Goal: Information Seeking & Learning: Learn about a topic

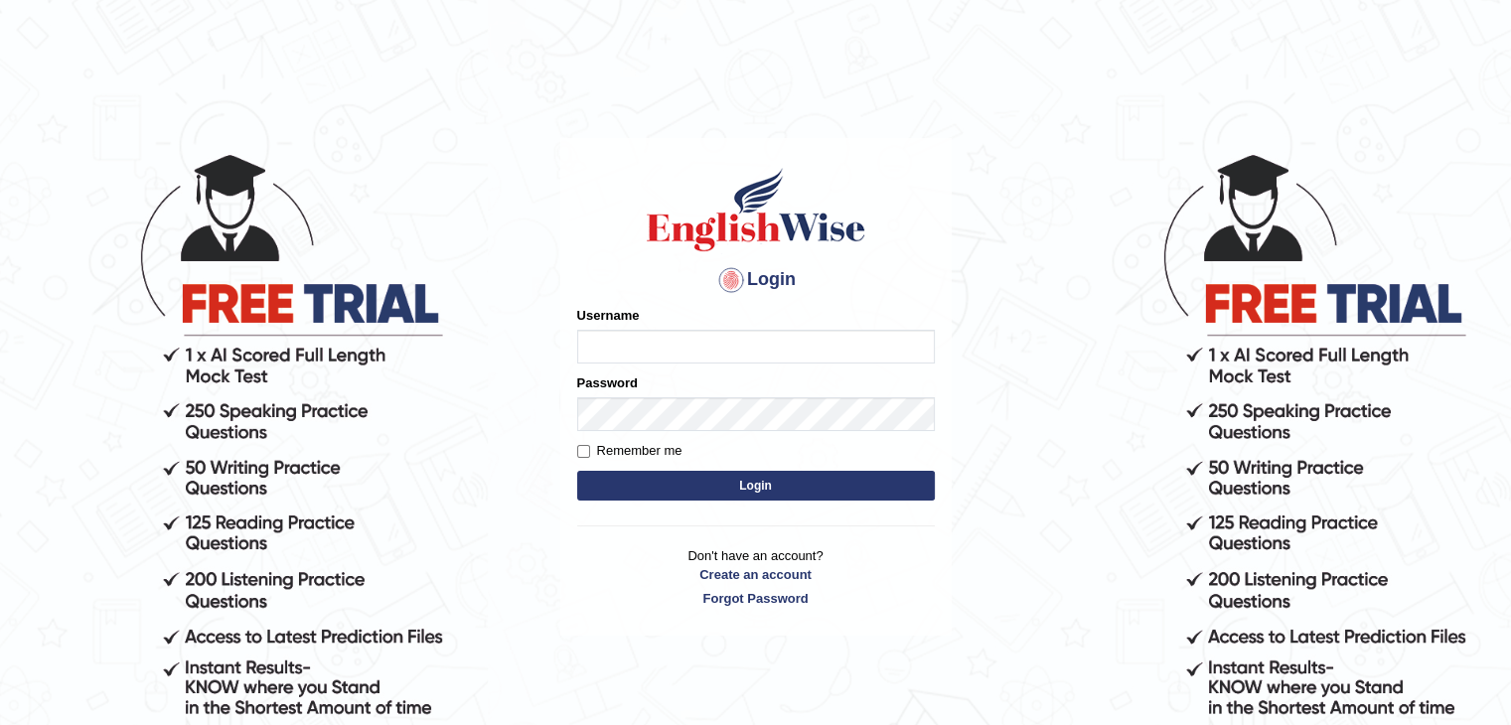
type input "Mannkang"
click at [855, 565] on link "Create an account" at bounding box center [756, 574] width 358 height 19
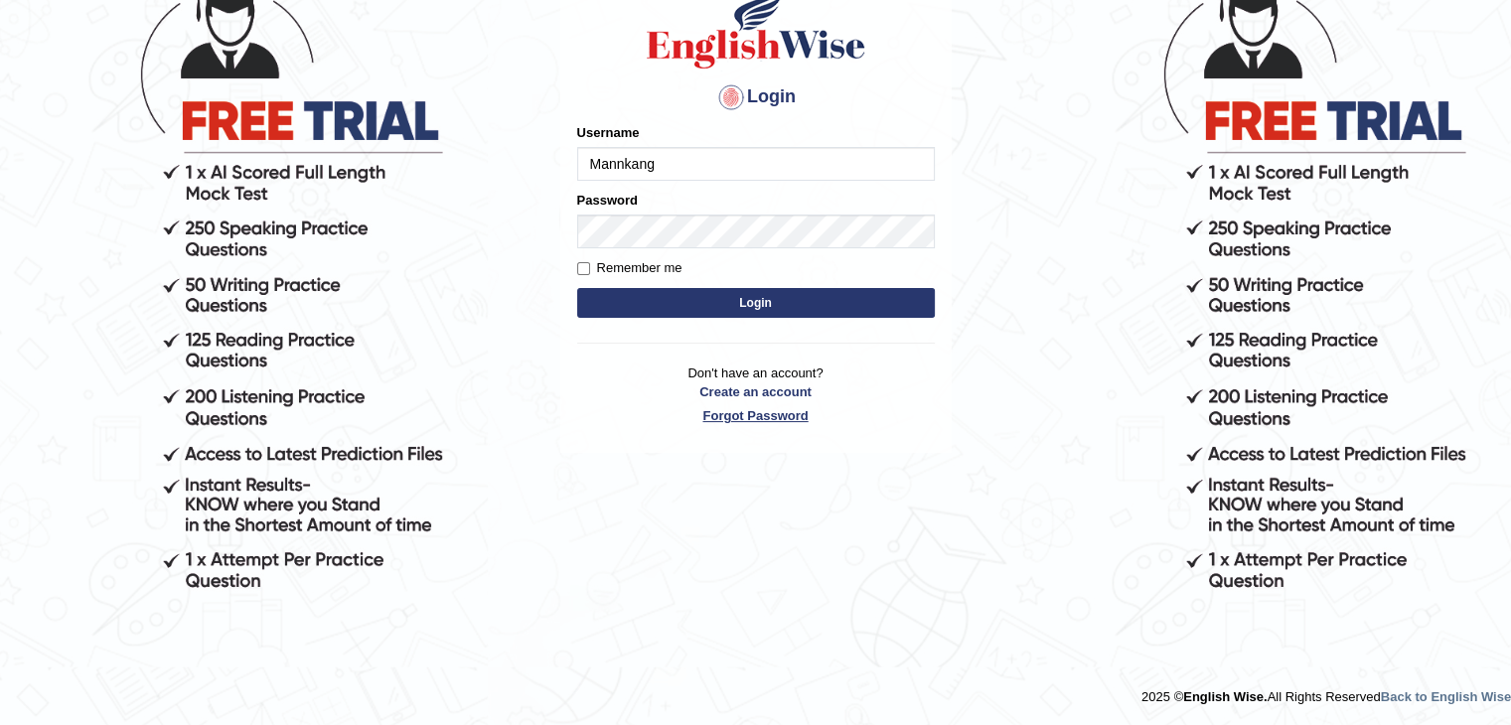
scroll to position [183, 0]
click at [846, 305] on button "Login" at bounding box center [756, 303] width 358 height 30
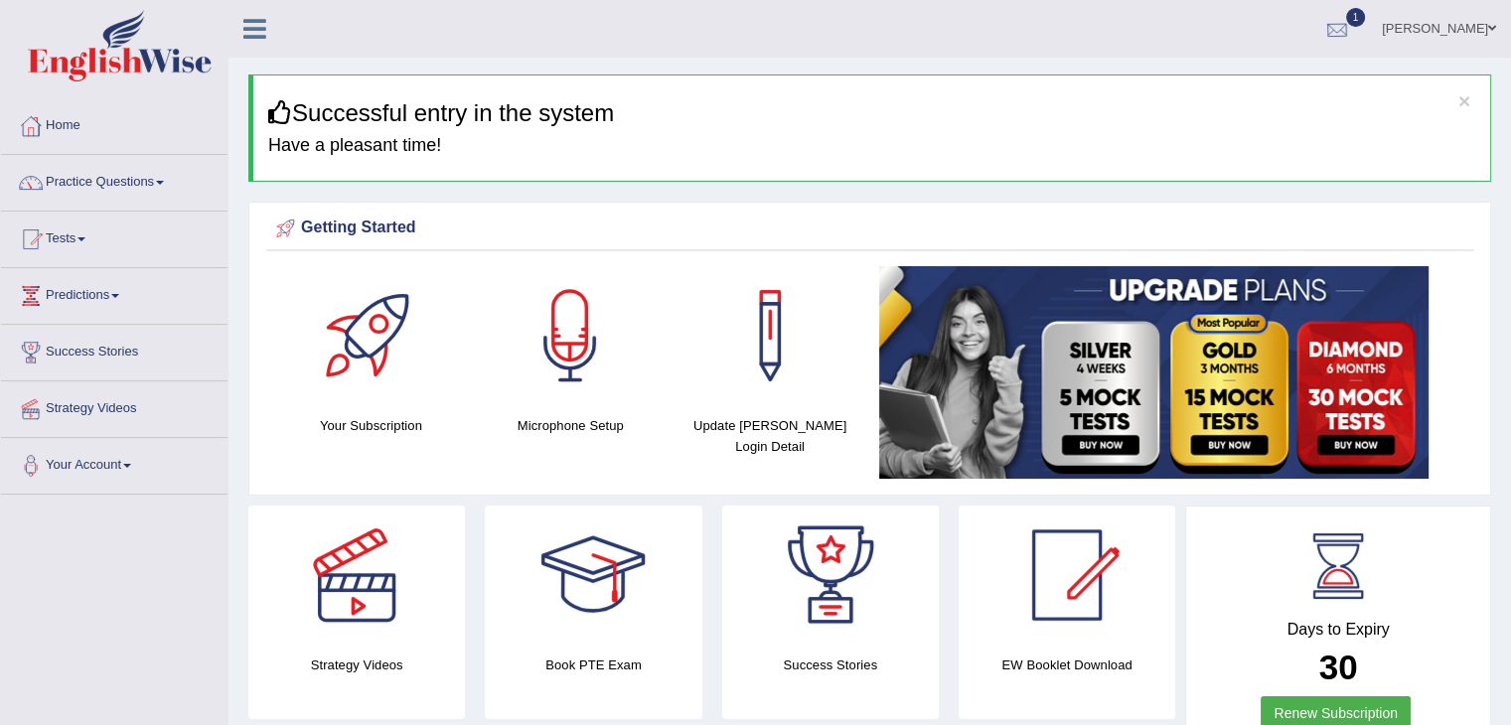
click at [1352, 29] on div at bounding box center [1337, 30] width 30 height 30
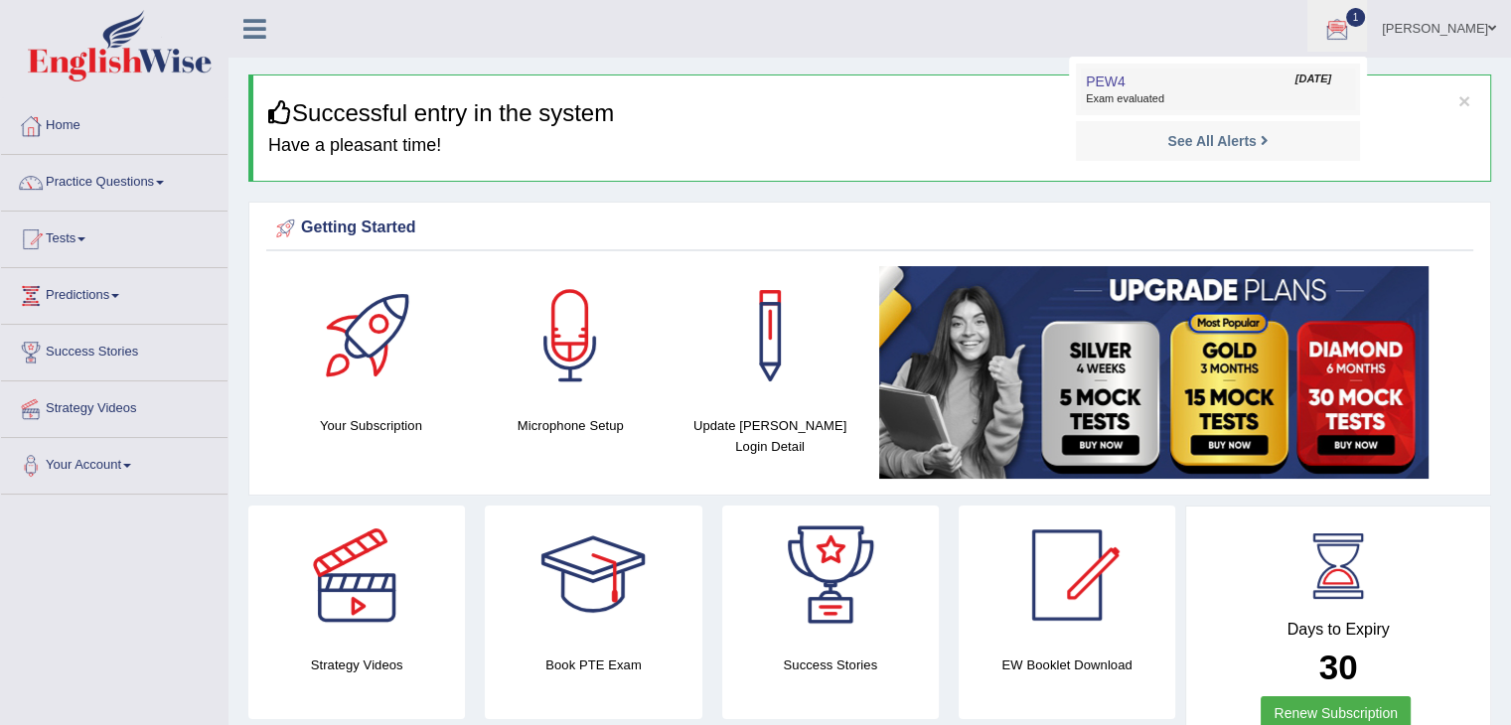
click at [1347, 95] on span "Exam evaluated" at bounding box center [1218, 99] width 264 height 16
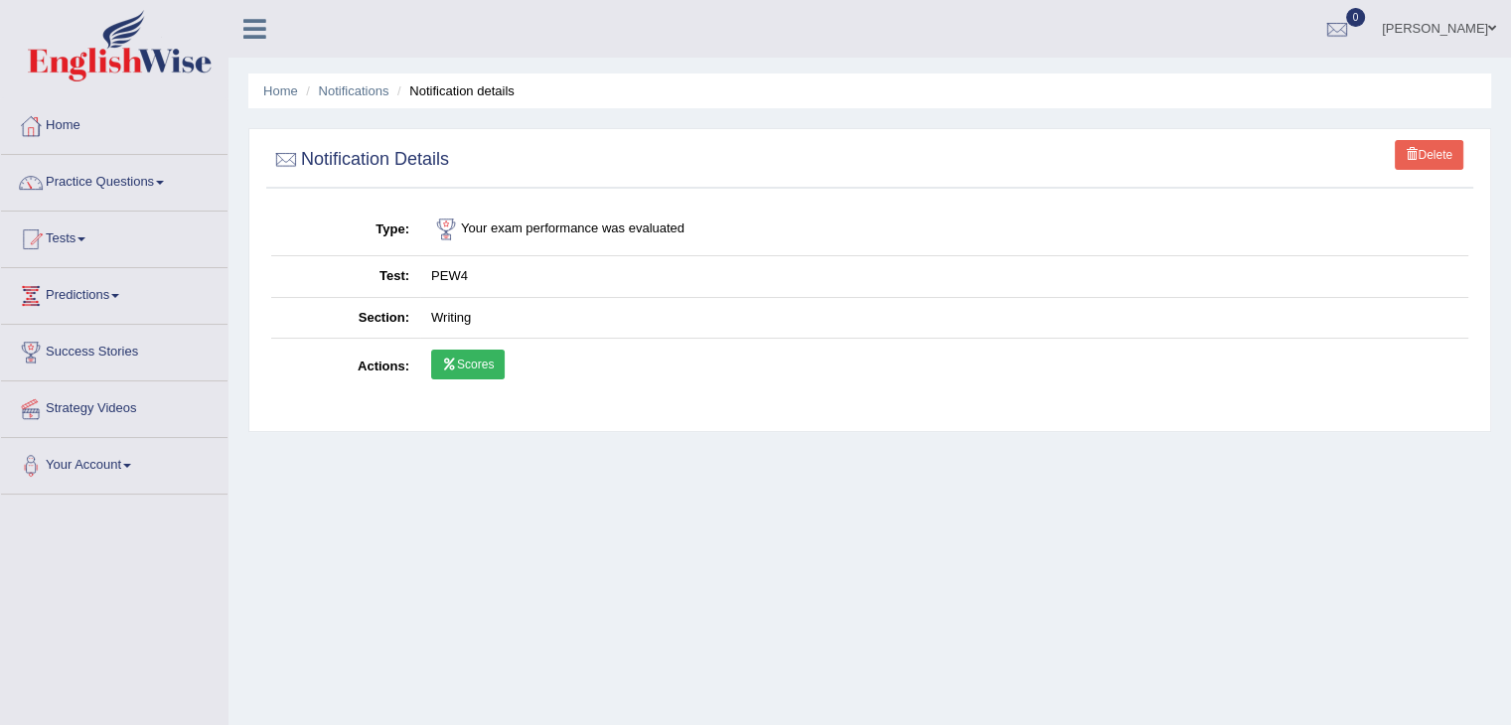
click at [461, 359] on link "Scores" at bounding box center [468, 365] width 74 height 30
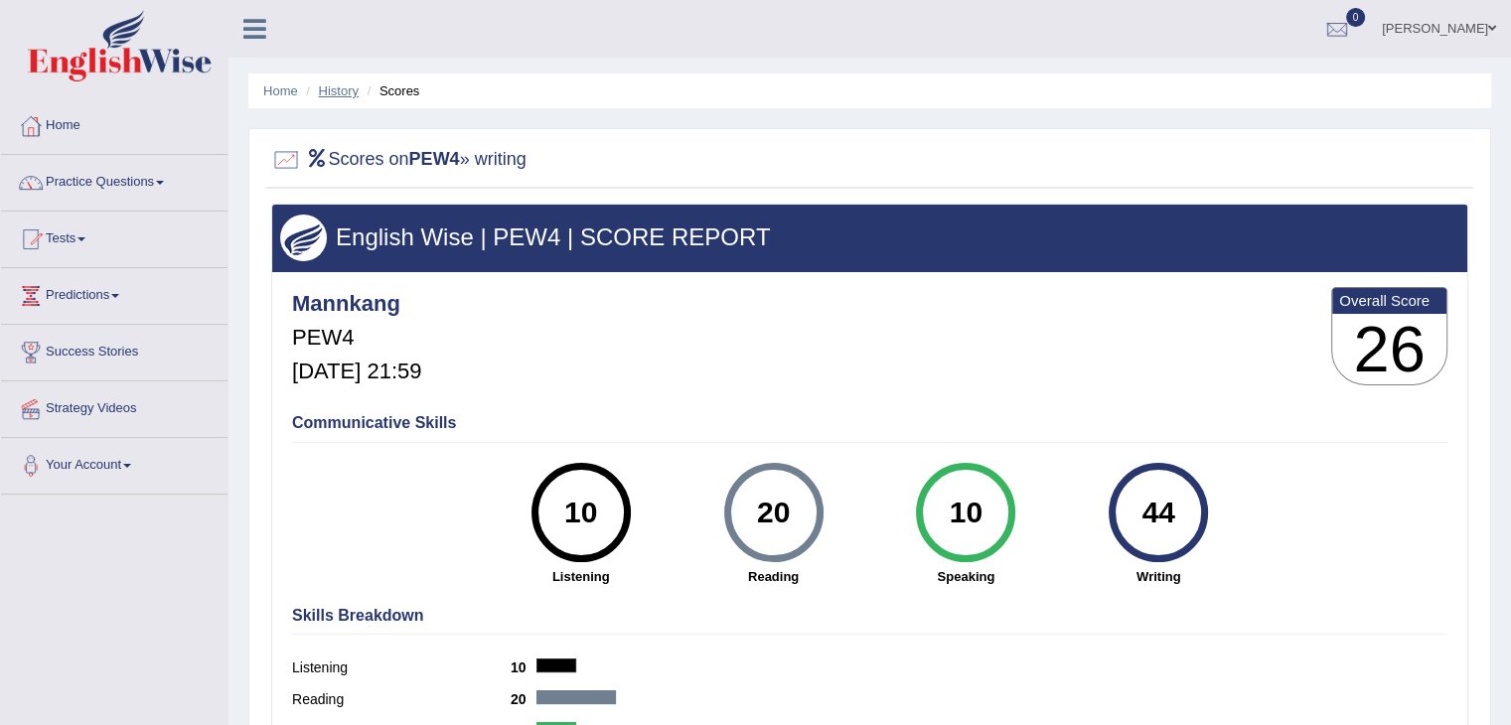
click at [339, 94] on link "History" at bounding box center [339, 90] width 40 height 15
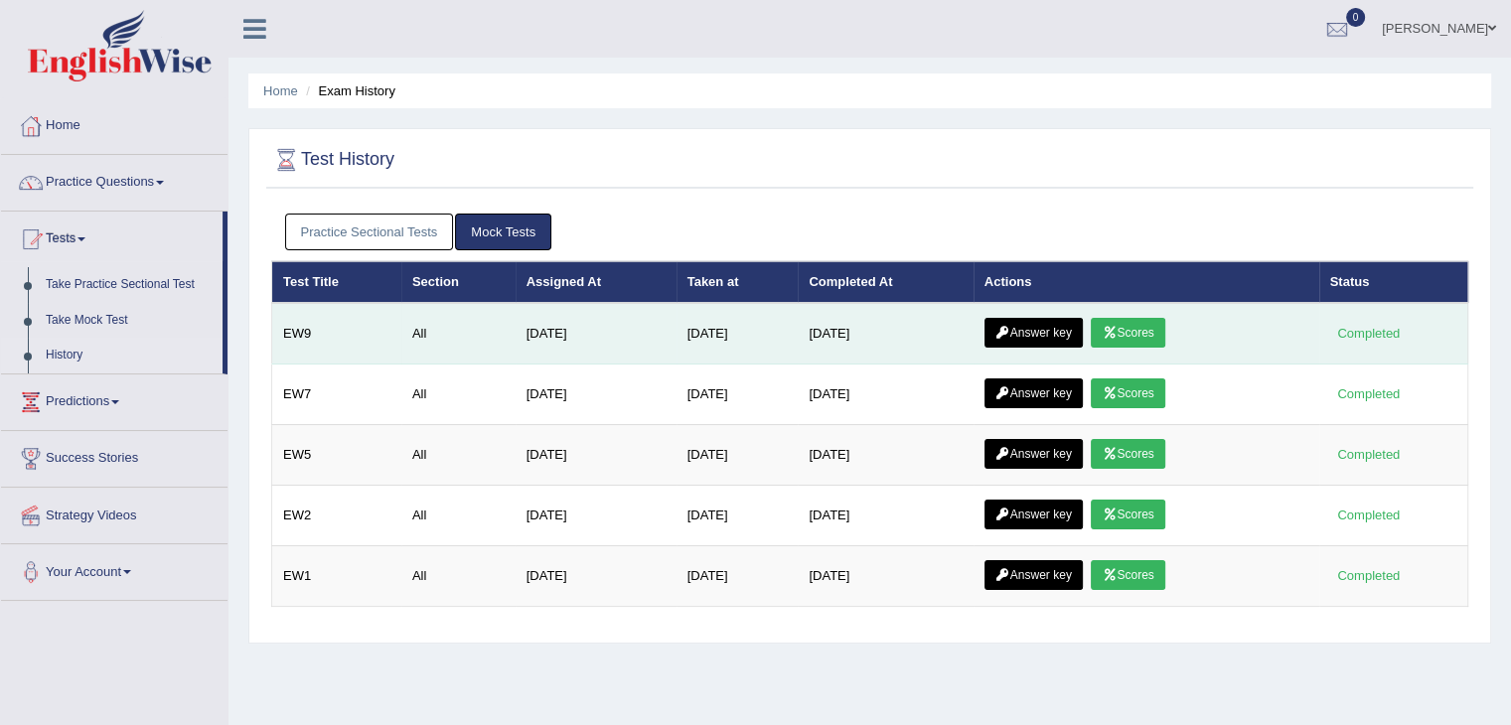
click at [1037, 334] on link "Answer key" at bounding box center [1033, 333] width 98 height 30
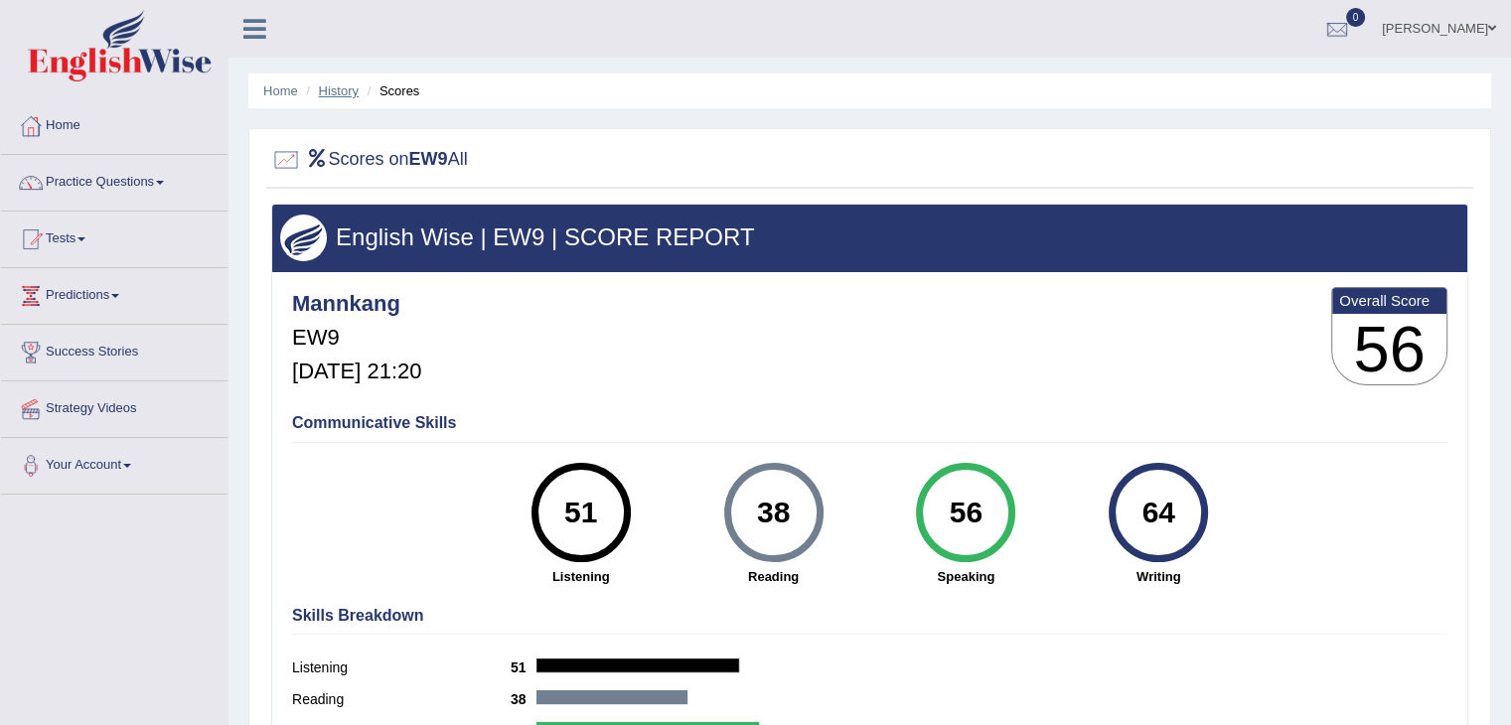
click at [340, 92] on link "History" at bounding box center [339, 90] width 40 height 15
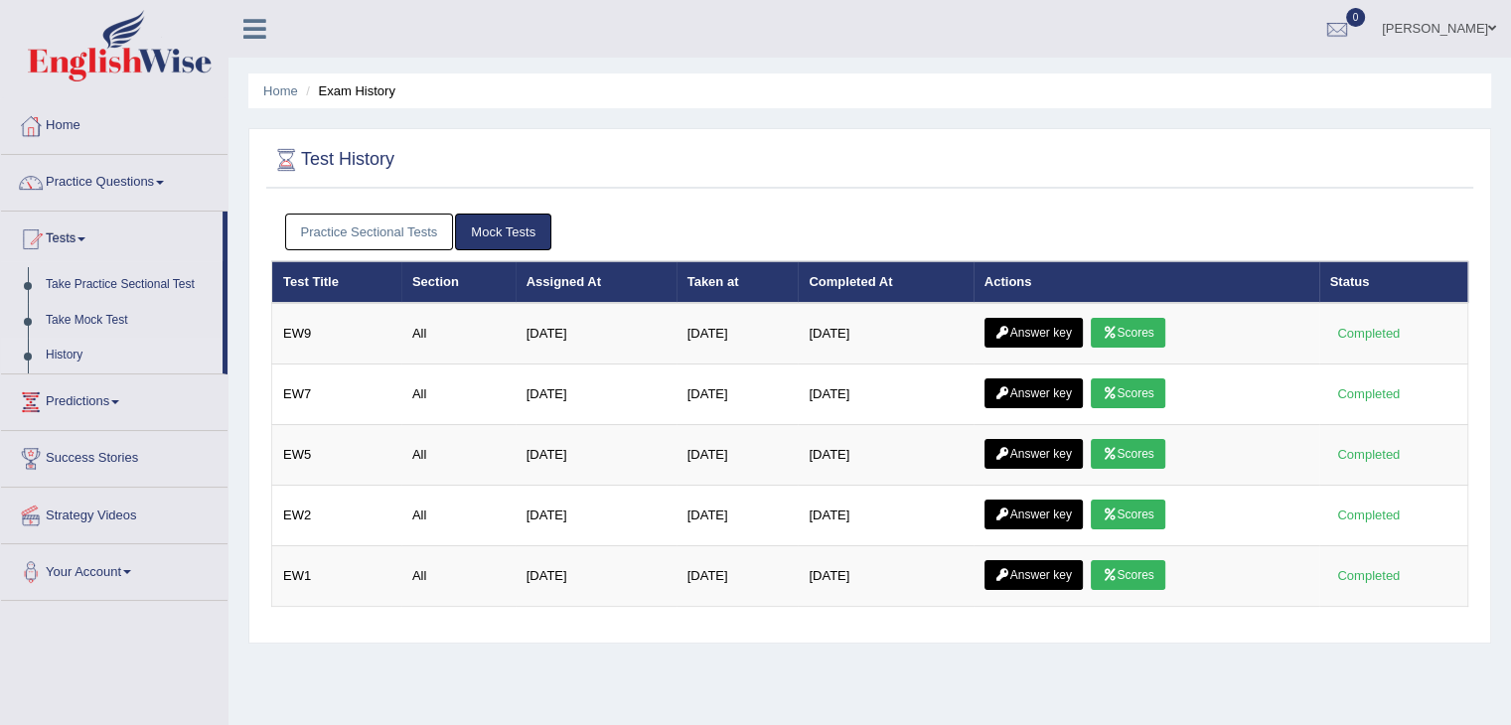
click at [415, 242] on link "Practice Sectional Tests" at bounding box center [369, 232] width 169 height 37
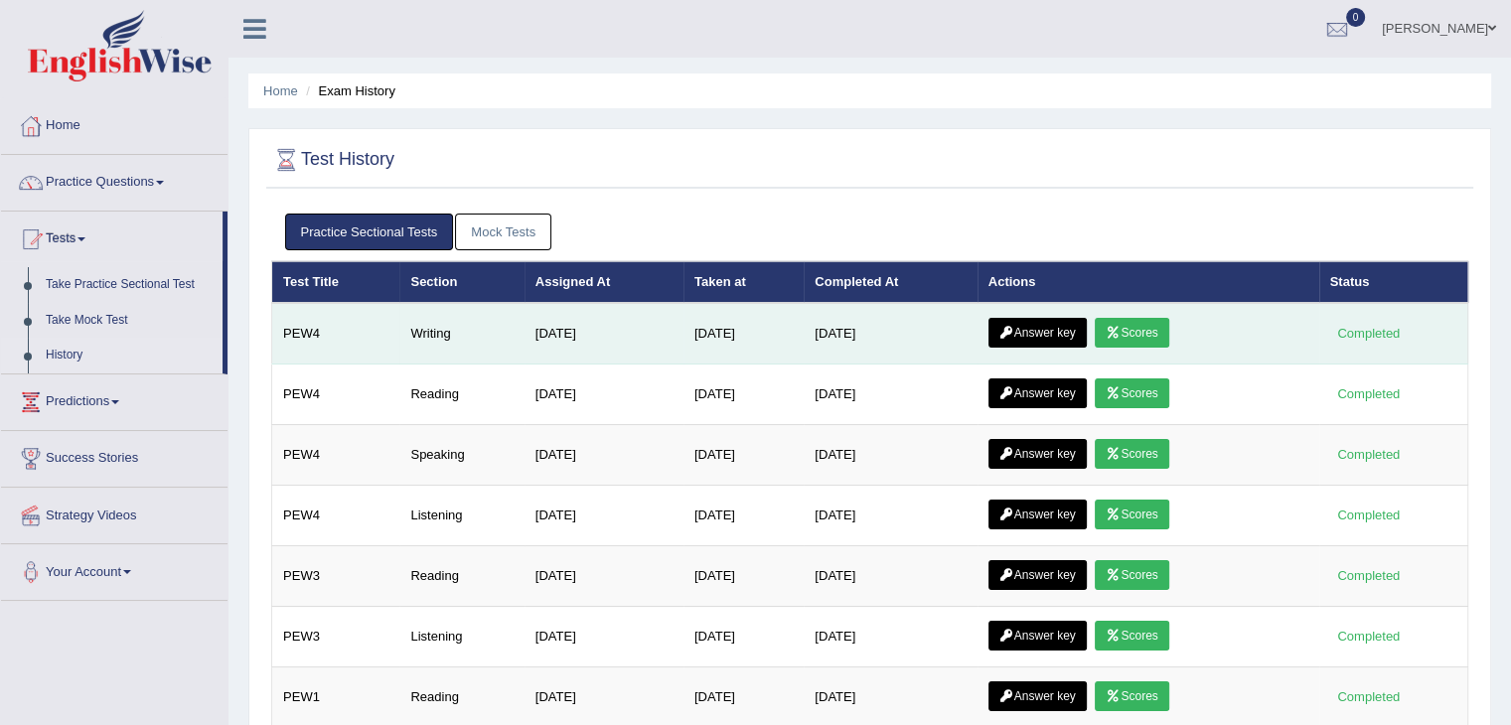
click at [1152, 324] on link "Scores" at bounding box center [1132, 333] width 74 height 30
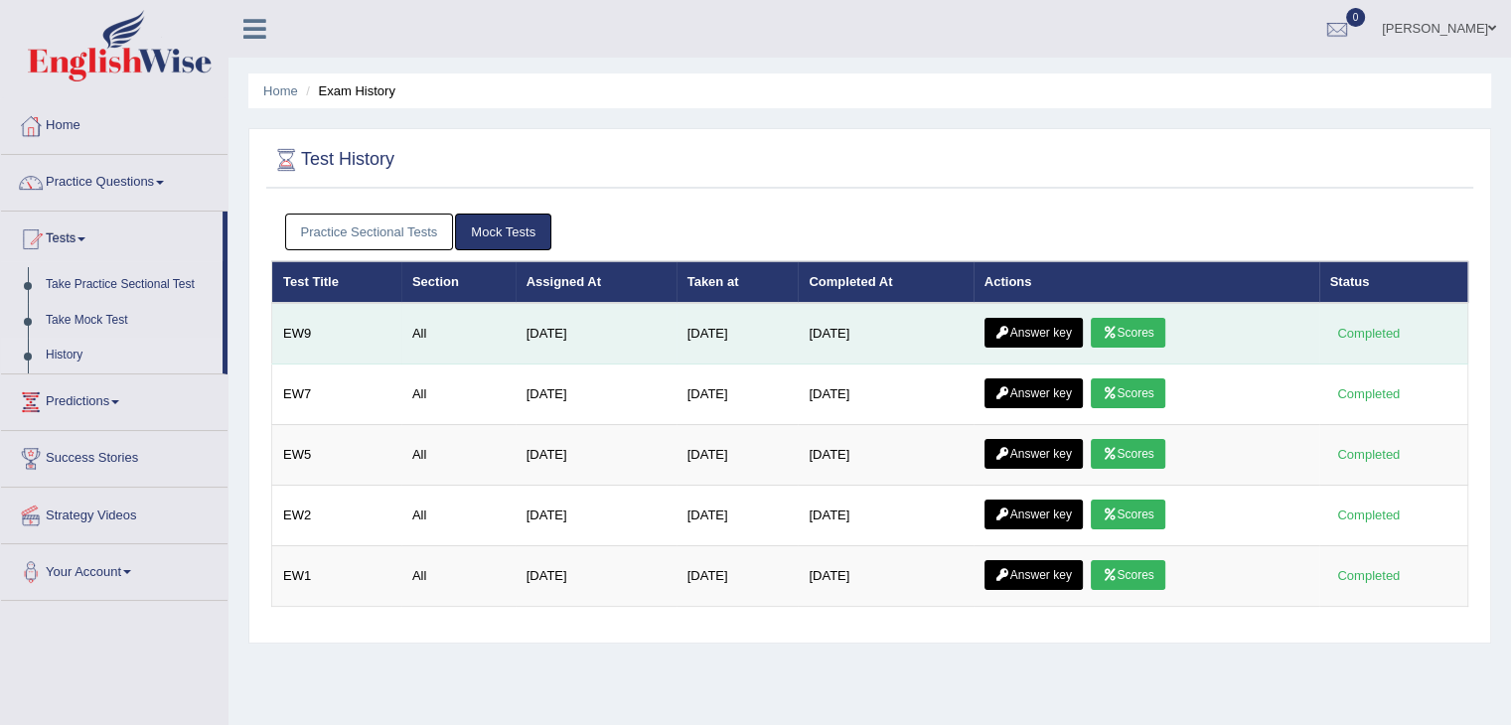
click at [1029, 318] on link "Answer key" at bounding box center [1033, 333] width 98 height 30
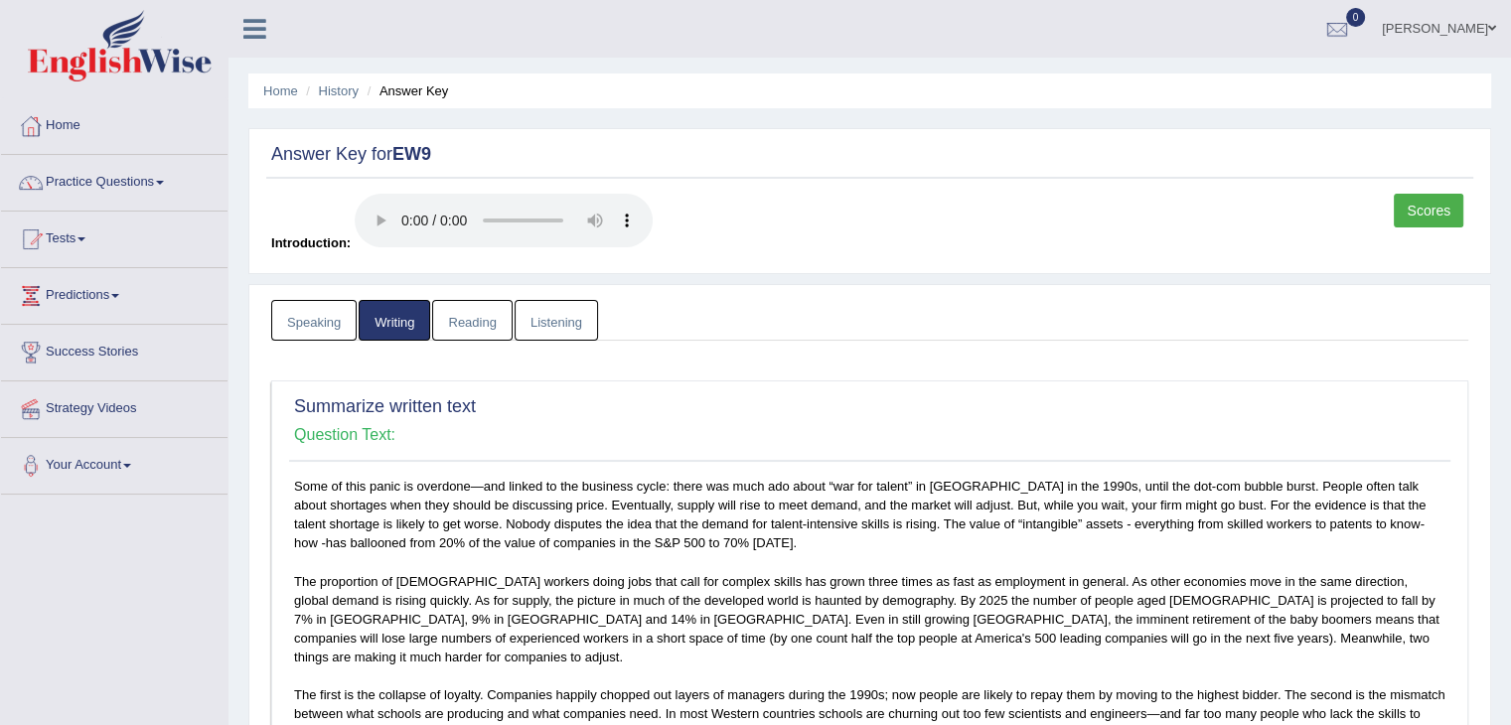
click at [79, 239] on link "Tests" at bounding box center [114, 237] width 226 height 50
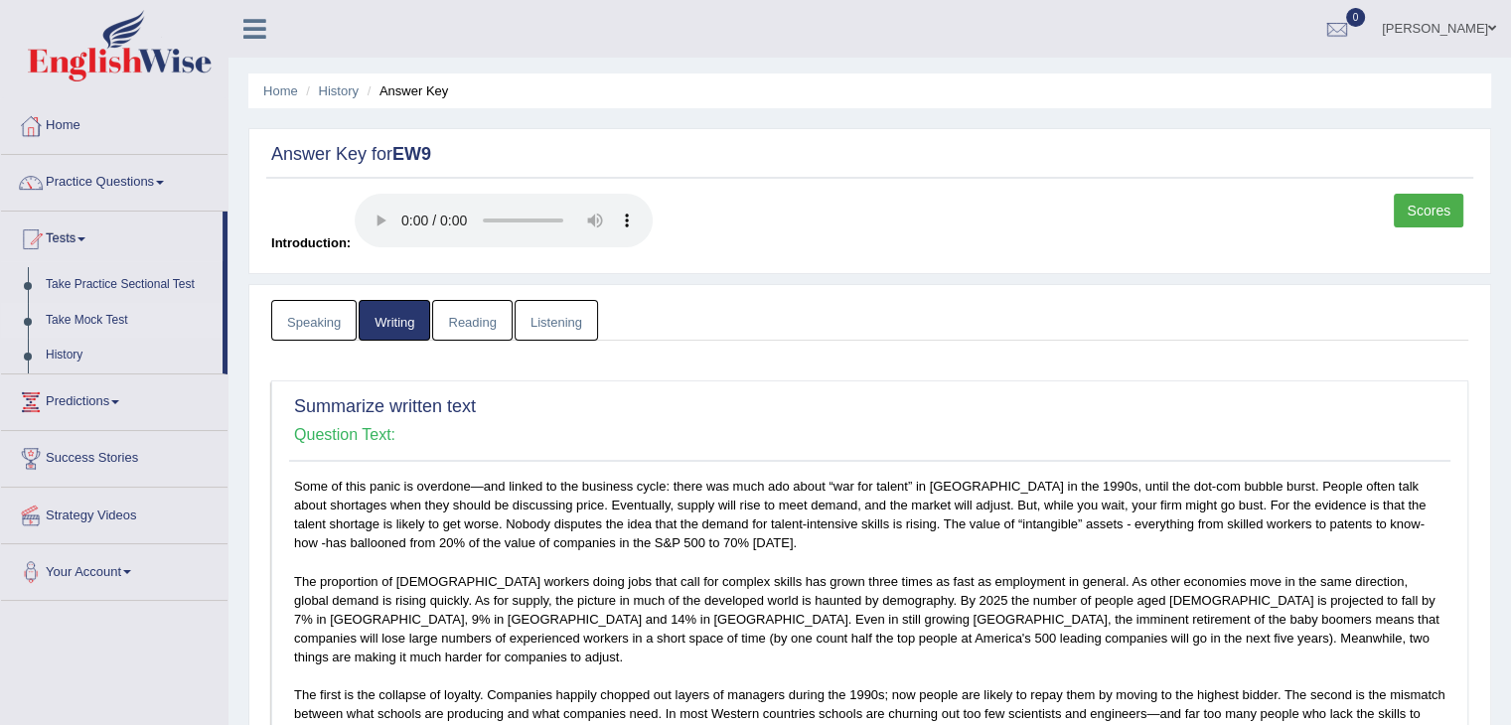
click at [99, 323] on link "Take Mock Test" at bounding box center [130, 321] width 186 height 36
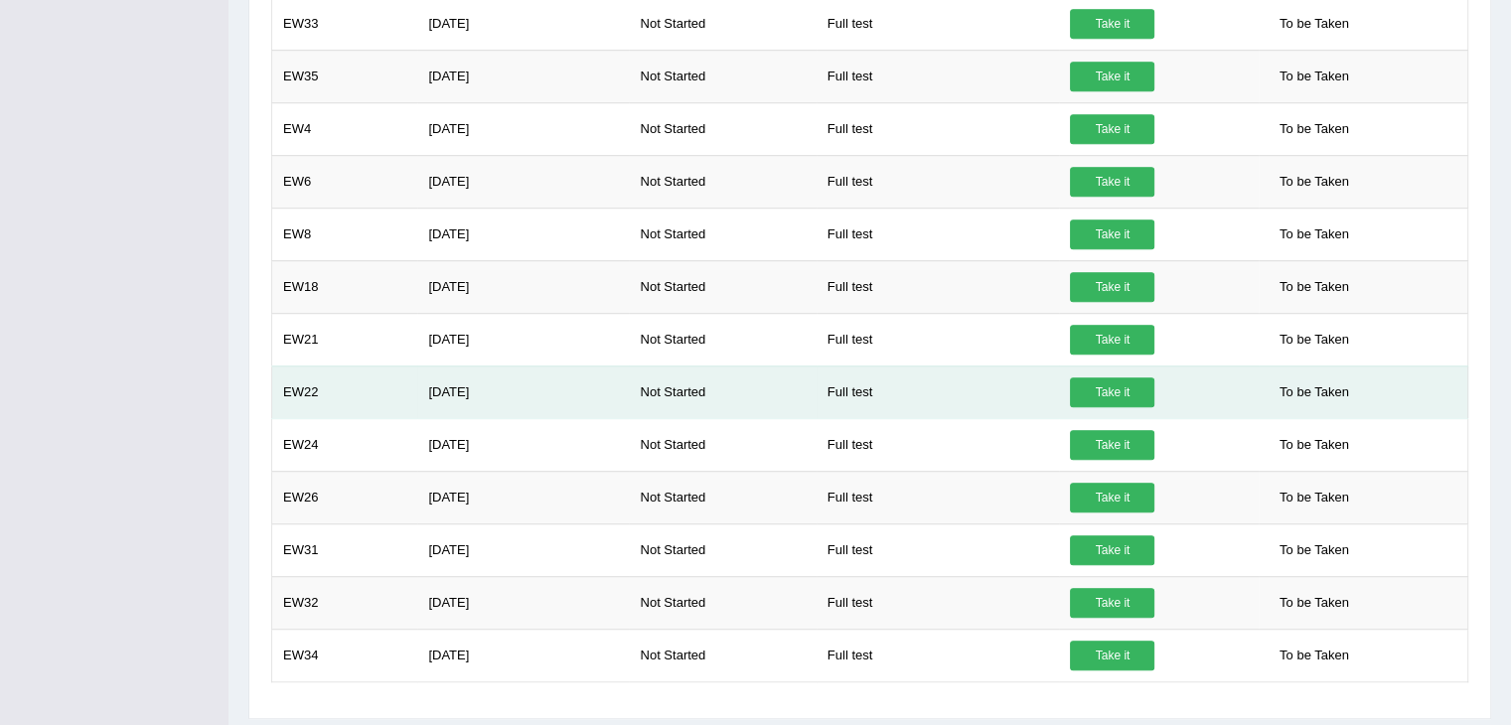
scroll to position [1276, 0]
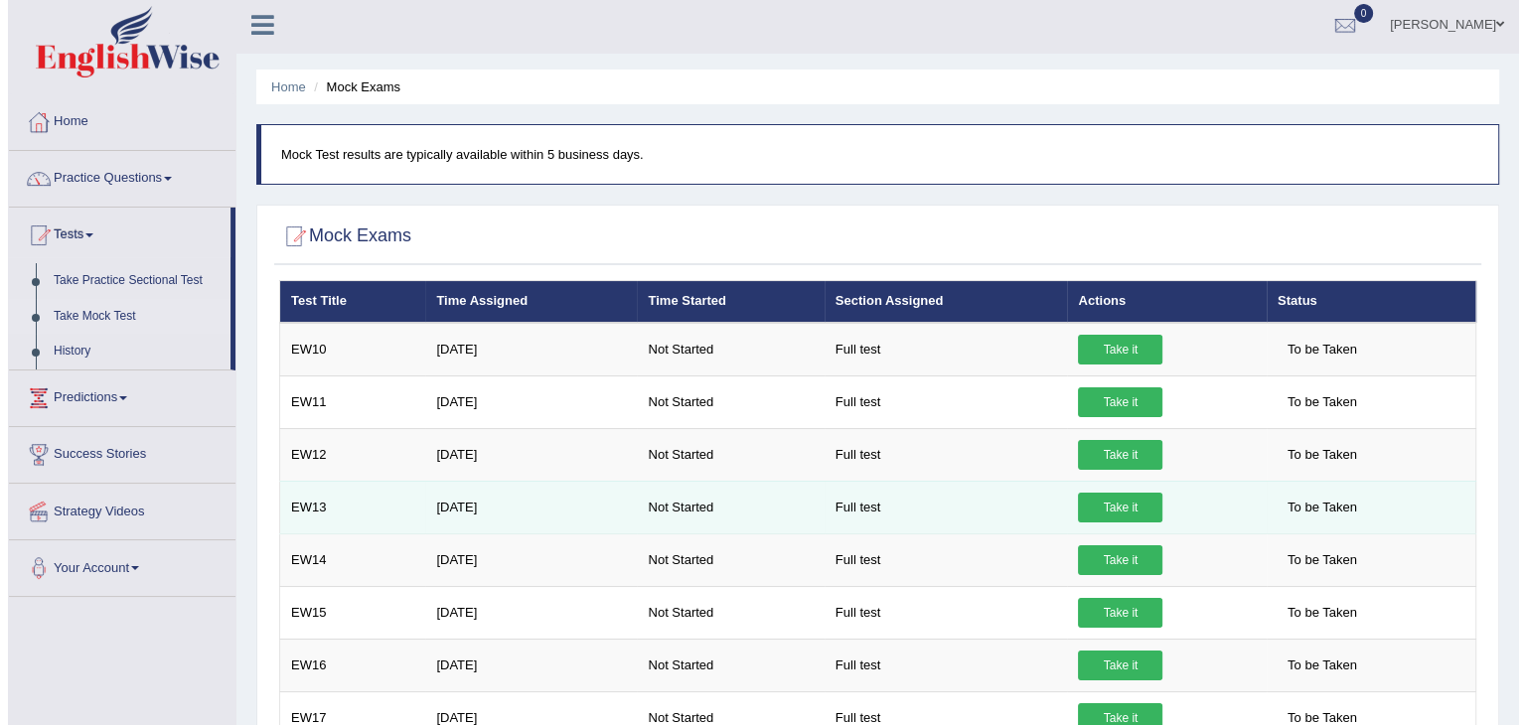
scroll to position [0, 0]
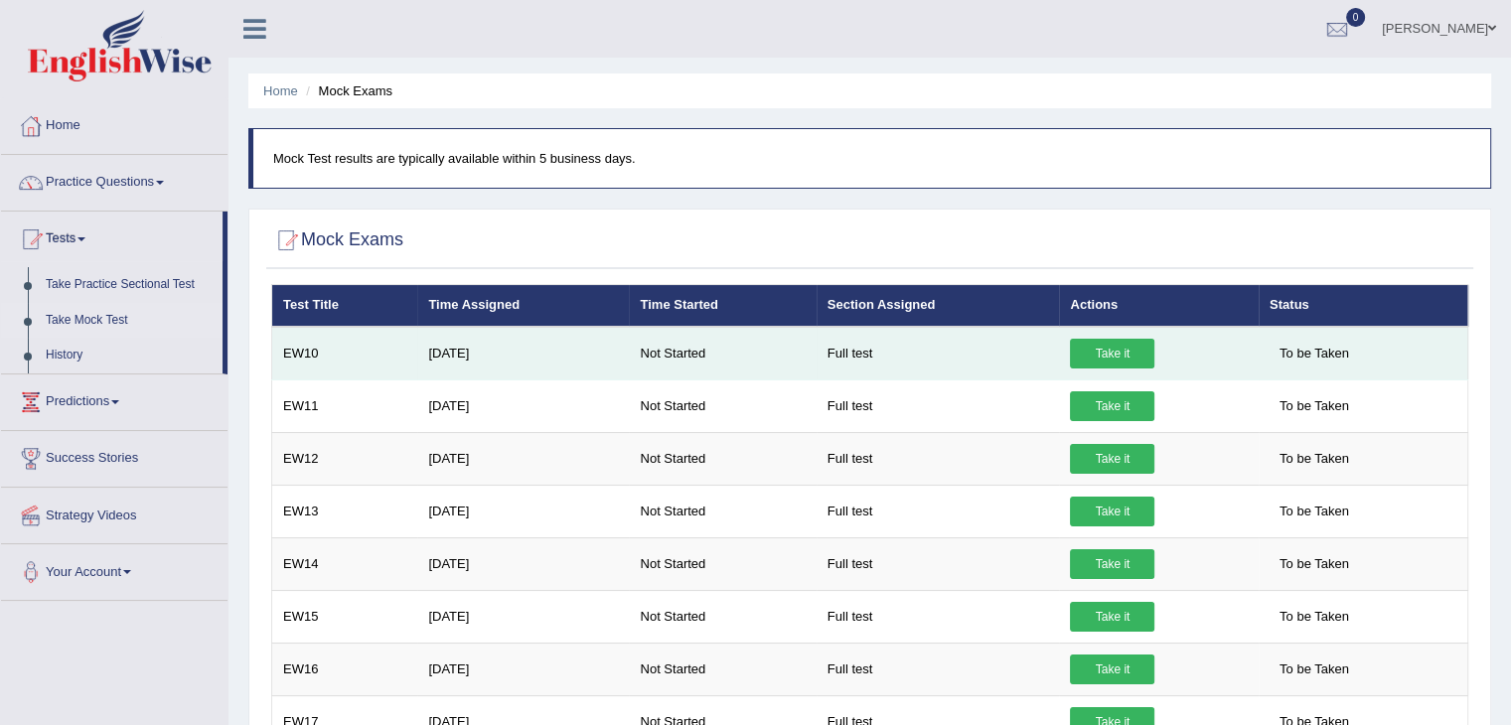
click at [1084, 347] on link "Take it" at bounding box center [1112, 354] width 84 height 30
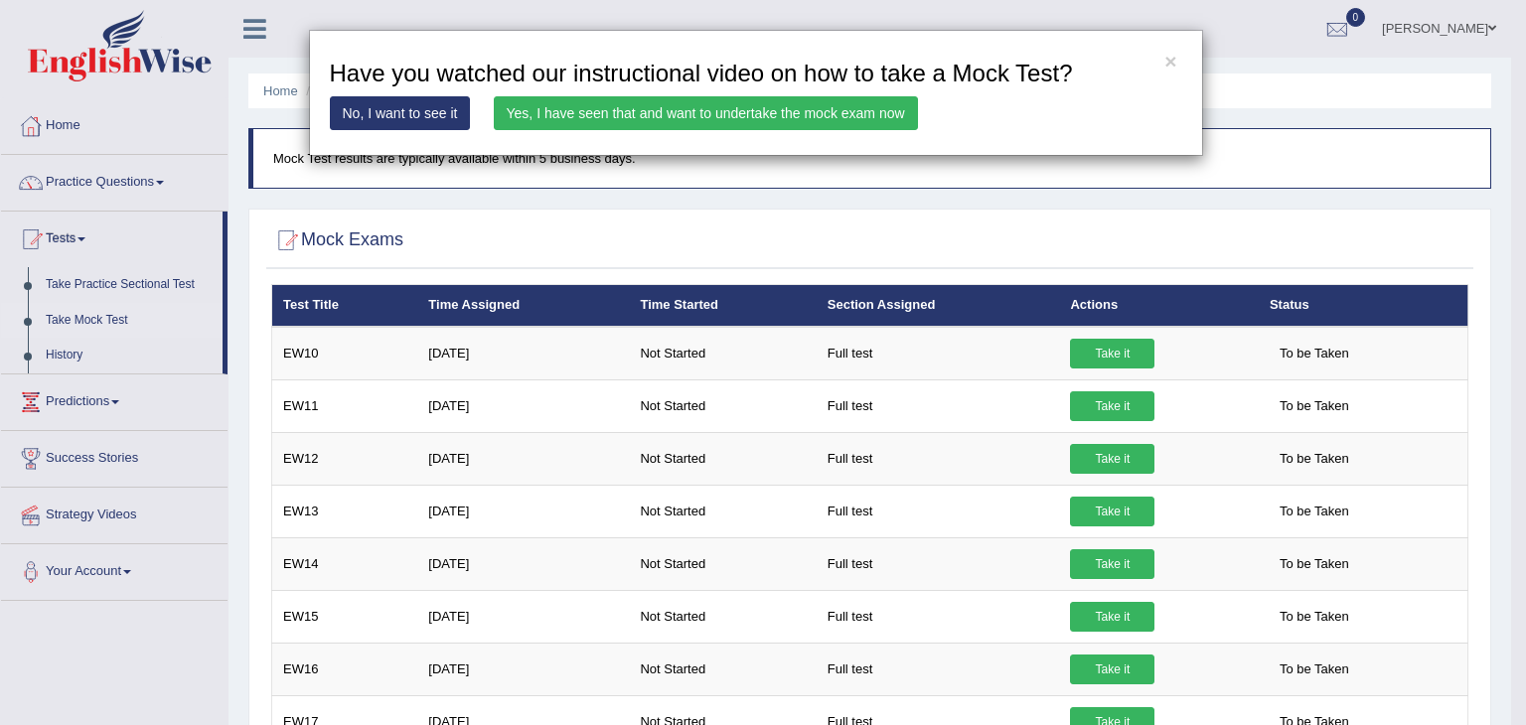
click at [673, 110] on link "Yes, I have seen that and want to undertake the mock exam now" at bounding box center [706, 113] width 424 height 34
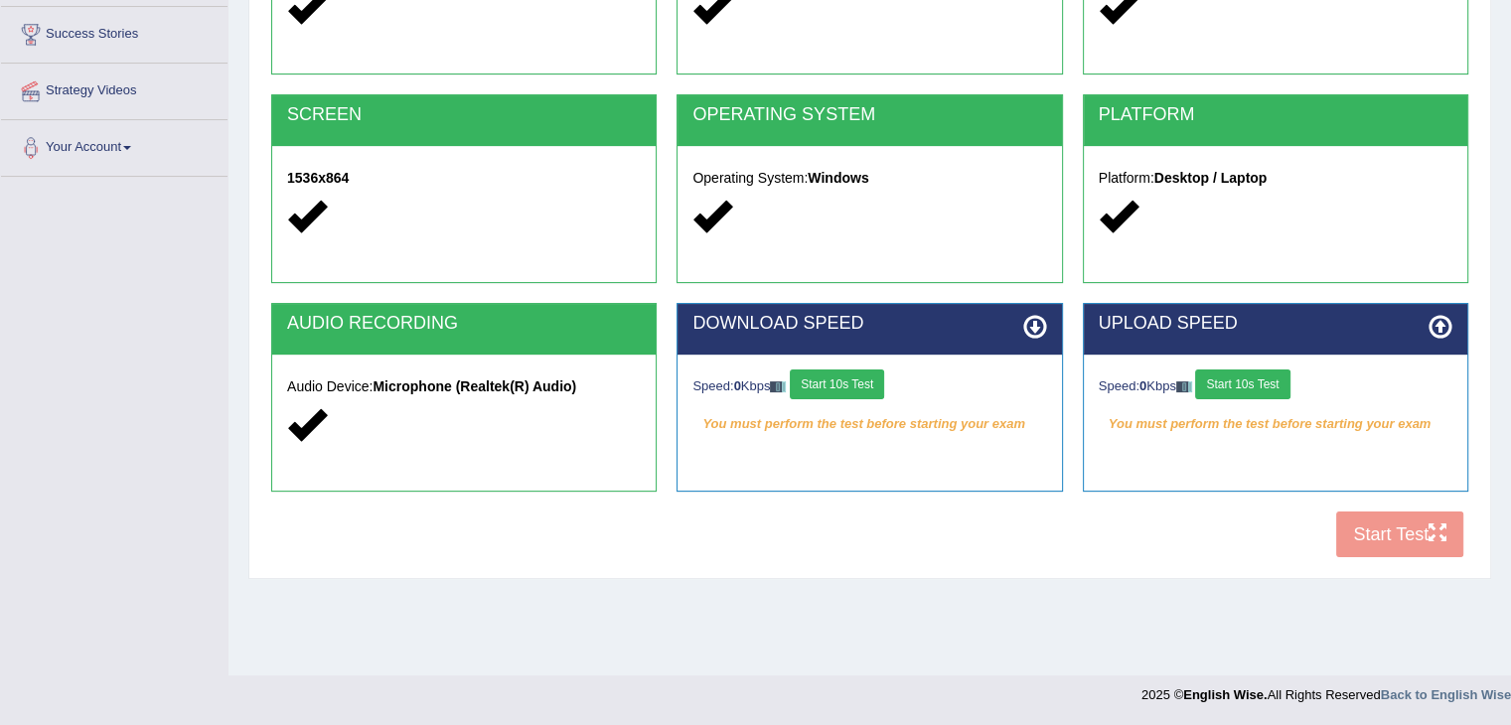
click at [862, 384] on button "Start 10s Test" at bounding box center [837, 385] width 94 height 30
click at [1249, 387] on button "Start 10s Test" at bounding box center [1242, 385] width 94 height 30
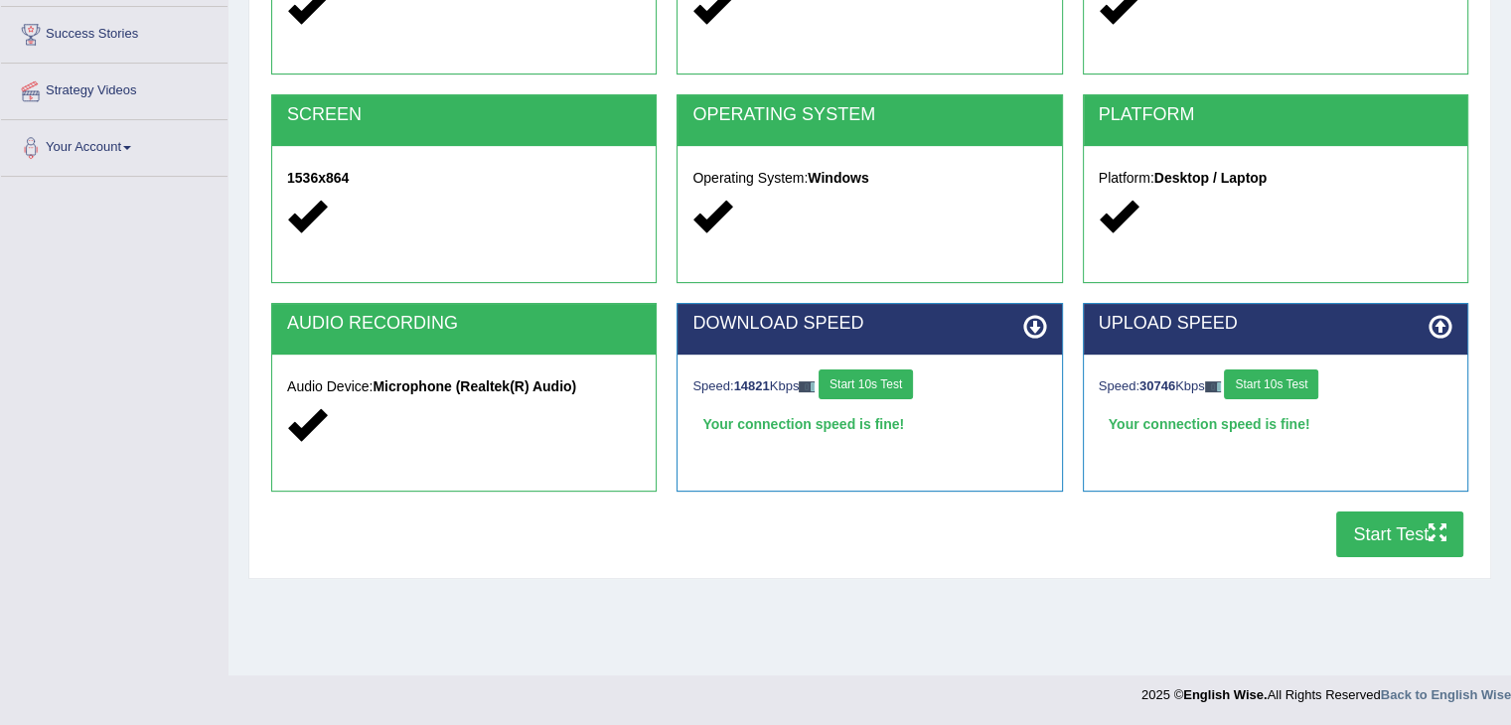
click at [1407, 541] on button "Start Test" at bounding box center [1399, 535] width 127 height 46
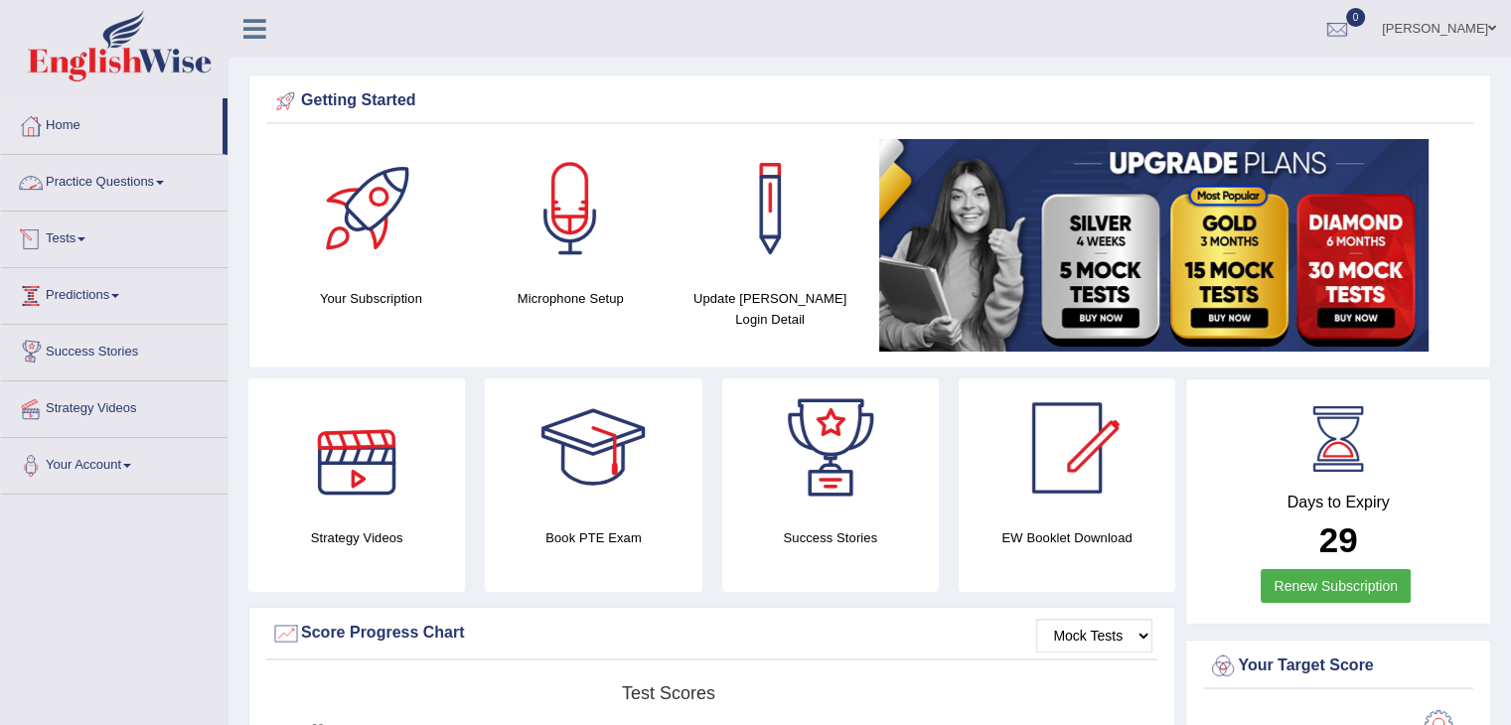
drag, startPoint x: 95, startPoint y: 182, endPoint x: 109, endPoint y: 247, distance: 67.0
click at [97, 182] on link "Practice Questions" at bounding box center [114, 180] width 226 height 50
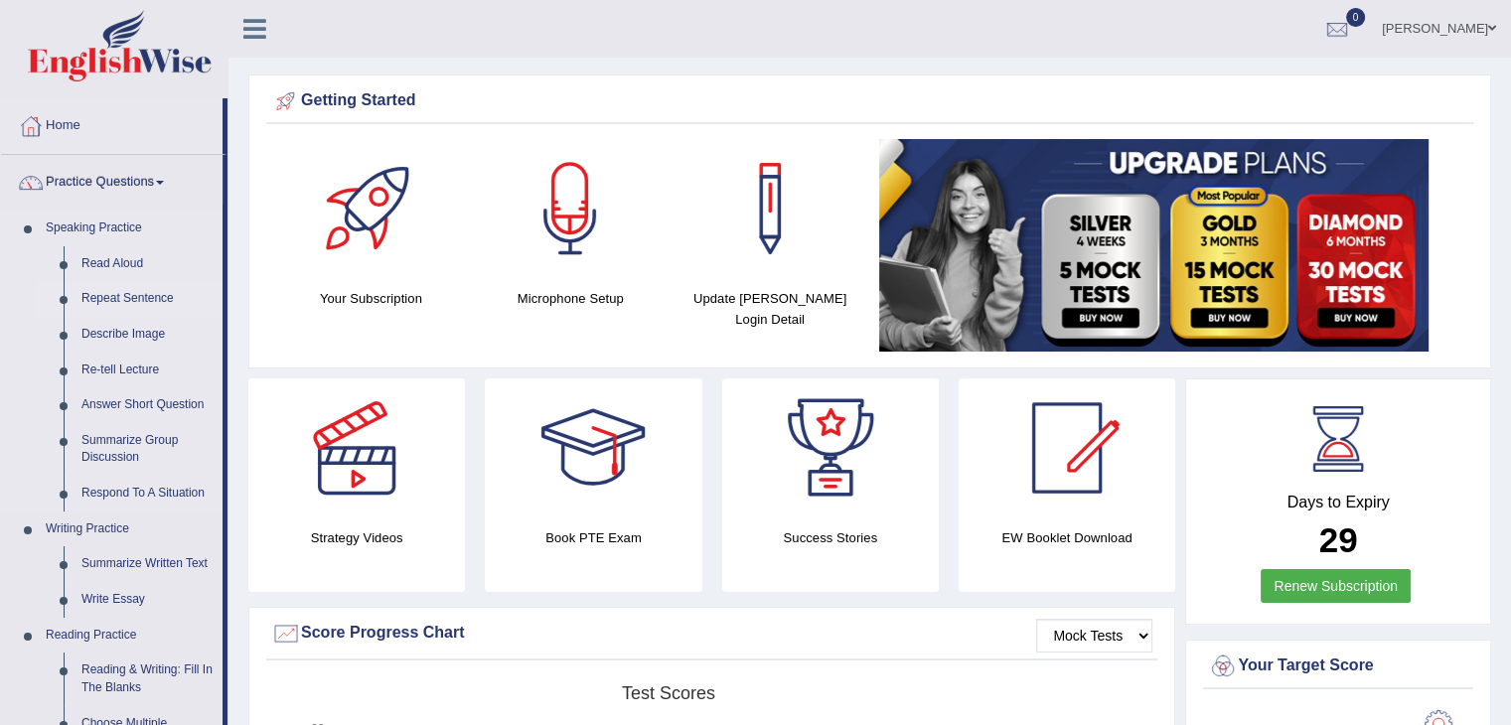
click at [115, 302] on link "Repeat Sentence" at bounding box center [148, 299] width 150 height 36
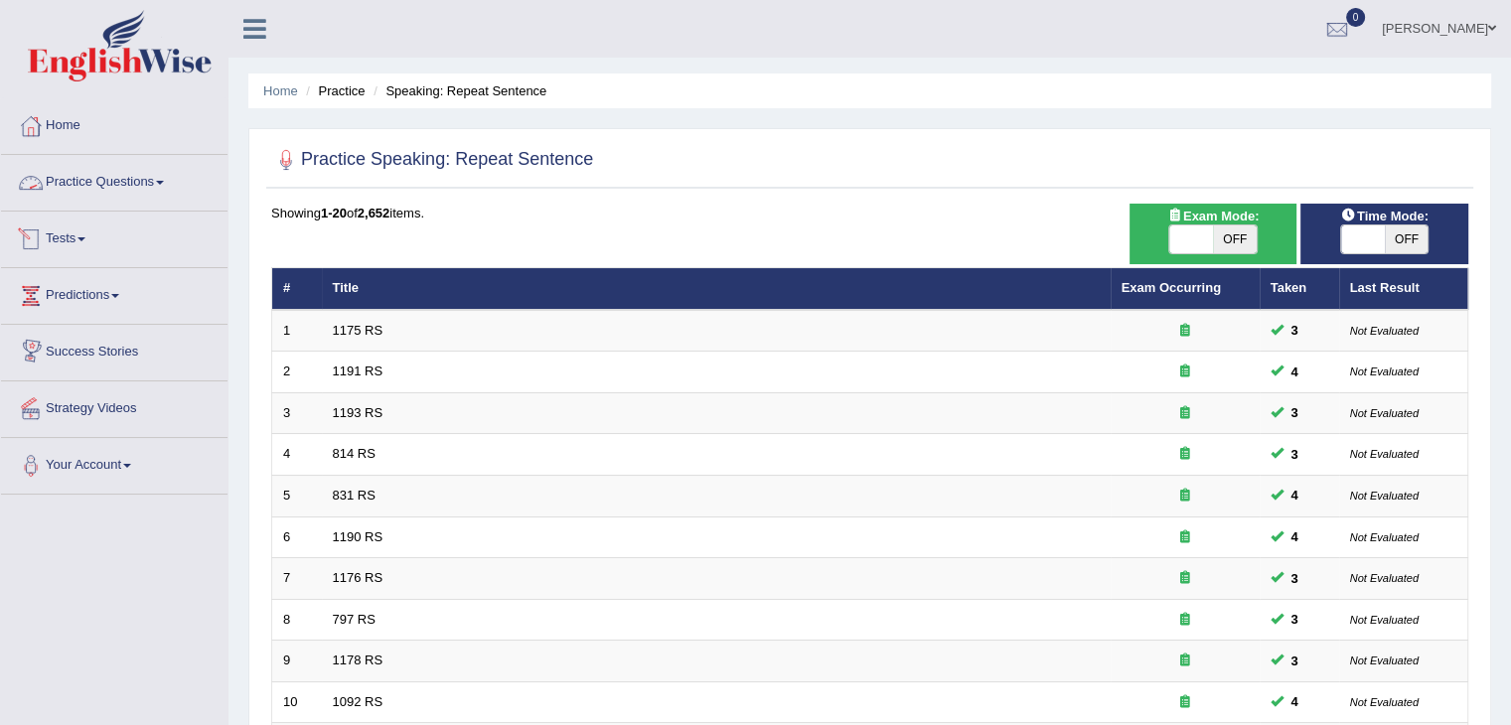
click at [72, 165] on link "Practice Questions" at bounding box center [114, 180] width 226 height 50
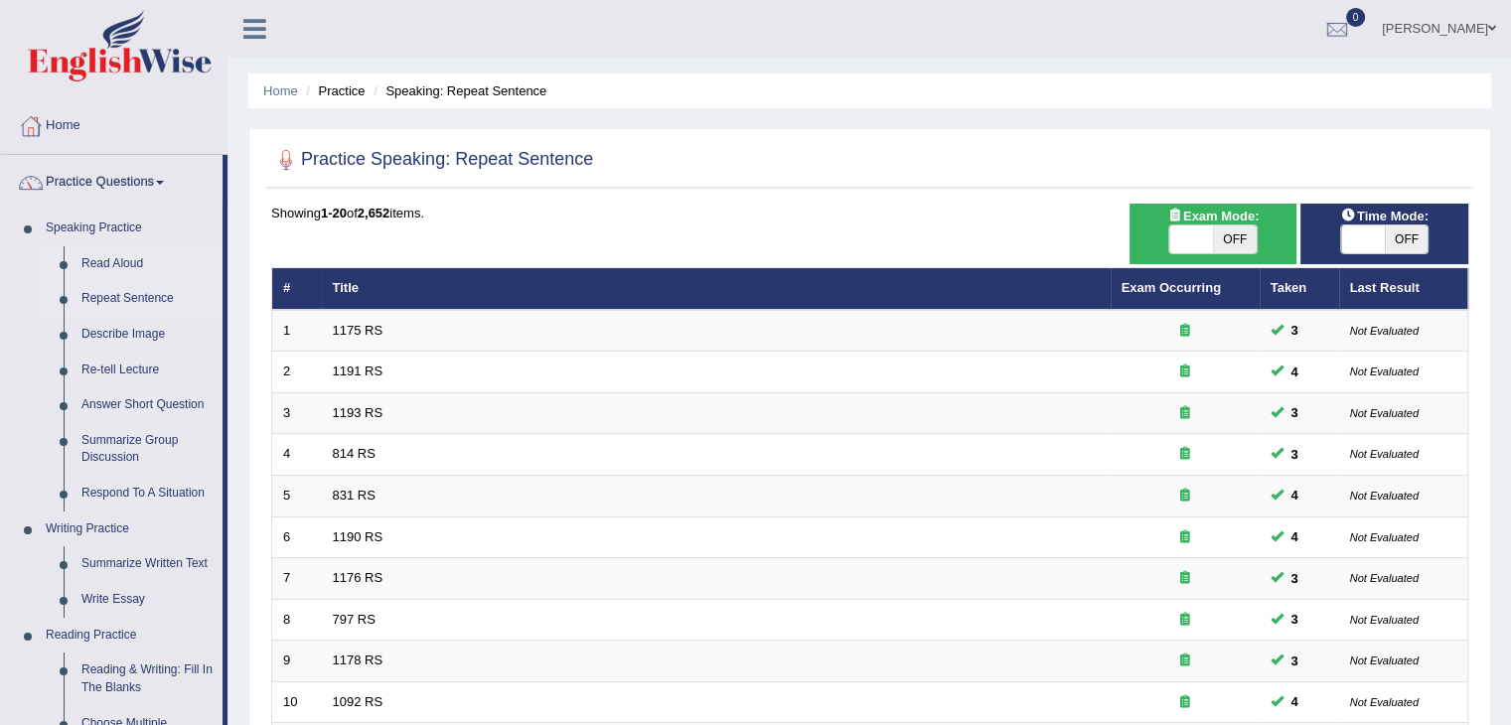
click at [113, 262] on link "Read Aloud" at bounding box center [148, 264] width 150 height 36
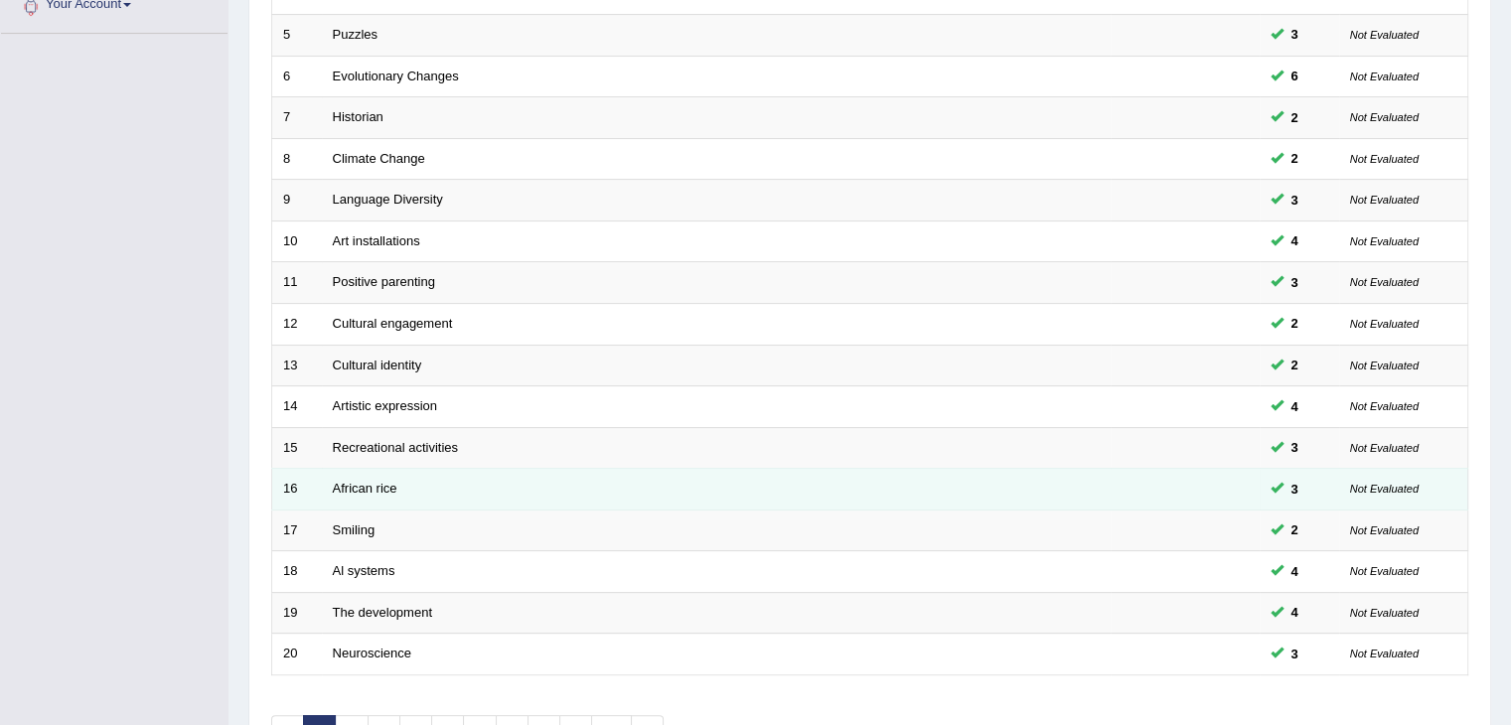
scroll to position [584, 0]
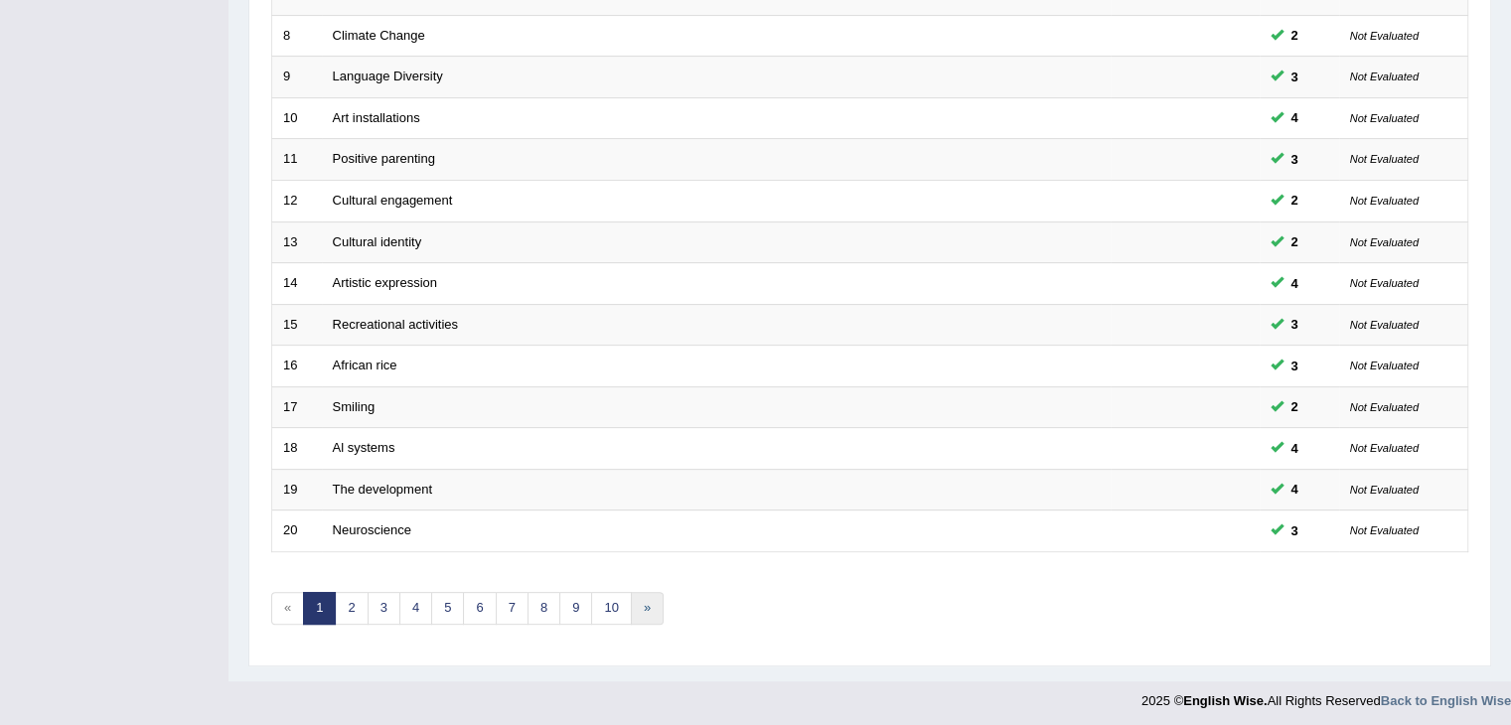
click at [650, 601] on link "»" at bounding box center [647, 608] width 33 height 33
click at [636, 597] on link "»" at bounding box center [647, 608] width 33 height 33
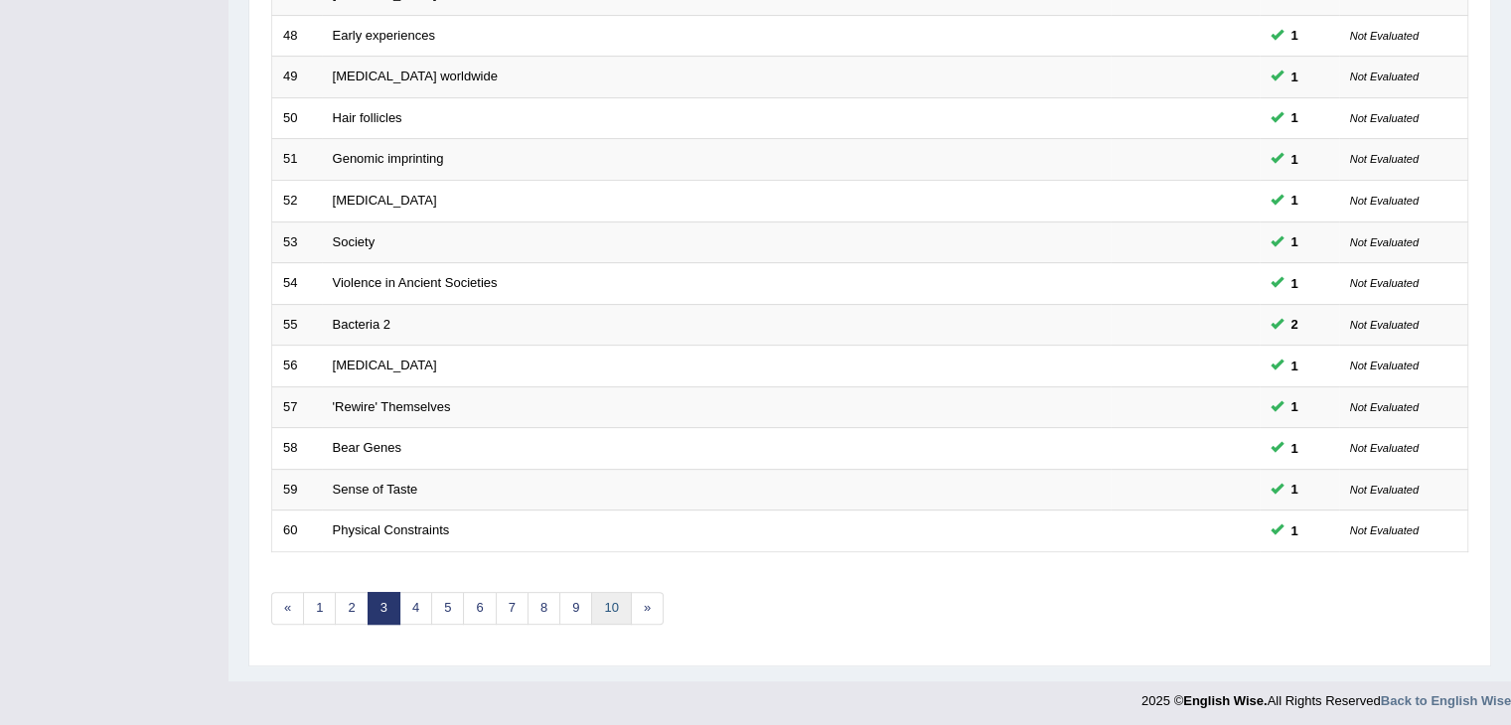
click at [618, 600] on link "10" at bounding box center [611, 608] width 40 height 33
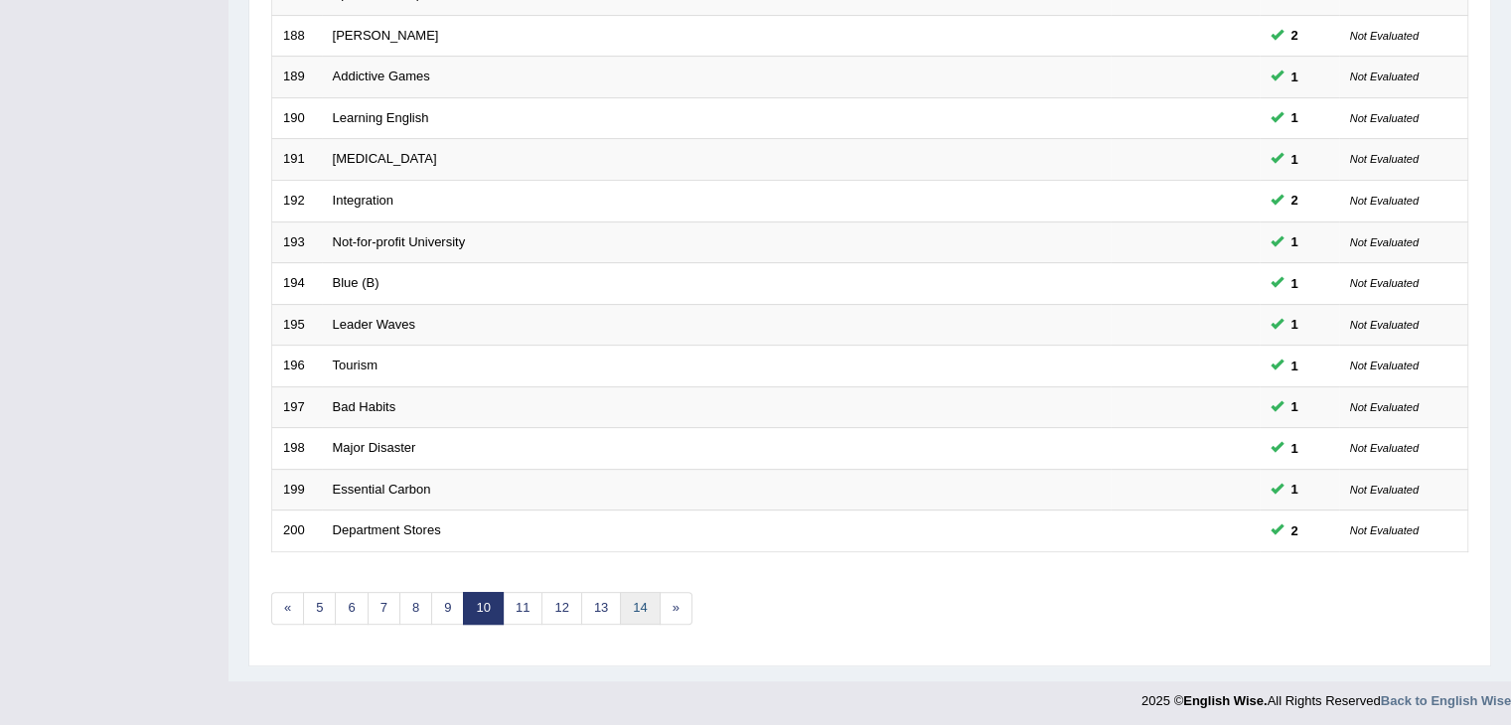
click at [625, 593] on link "14" at bounding box center [640, 608] width 40 height 33
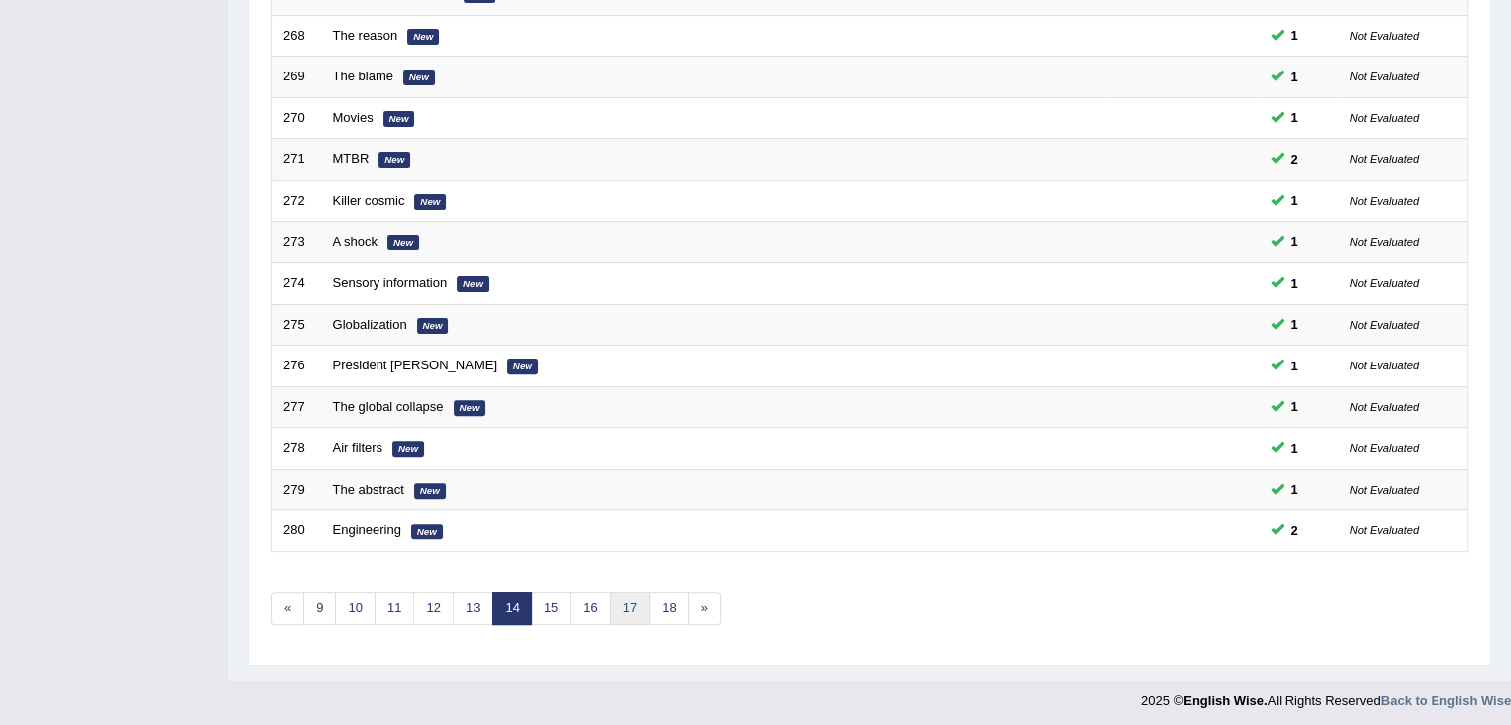
click at [631, 595] on link "17" at bounding box center [630, 608] width 40 height 33
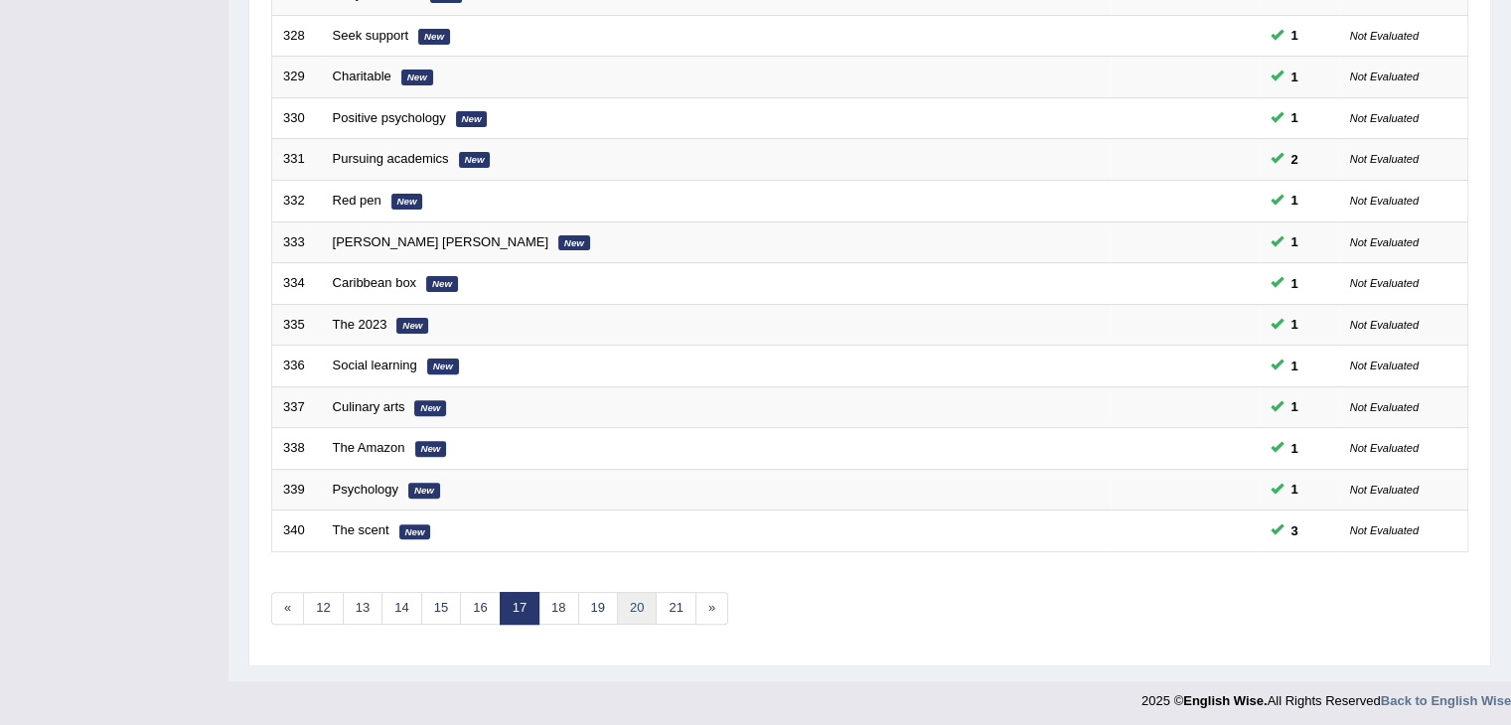
click at [639, 592] on link "20" at bounding box center [637, 608] width 40 height 33
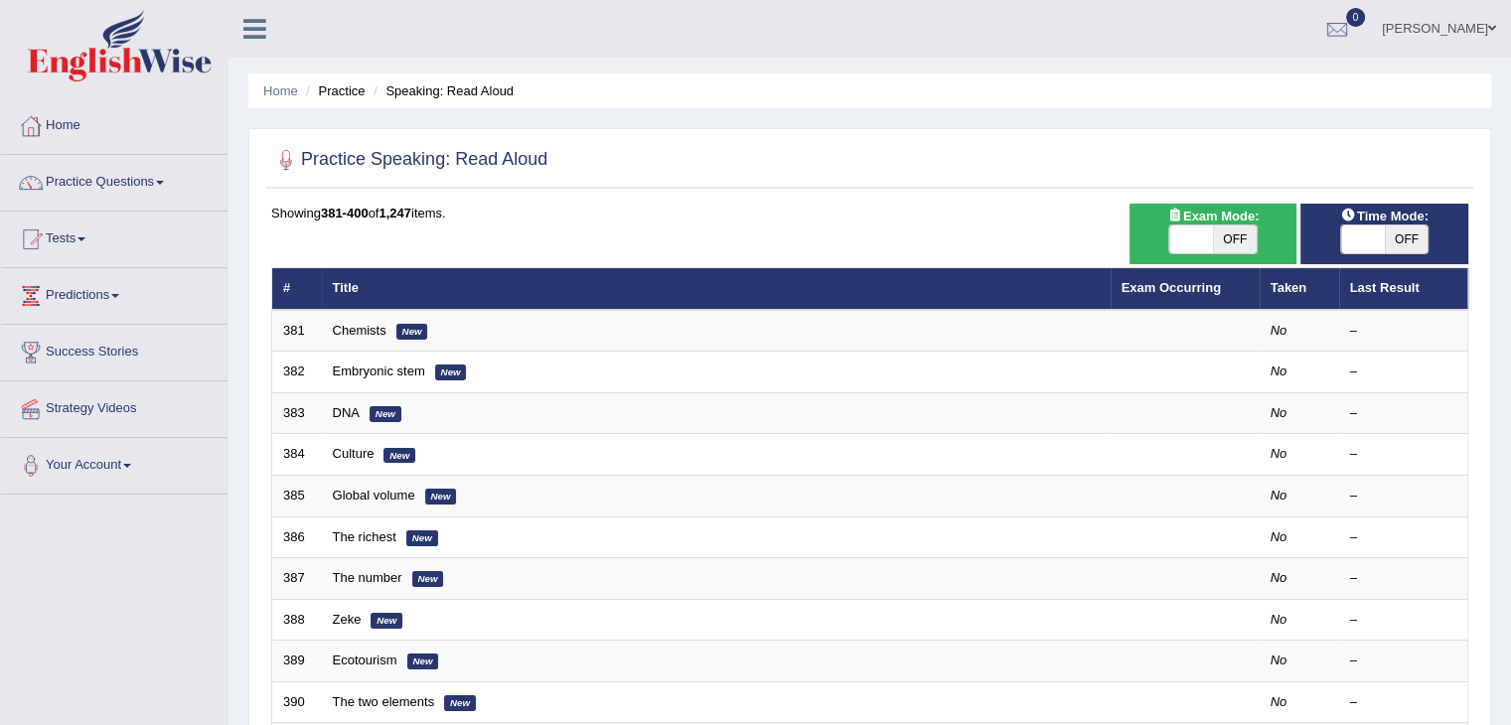
click at [1365, 236] on span at bounding box center [1363, 240] width 44 height 28
checkbox input "true"
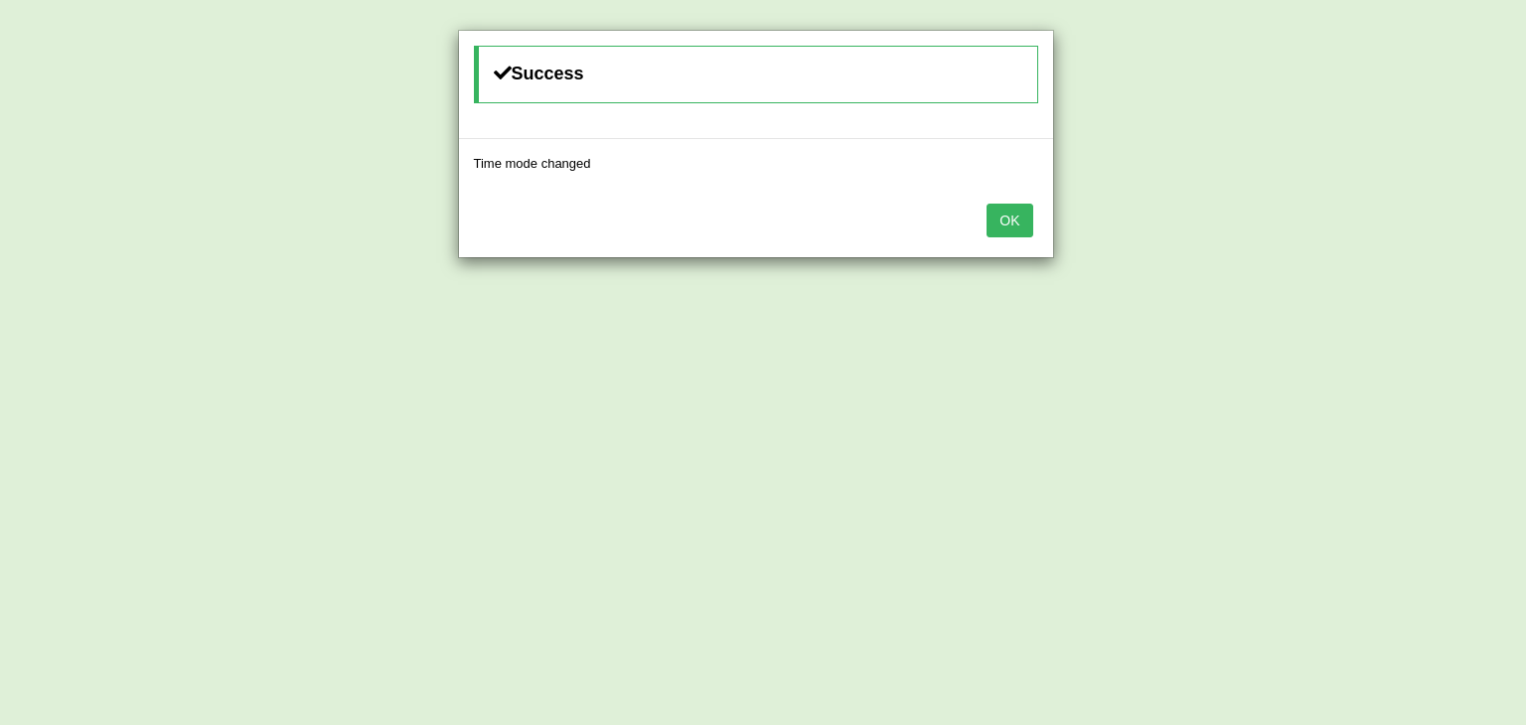
click at [997, 216] on button "OK" at bounding box center [1009, 221] width 46 height 34
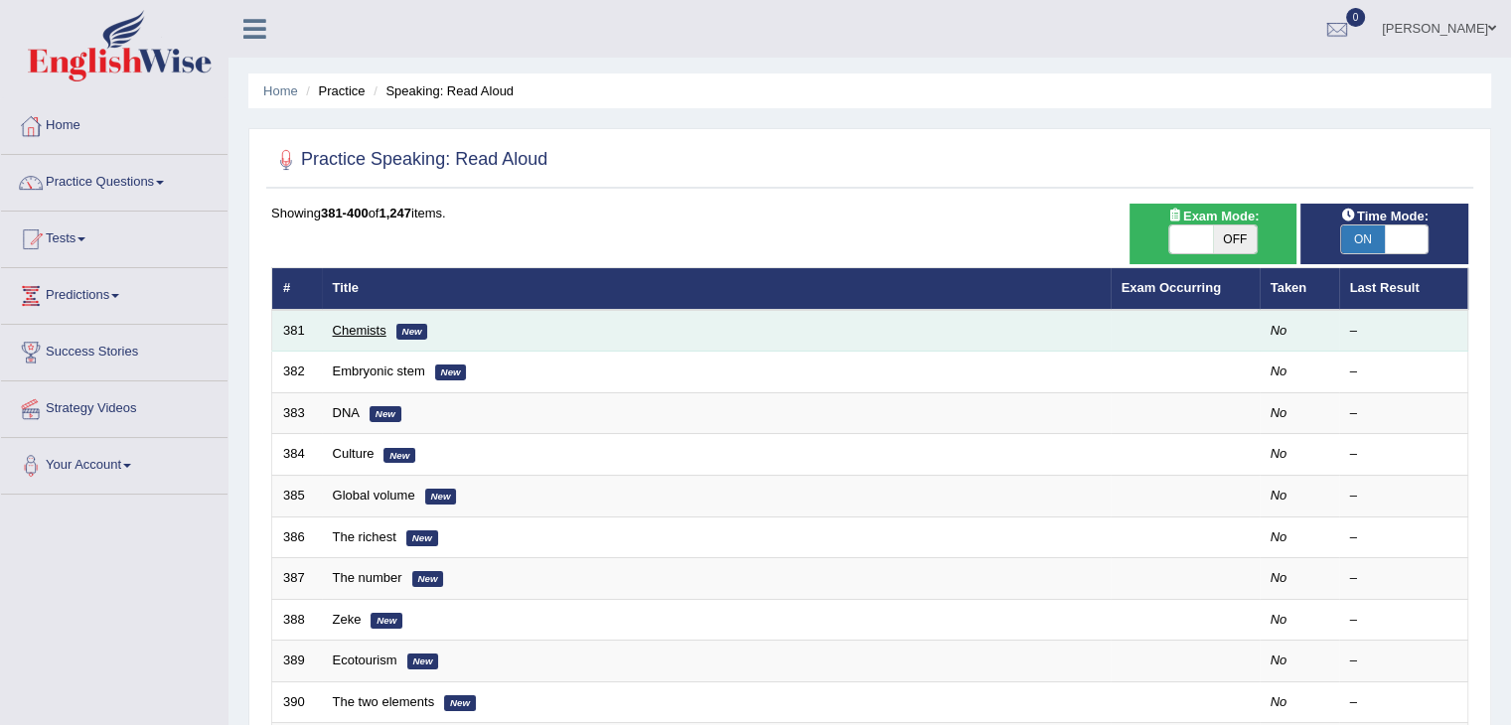
click at [342, 328] on link "Chemists" at bounding box center [360, 330] width 54 height 15
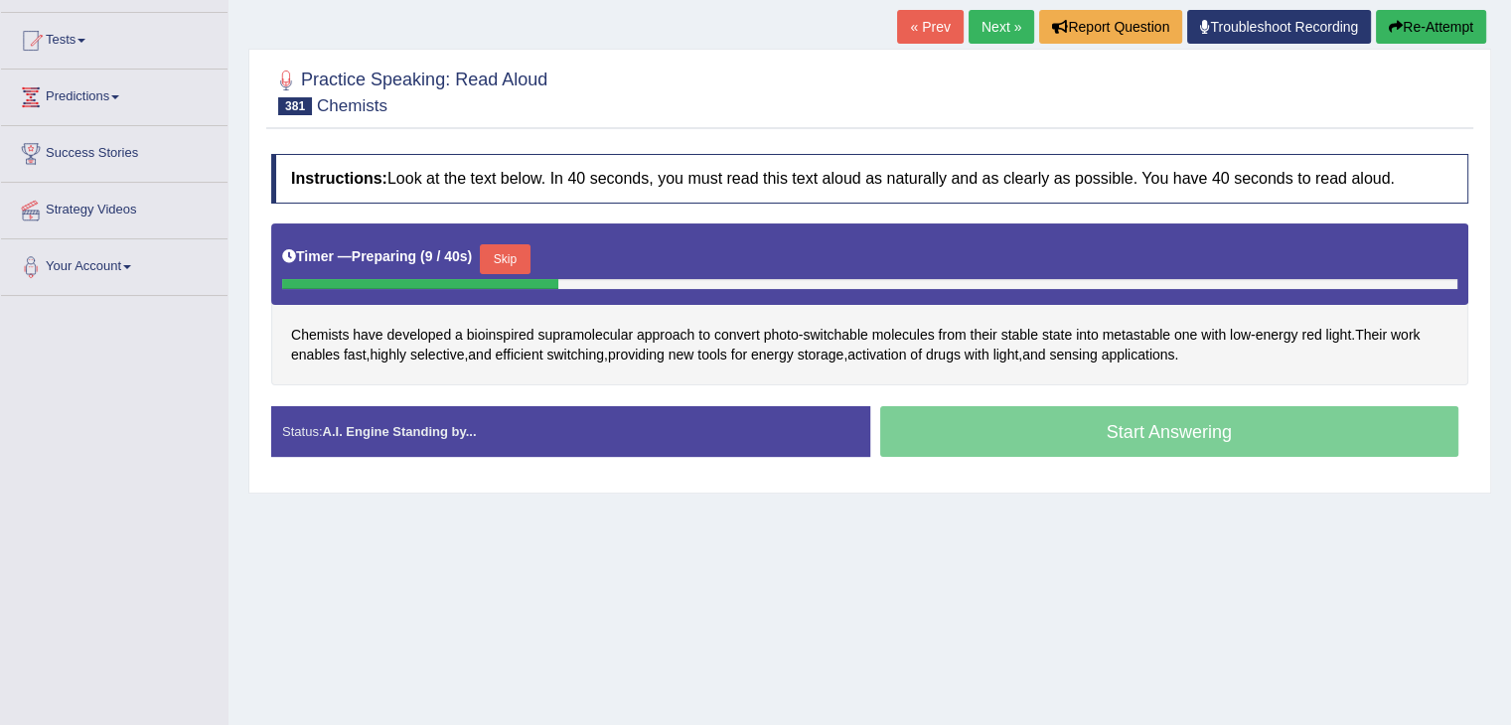
click at [504, 254] on button "Skip" at bounding box center [505, 259] width 50 height 30
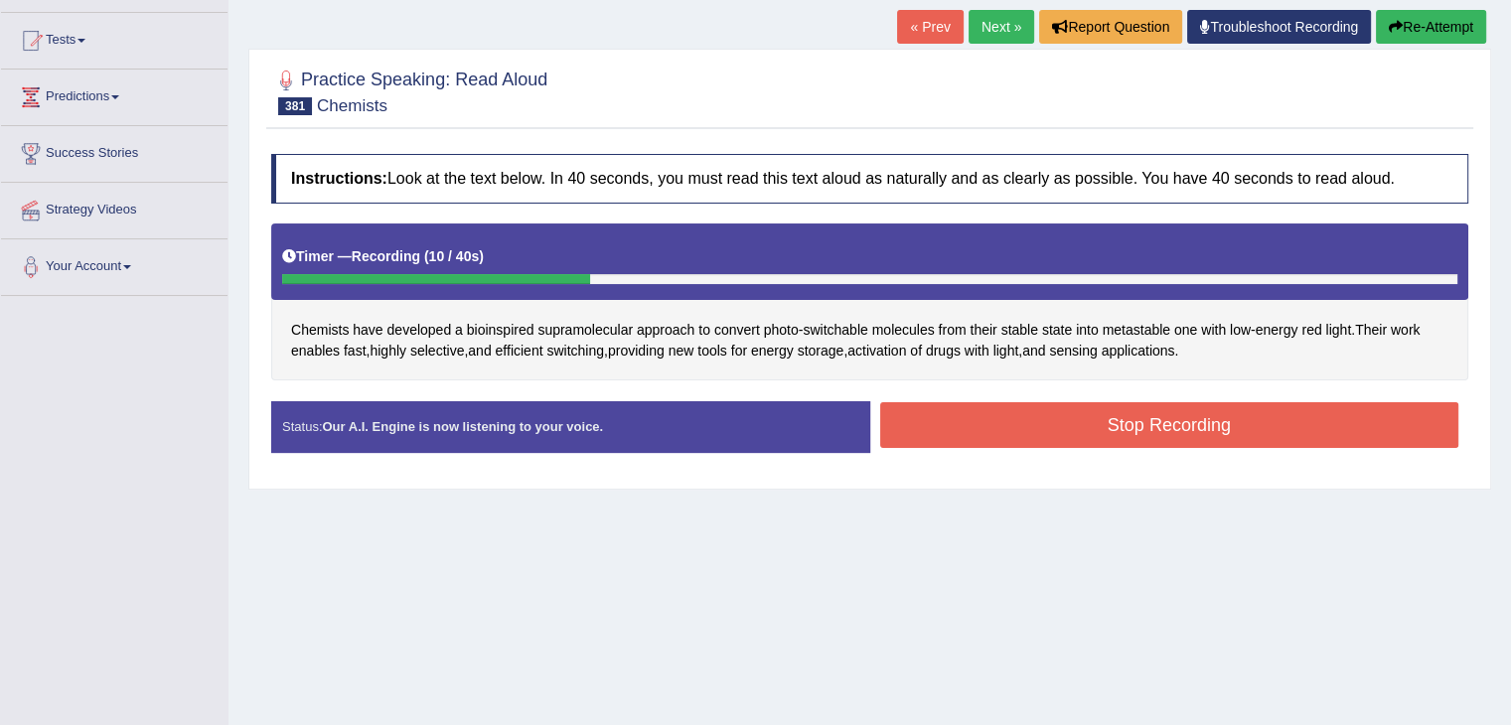
click at [1044, 428] on button "Stop Recording" at bounding box center [1169, 425] width 579 height 46
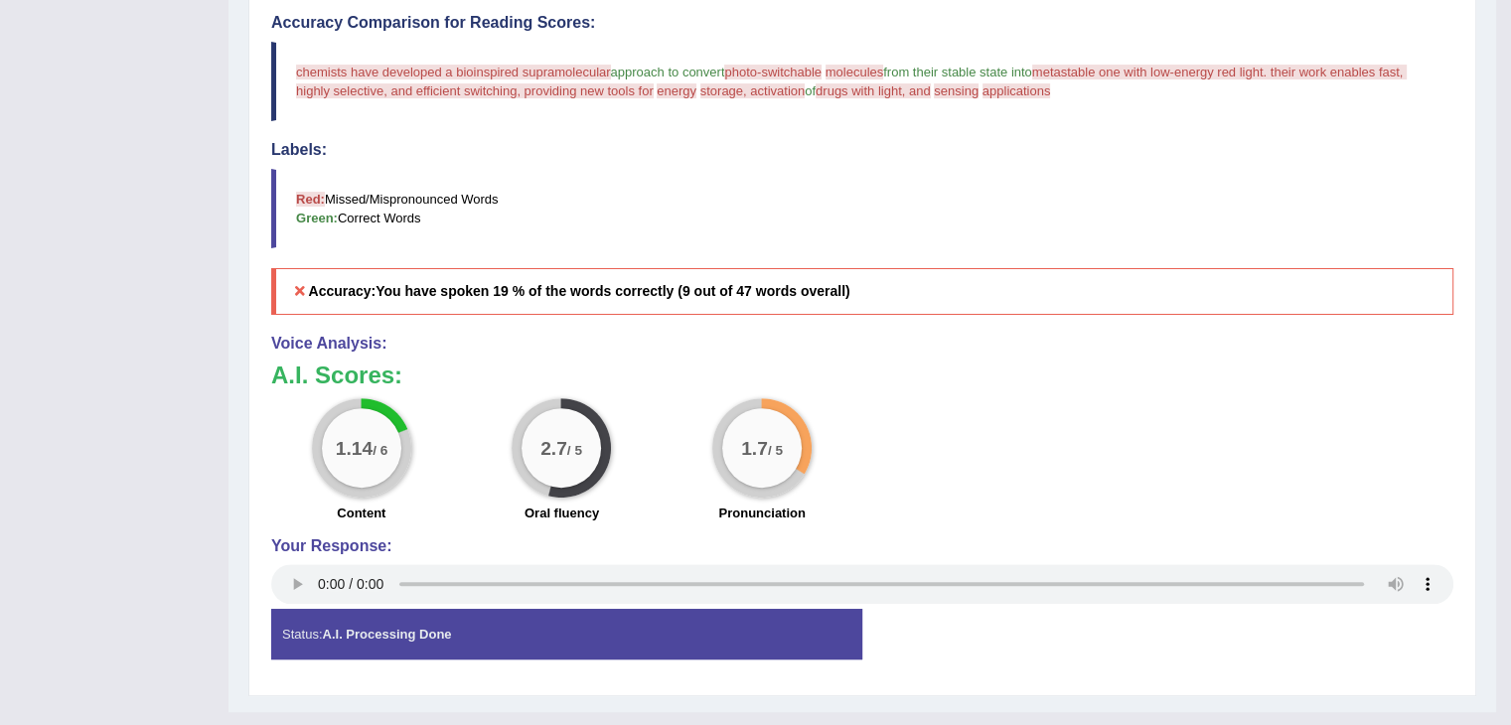
scroll to position [199, 0]
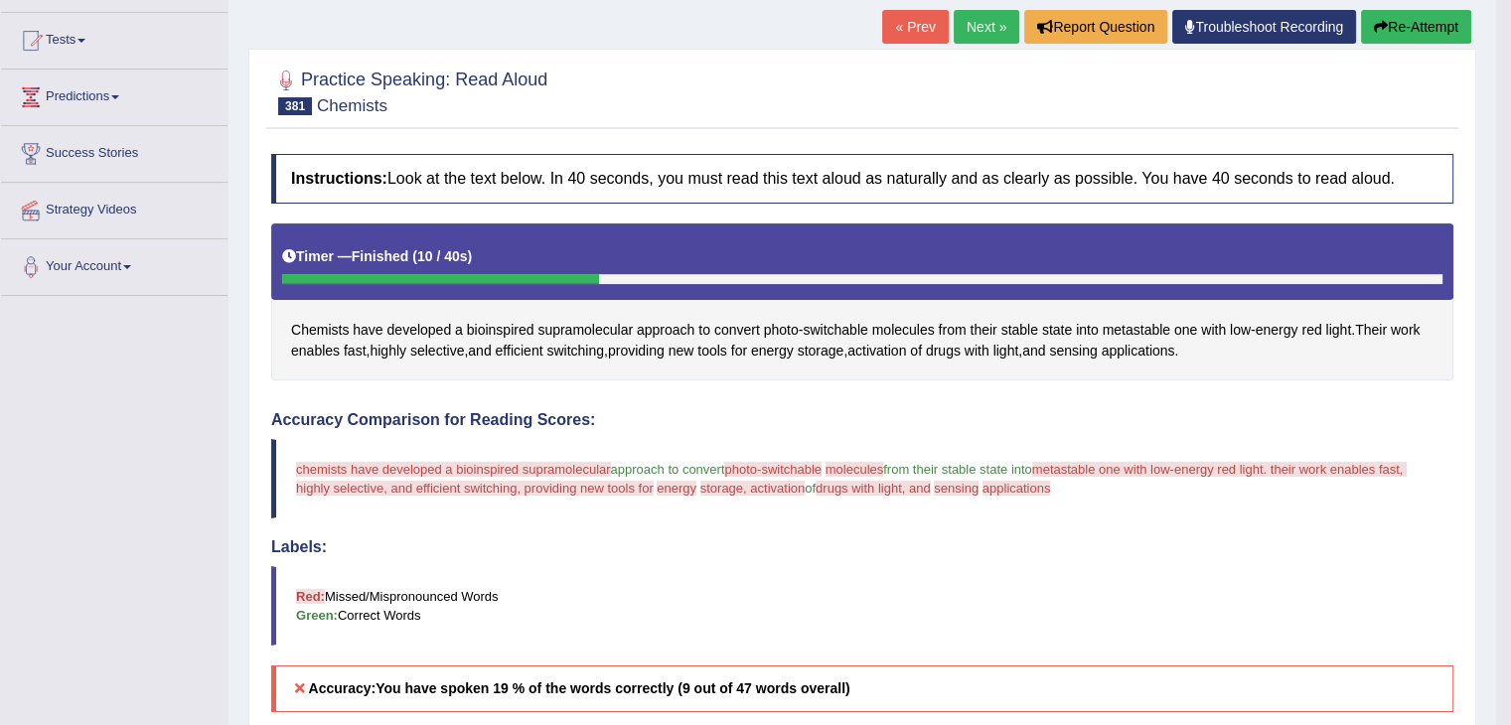
click at [88, 97] on link "Predictions" at bounding box center [114, 95] width 226 height 50
click at [87, 32] on link "Tests" at bounding box center [114, 38] width 226 height 50
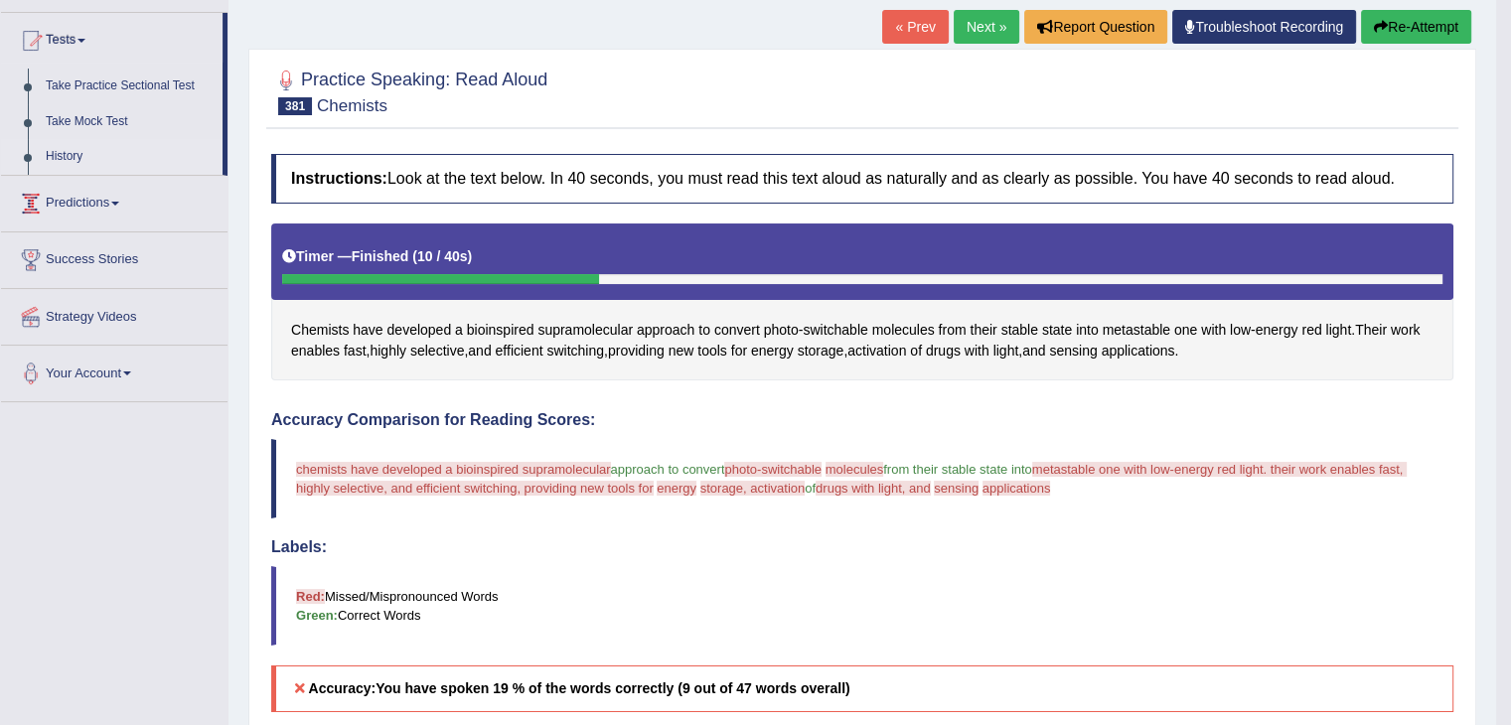
click at [73, 154] on link "History" at bounding box center [130, 157] width 186 height 36
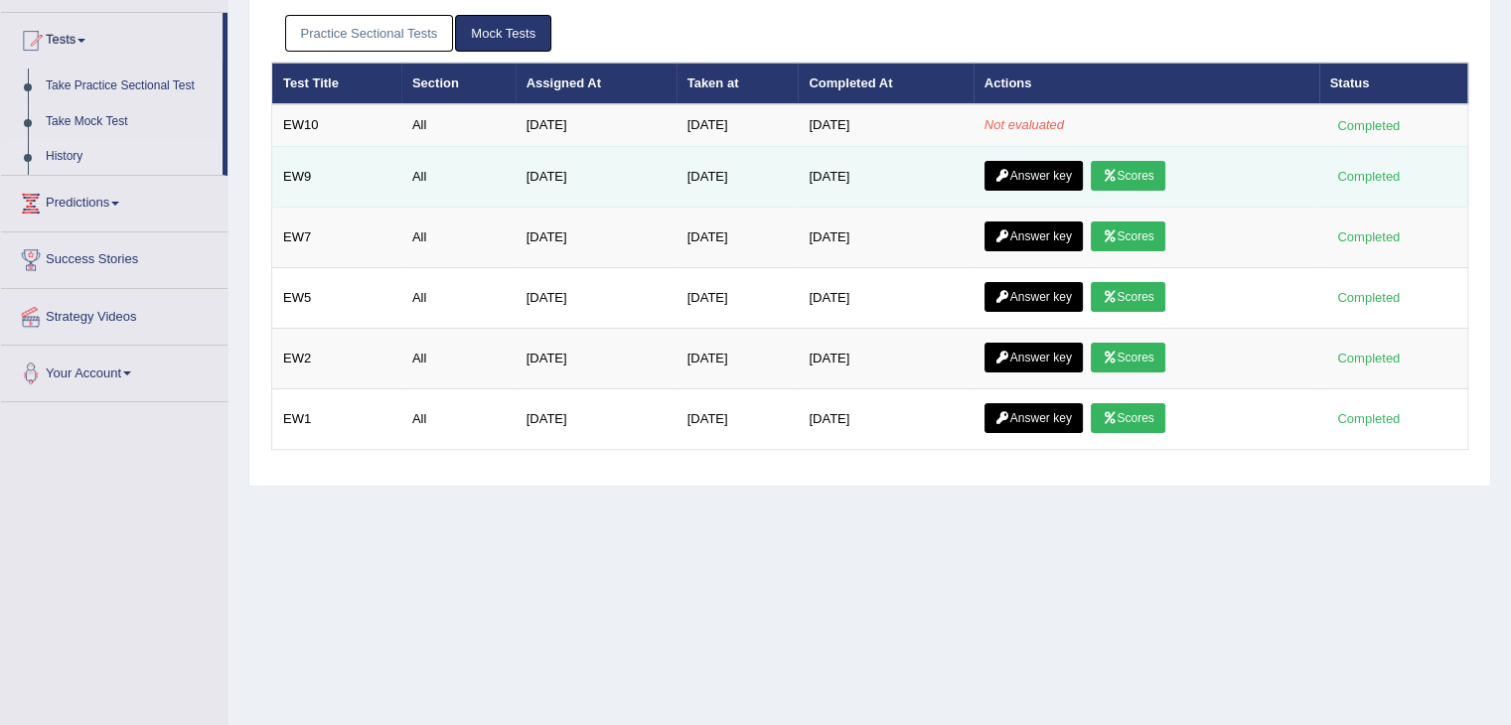
click at [1128, 172] on link "Scores" at bounding box center [1128, 176] width 74 height 30
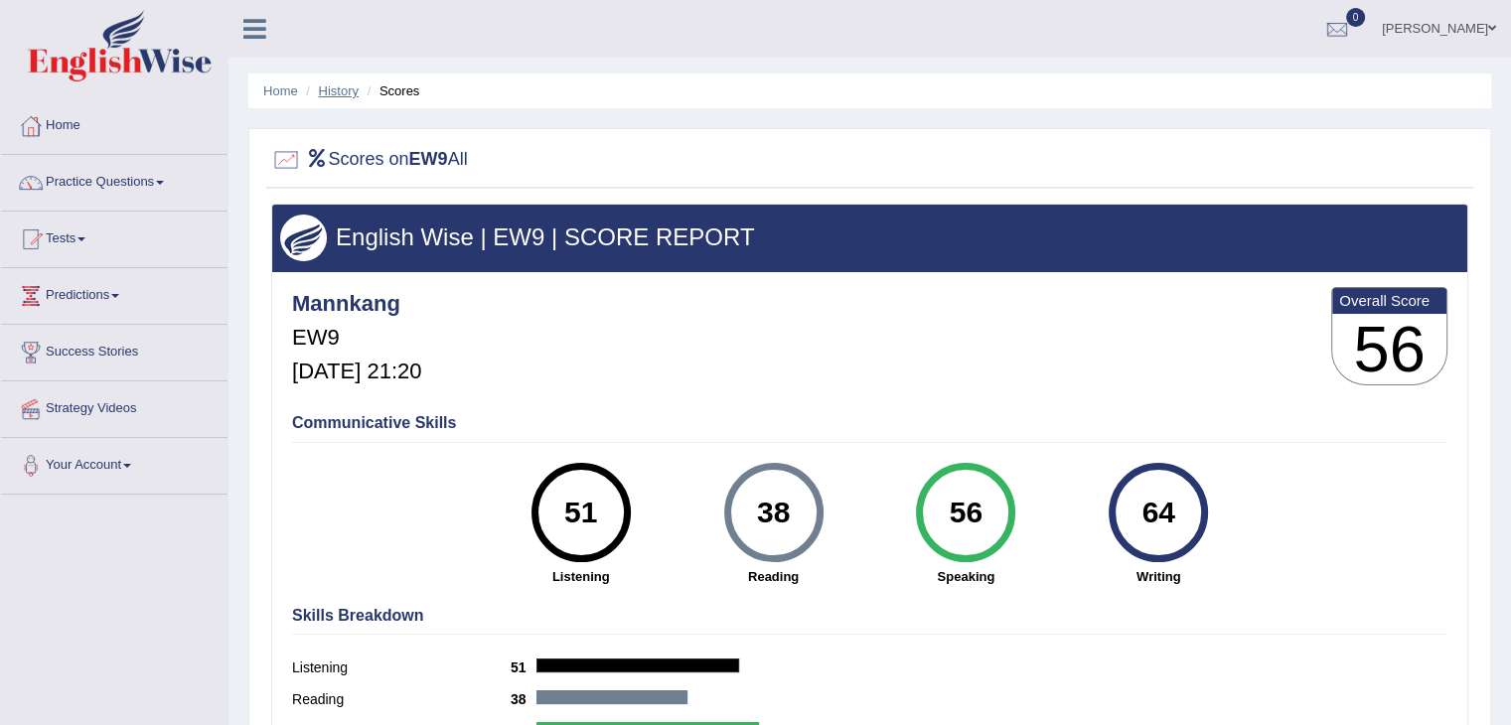
click at [331, 90] on link "History" at bounding box center [339, 90] width 40 height 15
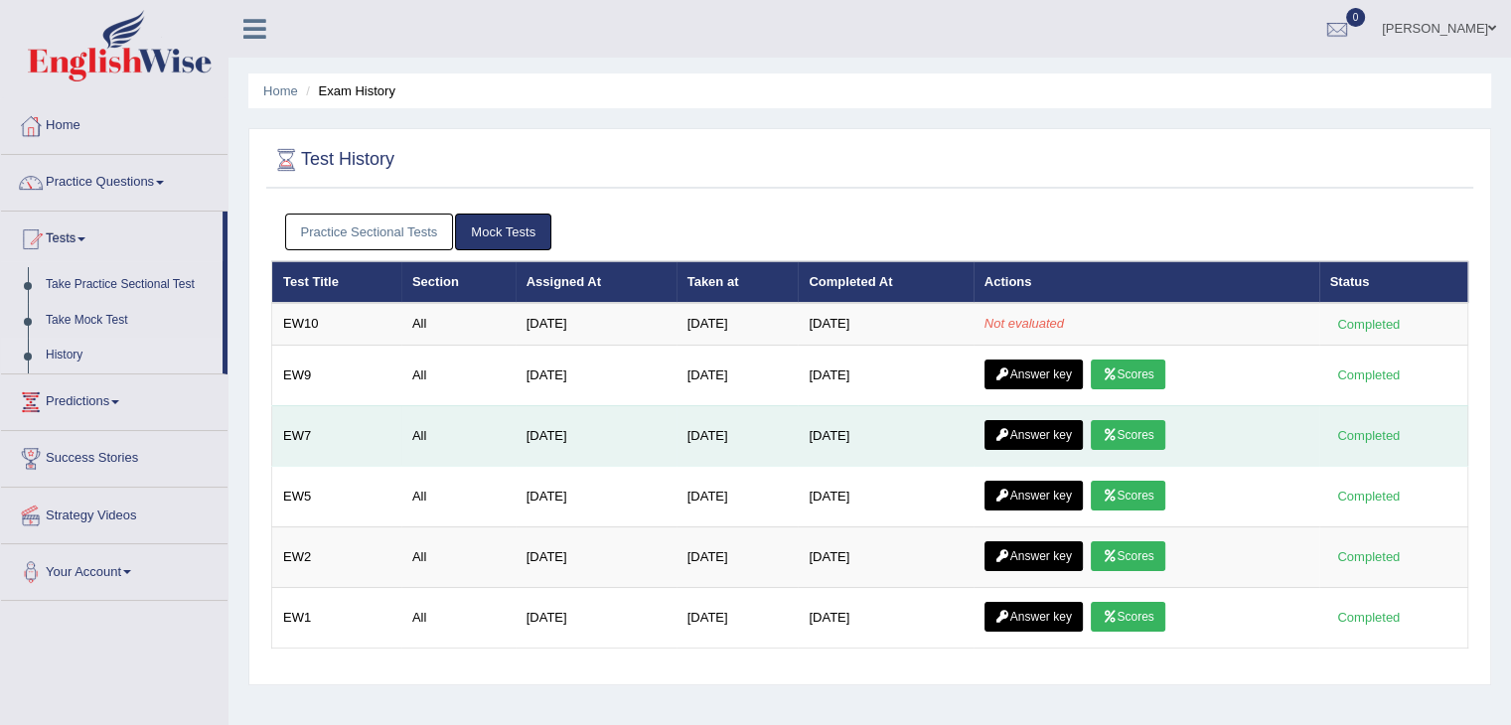
click at [1138, 442] on link "Scores" at bounding box center [1128, 435] width 74 height 30
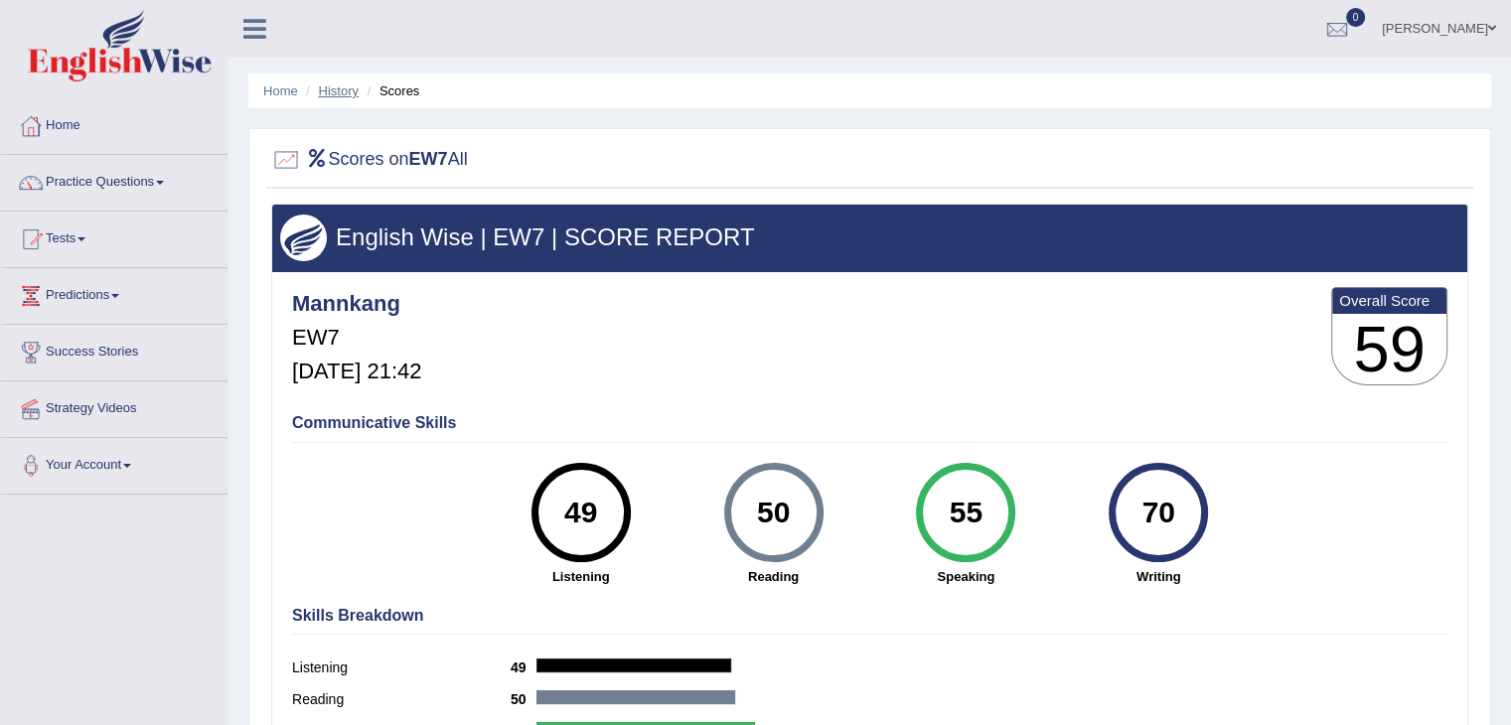
click at [354, 96] on link "History" at bounding box center [339, 90] width 40 height 15
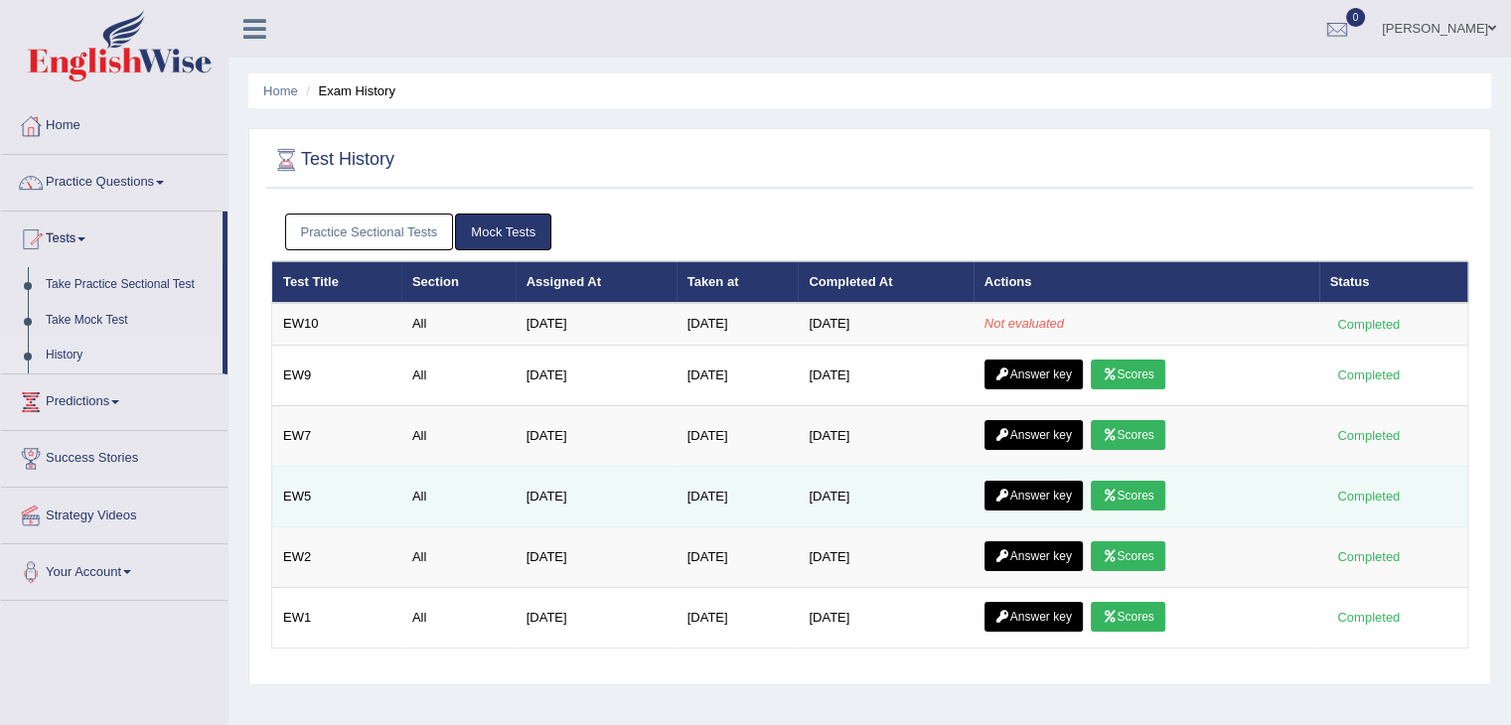
click at [1121, 490] on link "Scores" at bounding box center [1128, 496] width 74 height 30
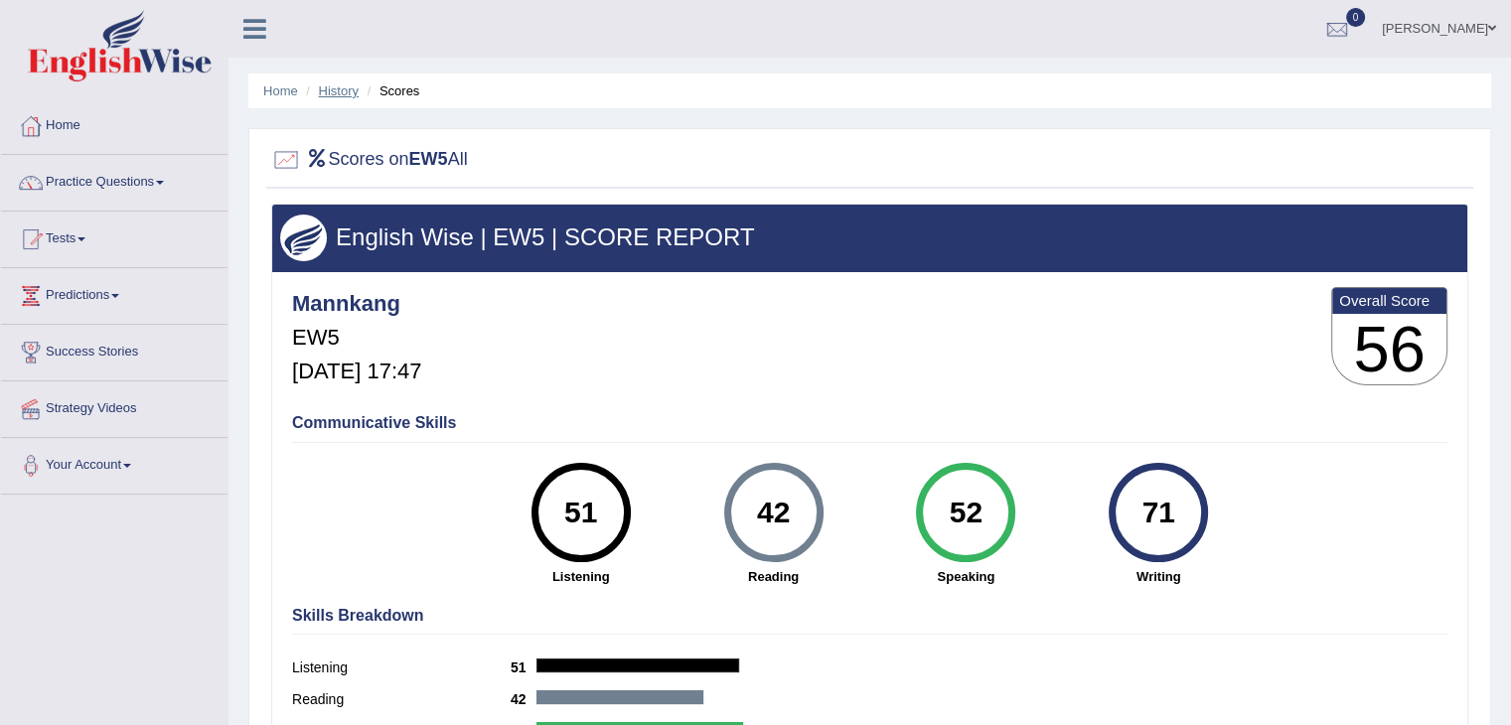
click at [340, 90] on link "History" at bounding box center [339, 90] width 40 height 15
click at [335, 92] on link "History" at bounding box center [339, 90] width 40 height 15
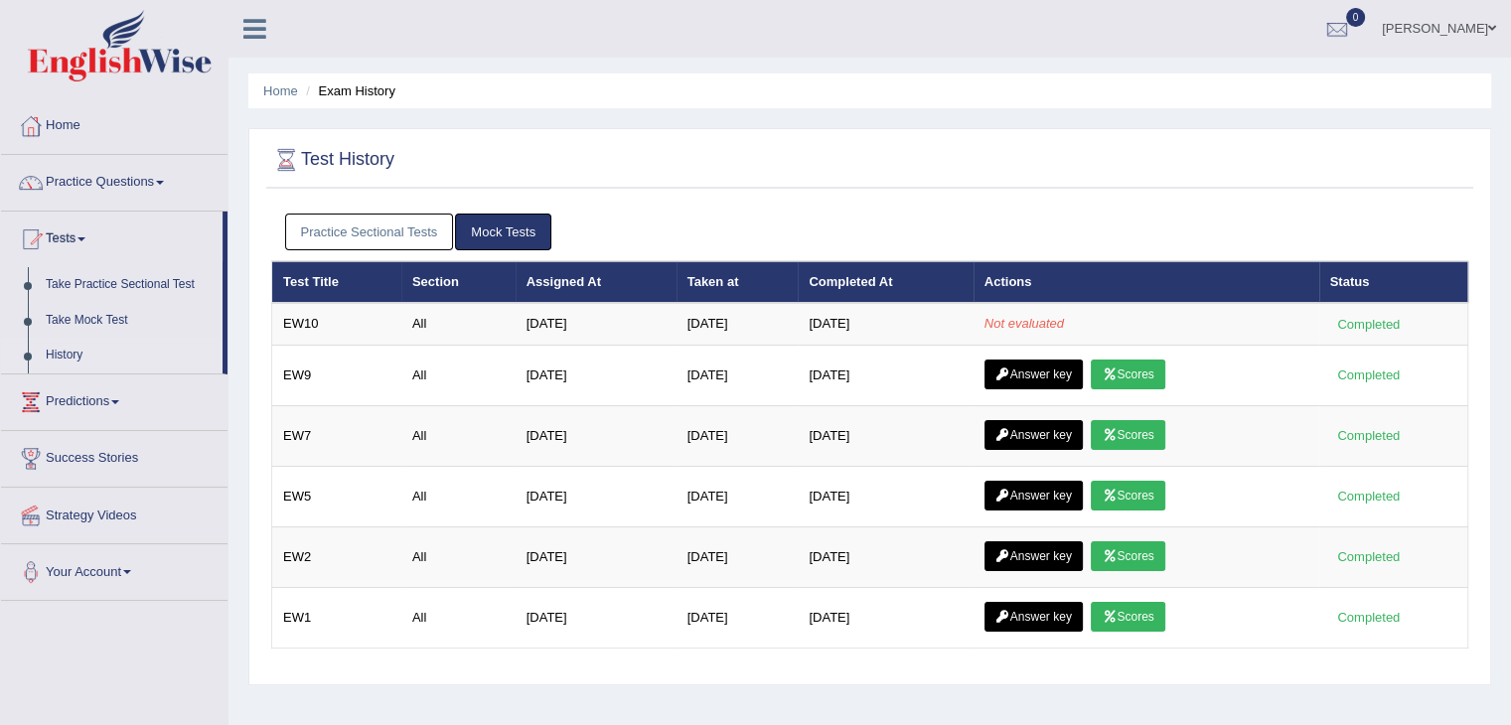
click at [1147, 496] on link "Scores" at bounding box center [1128, 496] width 74 height 30
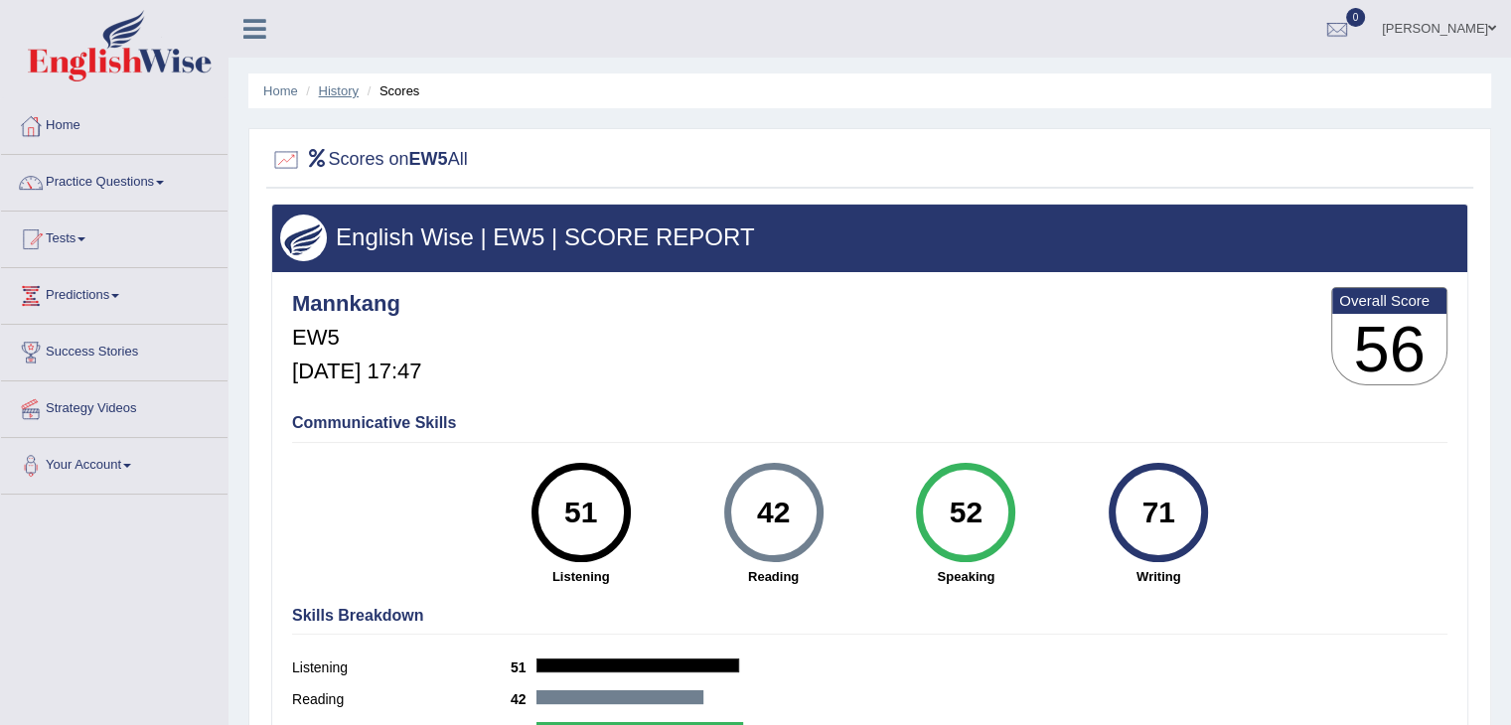
click at [340, 89] on link "History" at bounding box center [339, 90] width 40 height 15
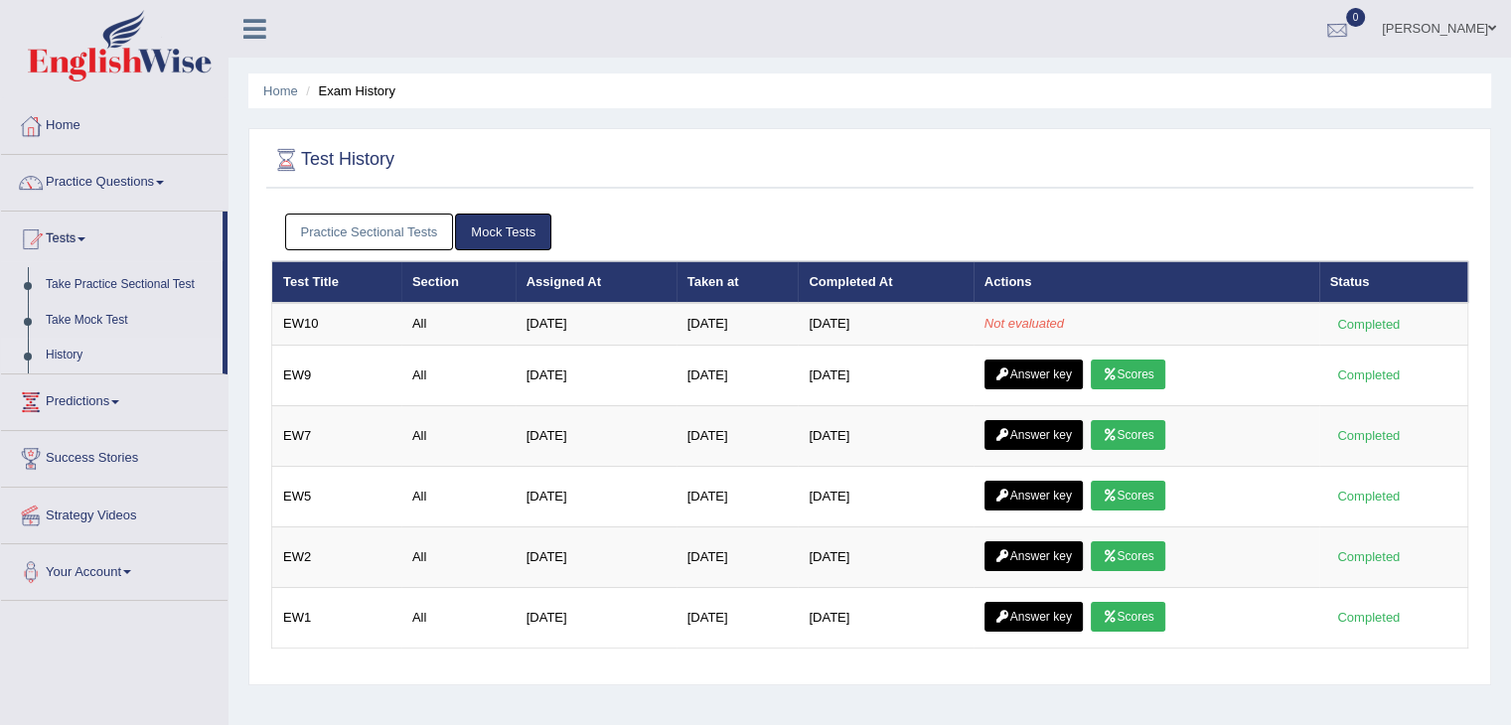
click at [1352, 30] on div at bounding box center [1337, 30] width 30 height 30
click at [121, 188] on link "Practice Questions" at bounding box center [114, 180] width 226 height 50
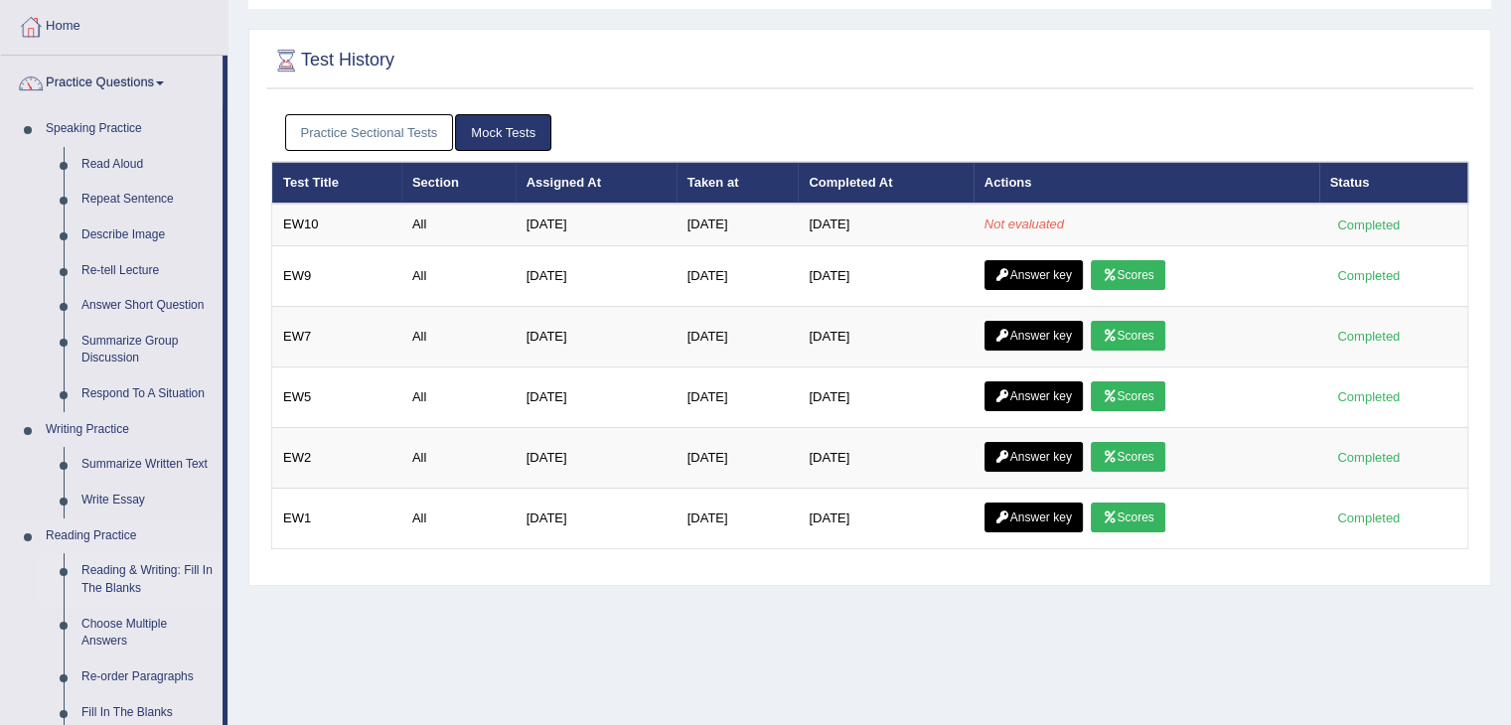
scroll to position [199, 0]
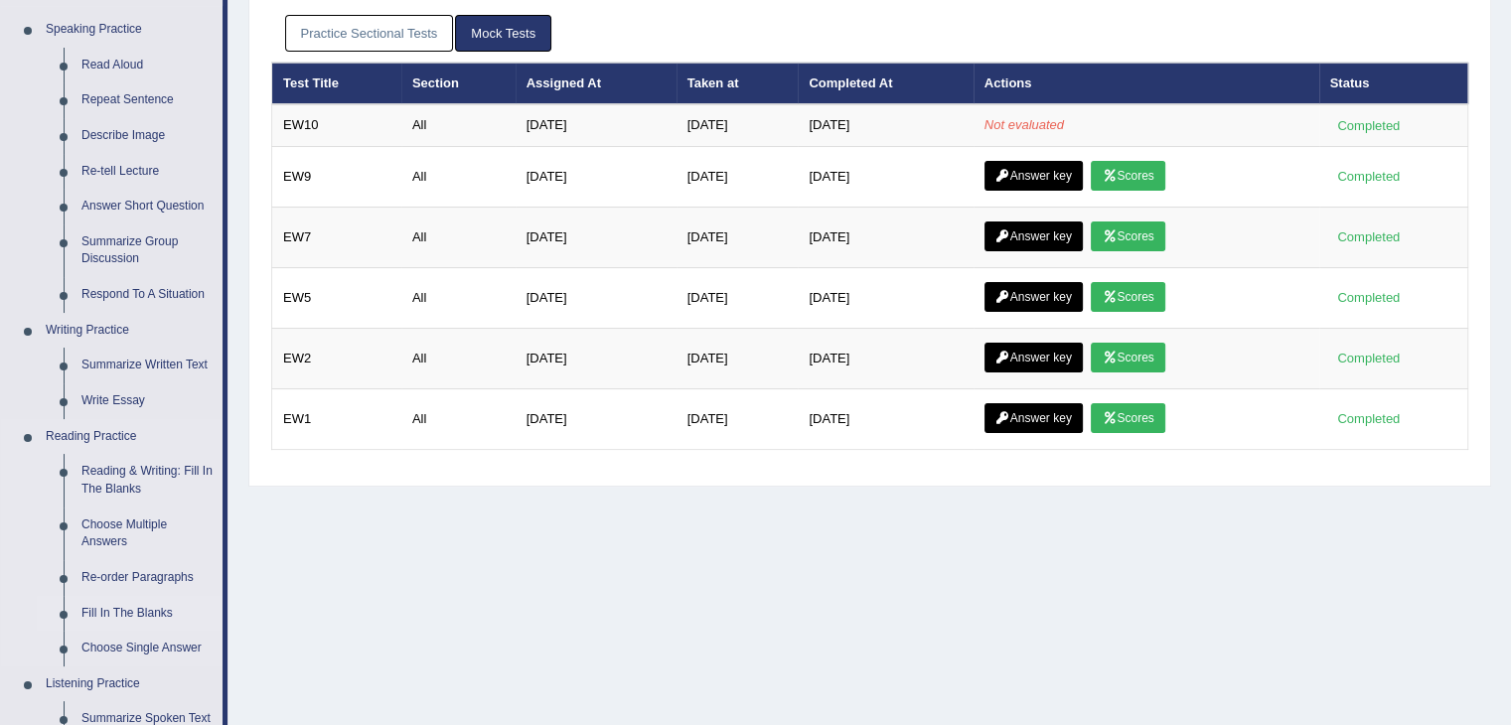
click at [139, 612] on link "Fill In The Blanks" at bounding box center [148, 614] width 150 height 36
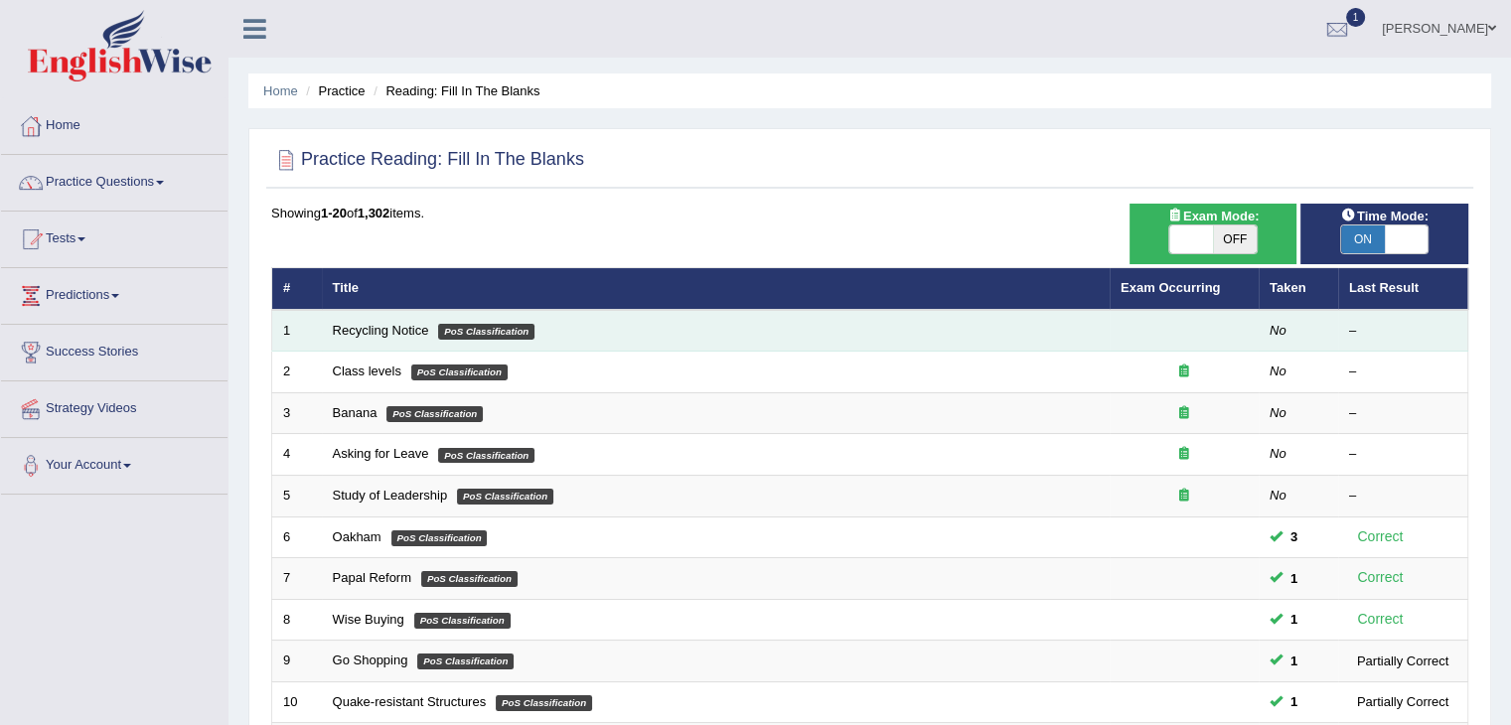
click at [600, 339] on td "Recycling Notice PoS Classification" at bounding box center [716, 331] width 788 height 42
click at [359, 331] on link "Recycling Notice" at bounding box center [381, 330] width 96 height 15
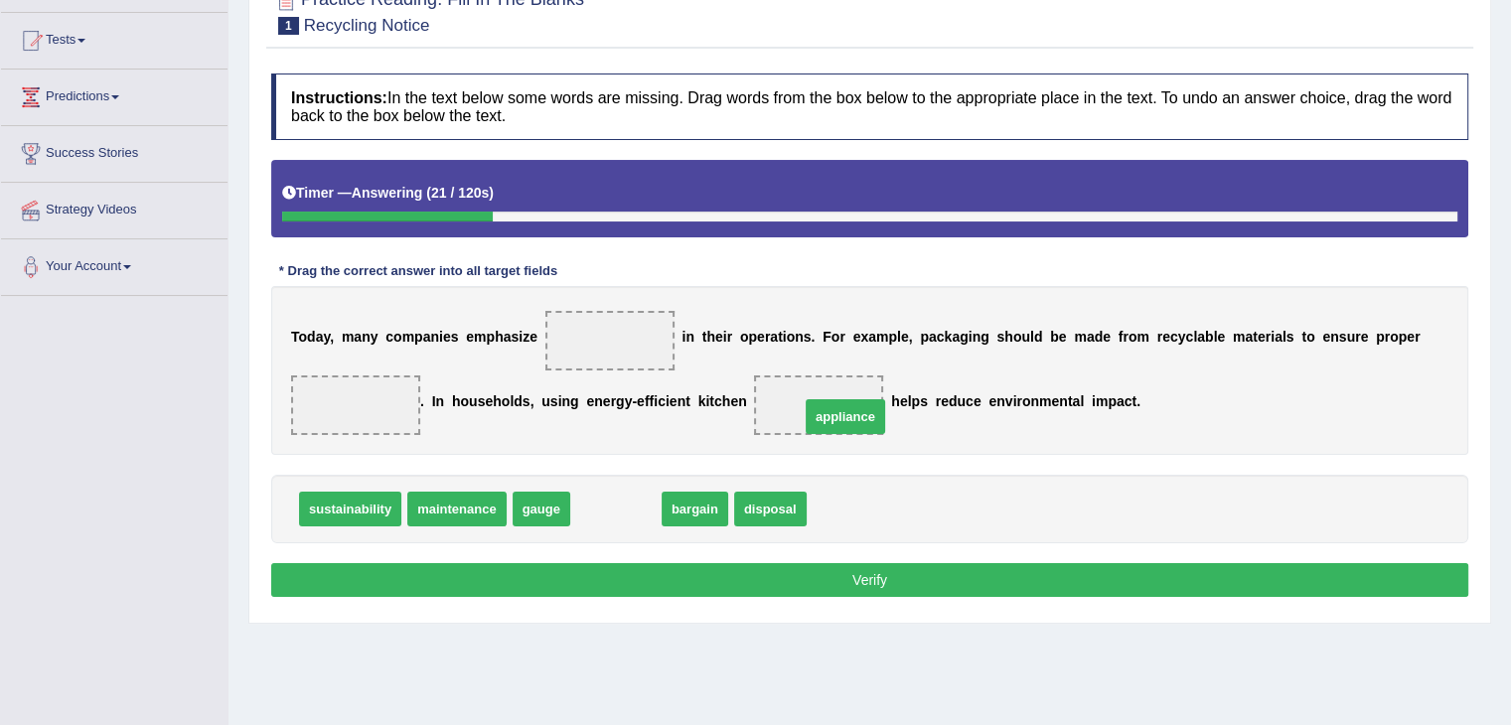
drag, startPoint x: 613, startPoint y: 515, endPoint x: 839, endPoint y: 423, distance: 244.2
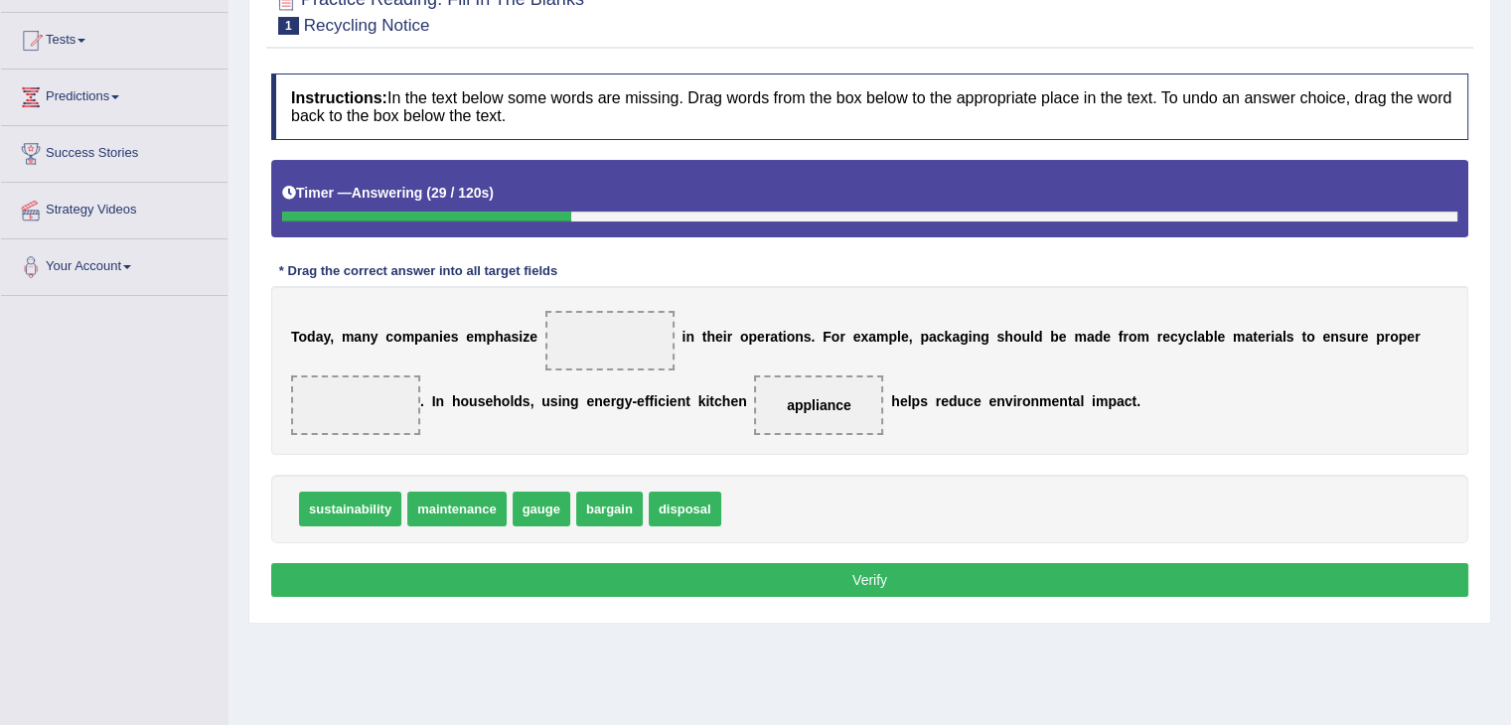
click at [483, 510] on span "maintenance" at bounding box center [456, 509] width 98 height 35
drag, startPoint x: 676, startPoint y: 510, endPoint x: 358, endPoint y: 439, distance: 325.6
drag, startPoint x: 457, startPoint y: 514, endPoint x: 544, endPoint y: 437, distance: 116.2
click at [506, 492] on span "maintenance" at bounding box center [456, 509] width 98 height 35
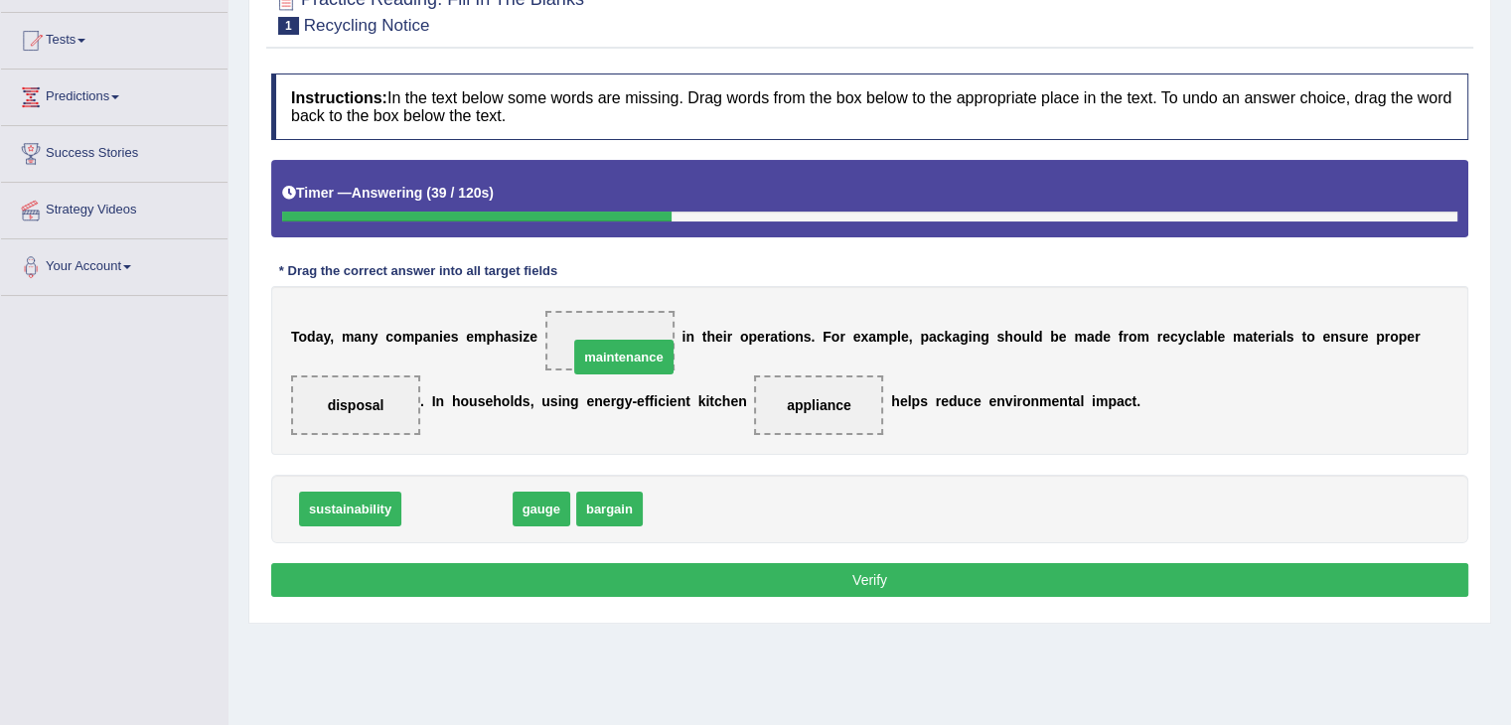
drag, startPoint x: 453, startPoint y: 511, endPoint x: 620, endPoint y: 343, distance: 236.7
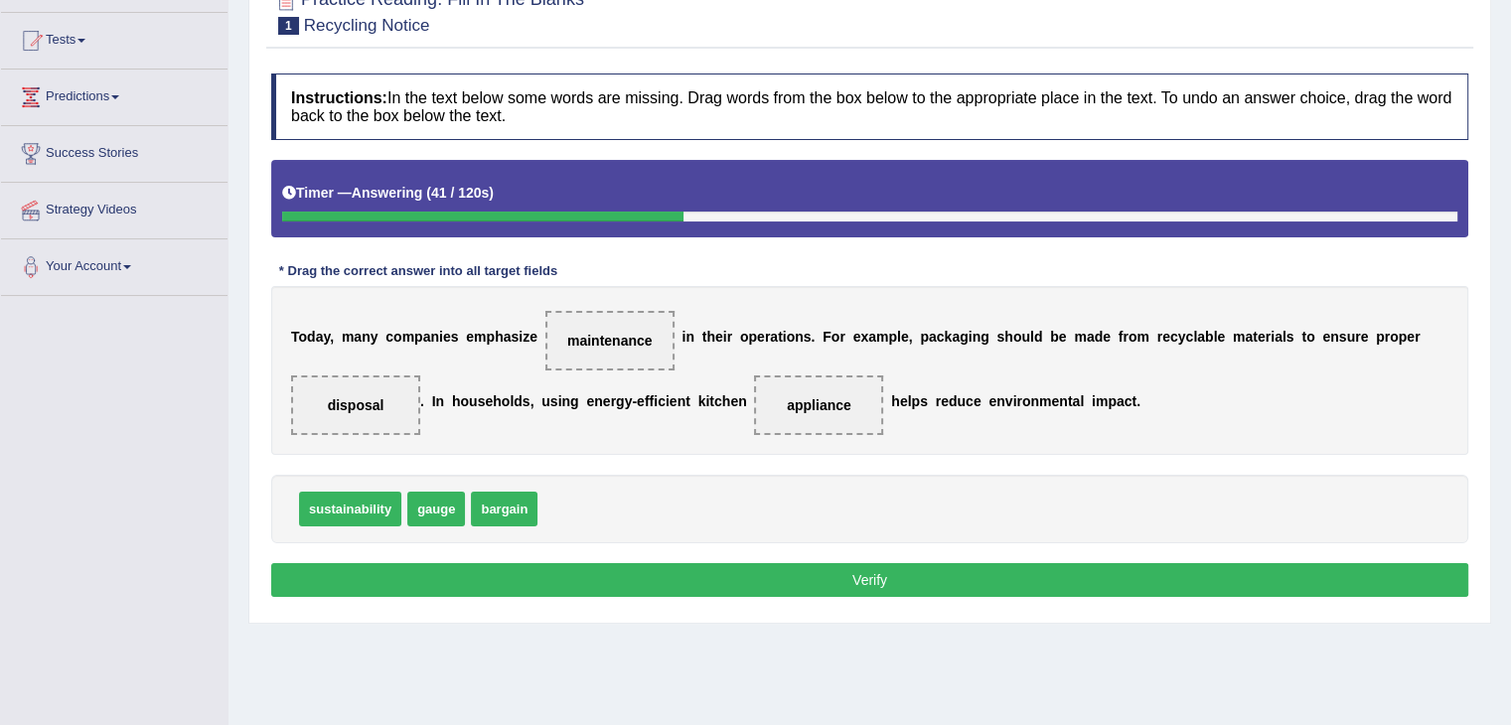
click at [718, 565] on button "Verify" at bounding box center [869, 580] width 1197 height 34
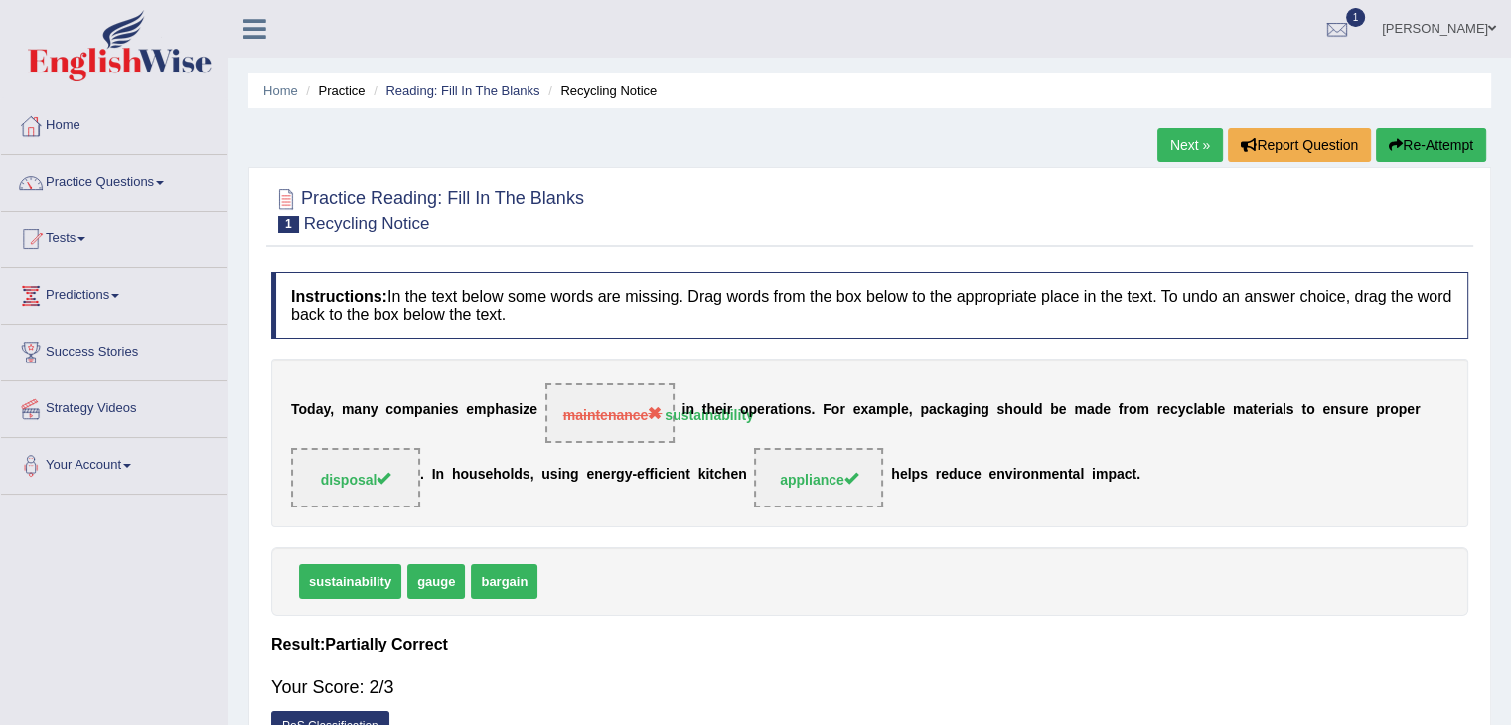
click at [1172, 147] on link "Next »" at bounding box center [1190, 145] width 66 height 34
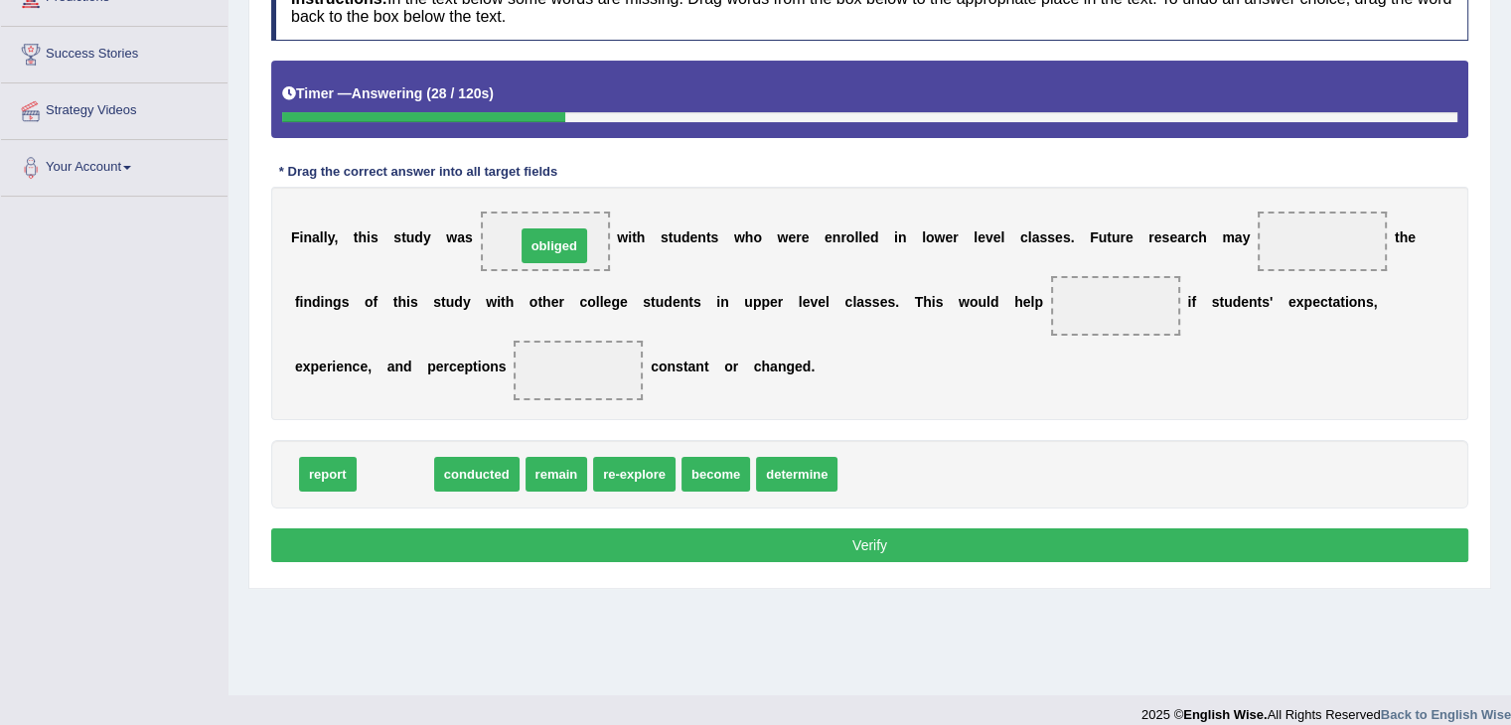
drag, startPoint x: 397, startPoint y: 477, endPoint x: 556, endPoint y: 248, distance: 278.3
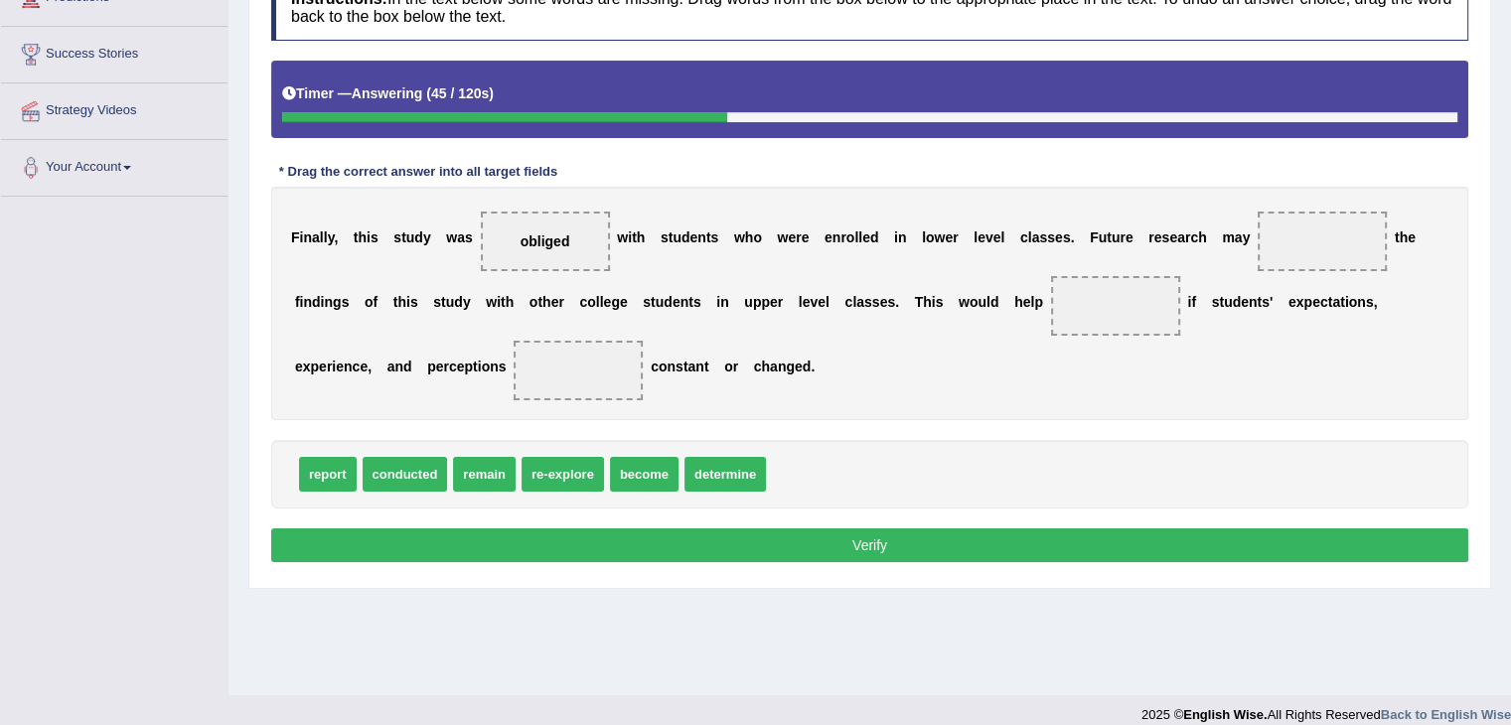
click at [478, 479] on span "remain" at bounding box center [484, 474] width 63 height 35
drag, startPoint x: 412, startPoint y: 474, endPoint x: 1323, endPoint y: 249, distance: 938.2
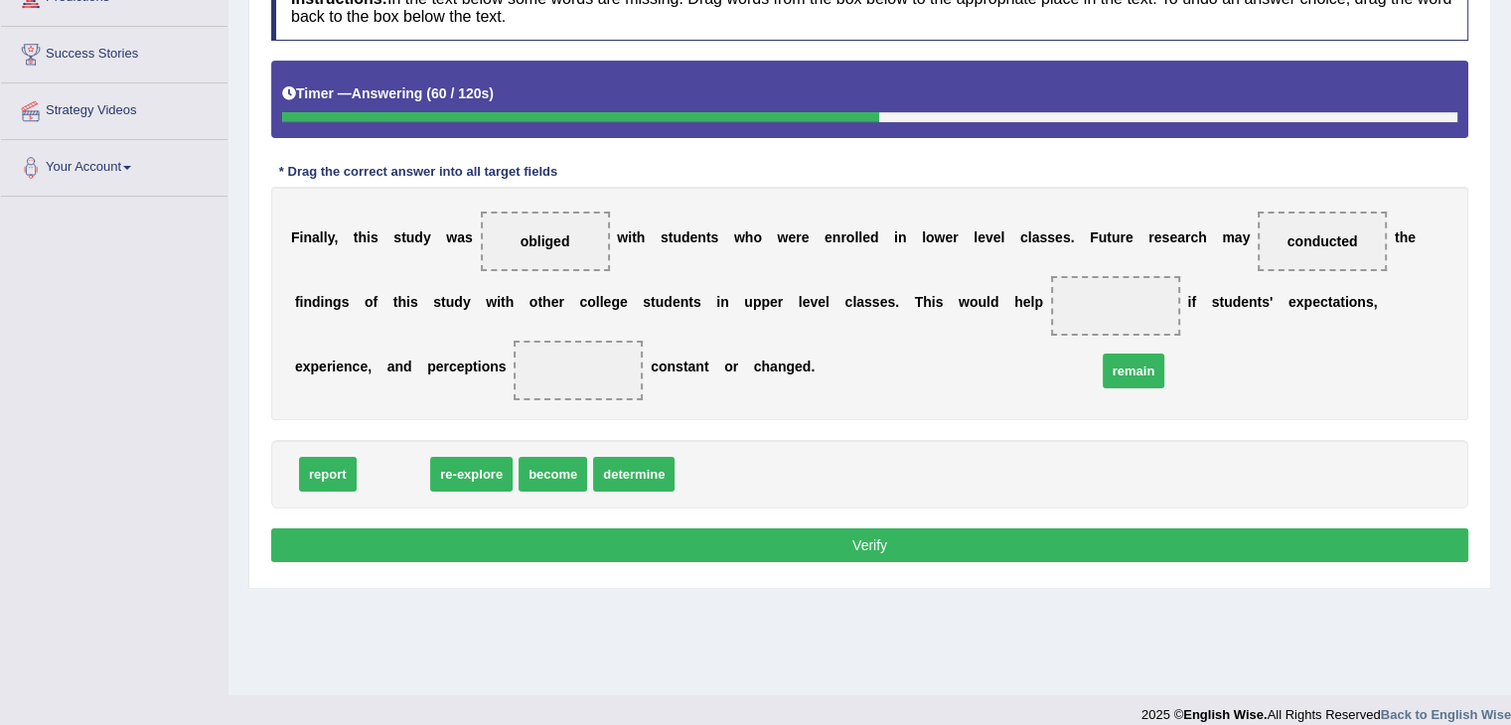
drag, startPoint x: 418, startPoint y: 474, endPoint x: 1157, endPoint y: 320, distance: 755.0
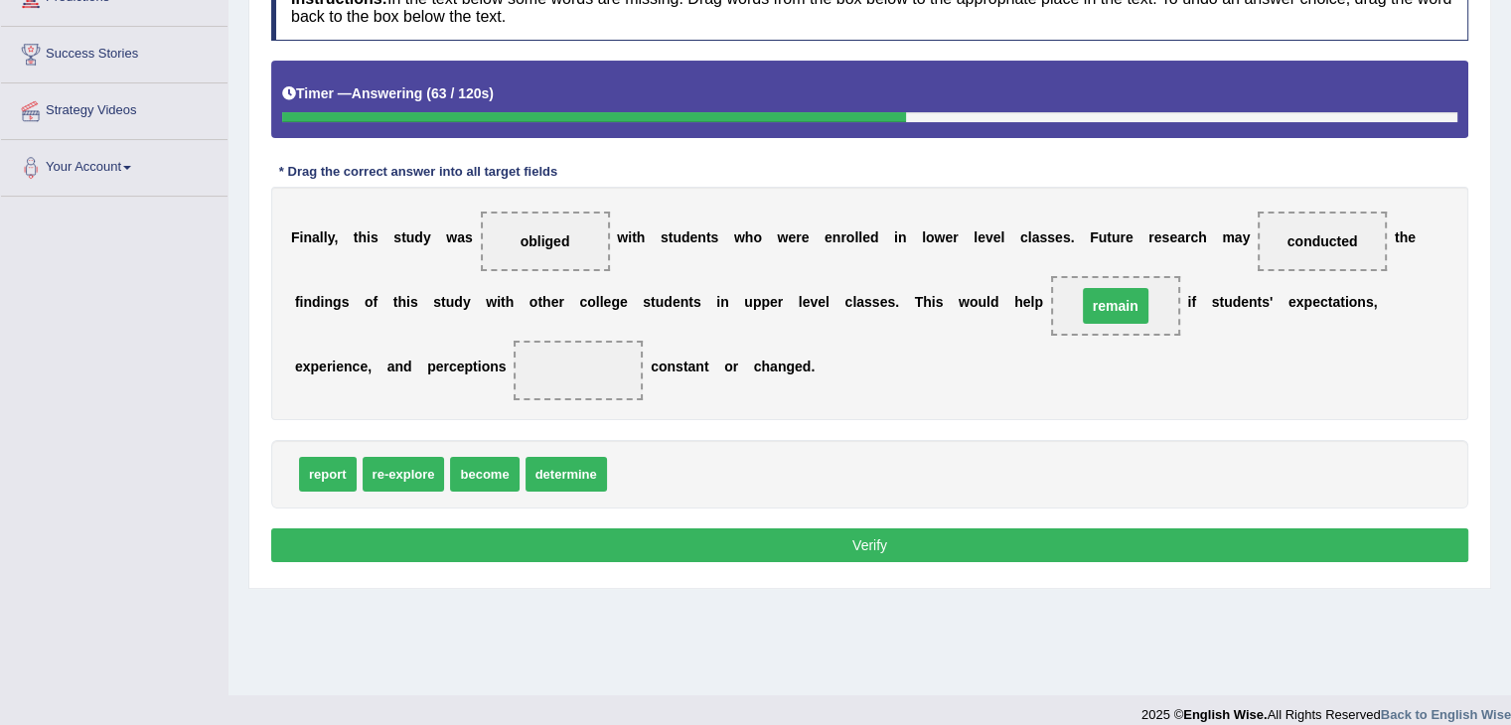
click at [1136, 310] on div "F i n a l l y , t h i s s t u d y w a s obliged w i t h s t u d e n t s w h o w…" at bounding box center [869, 303] width 1197 height 233
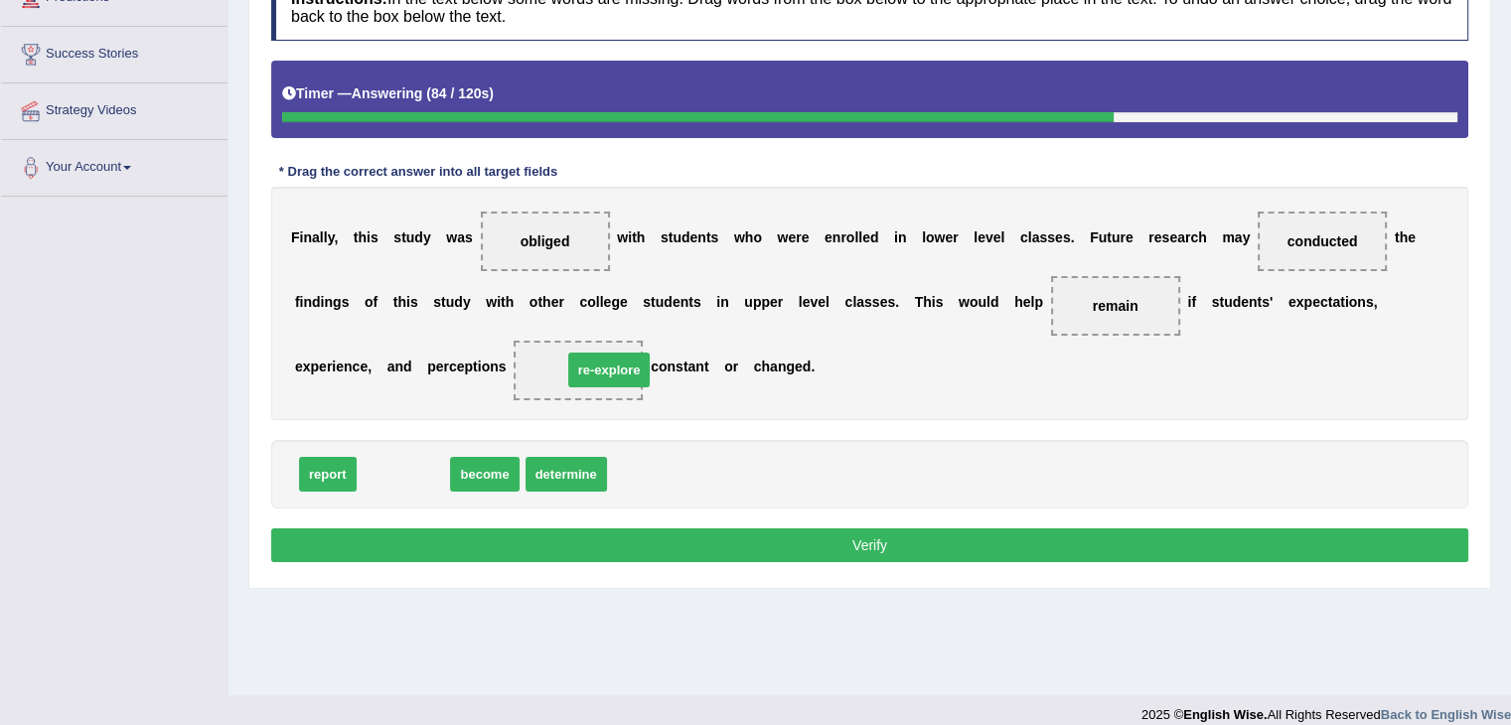
drag, startPoint x: 426, startPoint y: 475, endPoint x: 632, endPoint y: 371, distance: 230.6
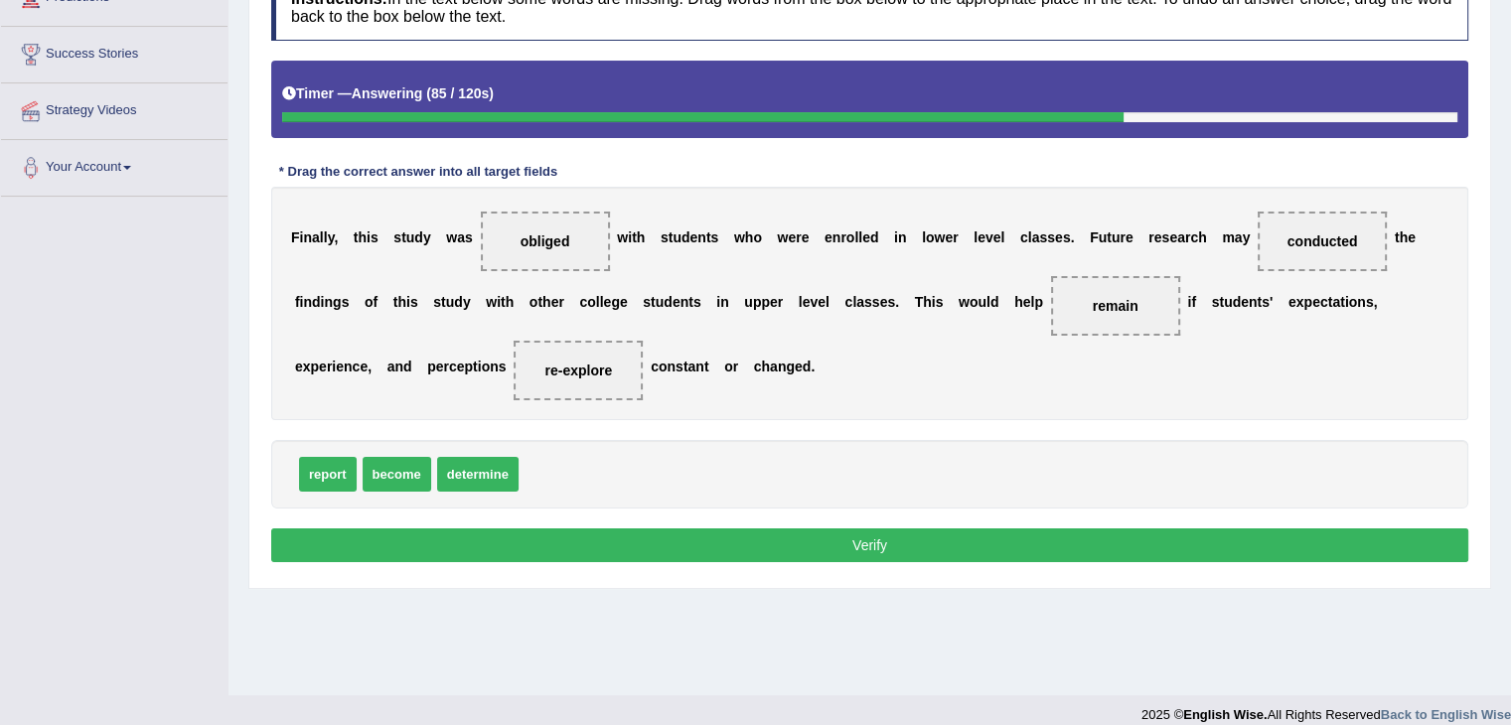
click at [745, 540] on button "Verify" at bounding box center [869, 545] width 1197 height 34
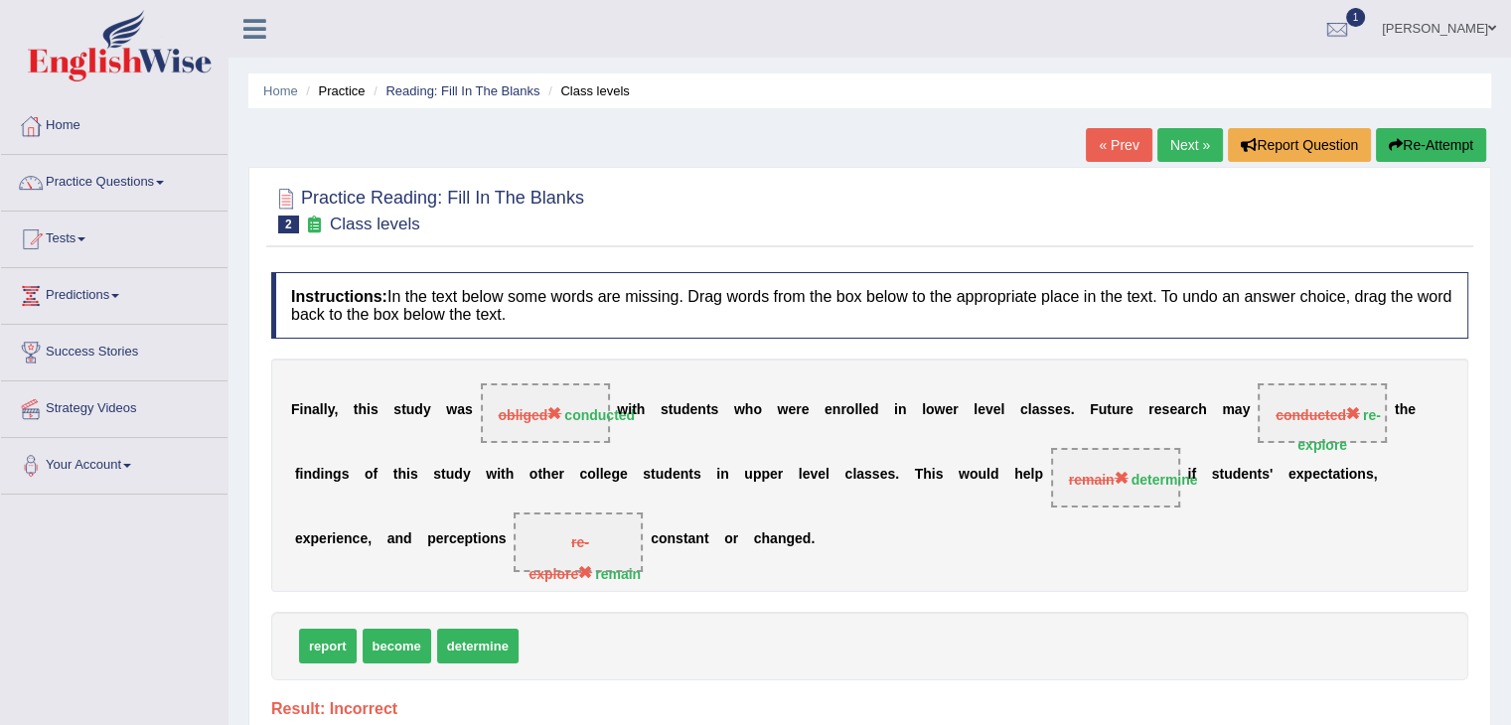
click at [1190, 143] on link "Next »" at bounding box center [1190, 145] width 66 height 34
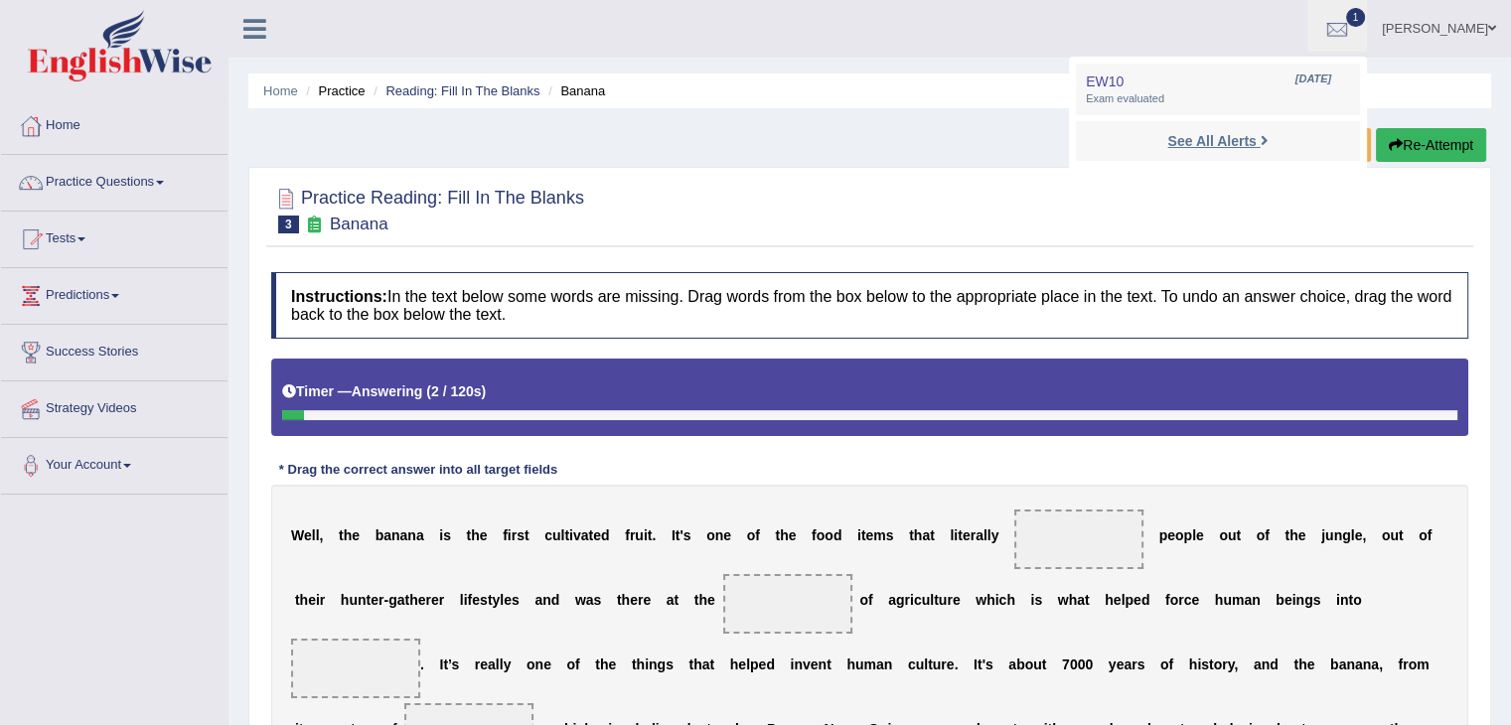
click at [1256, 139] on strong "See All Alerts" at bounding box center [1211, 141] width 88 height 16
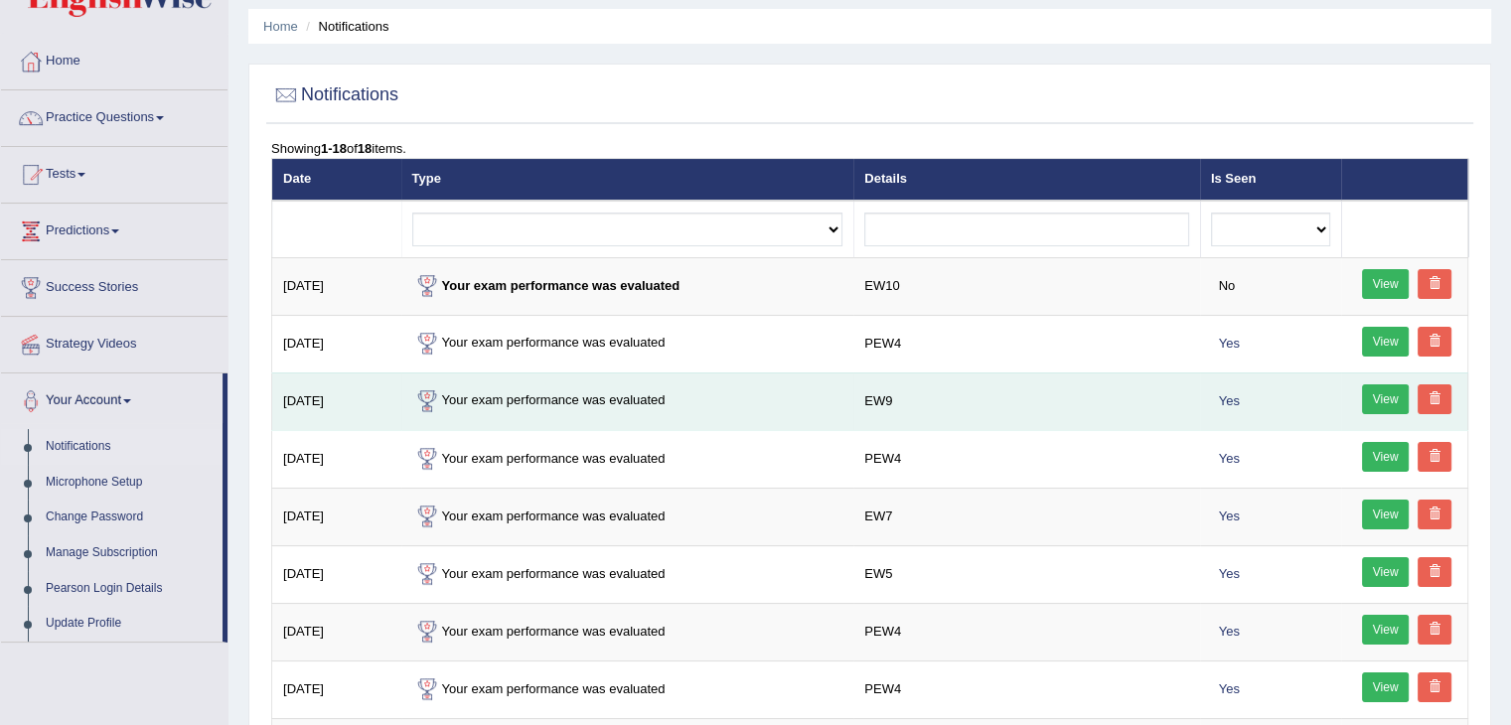
scroll to position [99, 0]
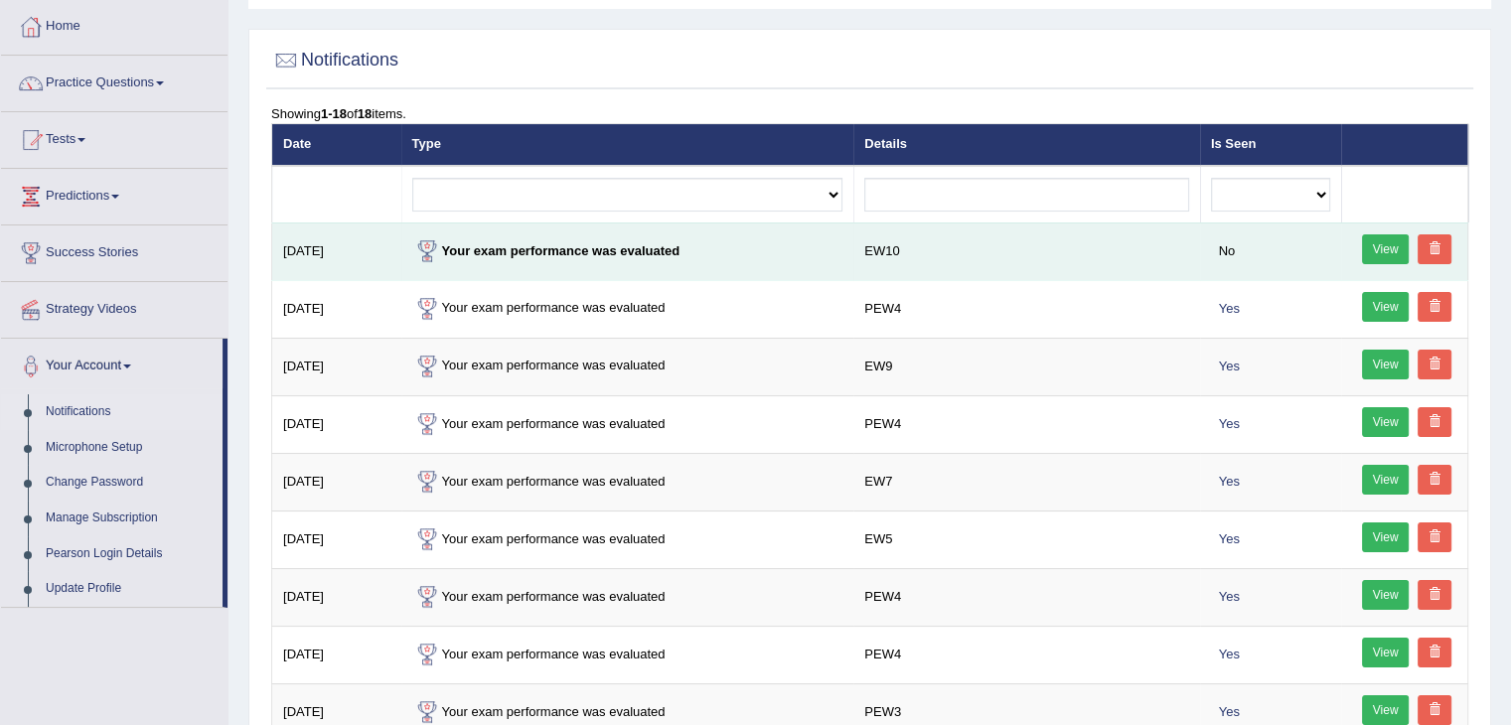
click at [1374, 241] on link "View" at bounding box center [1386, 249] width 48 height 30
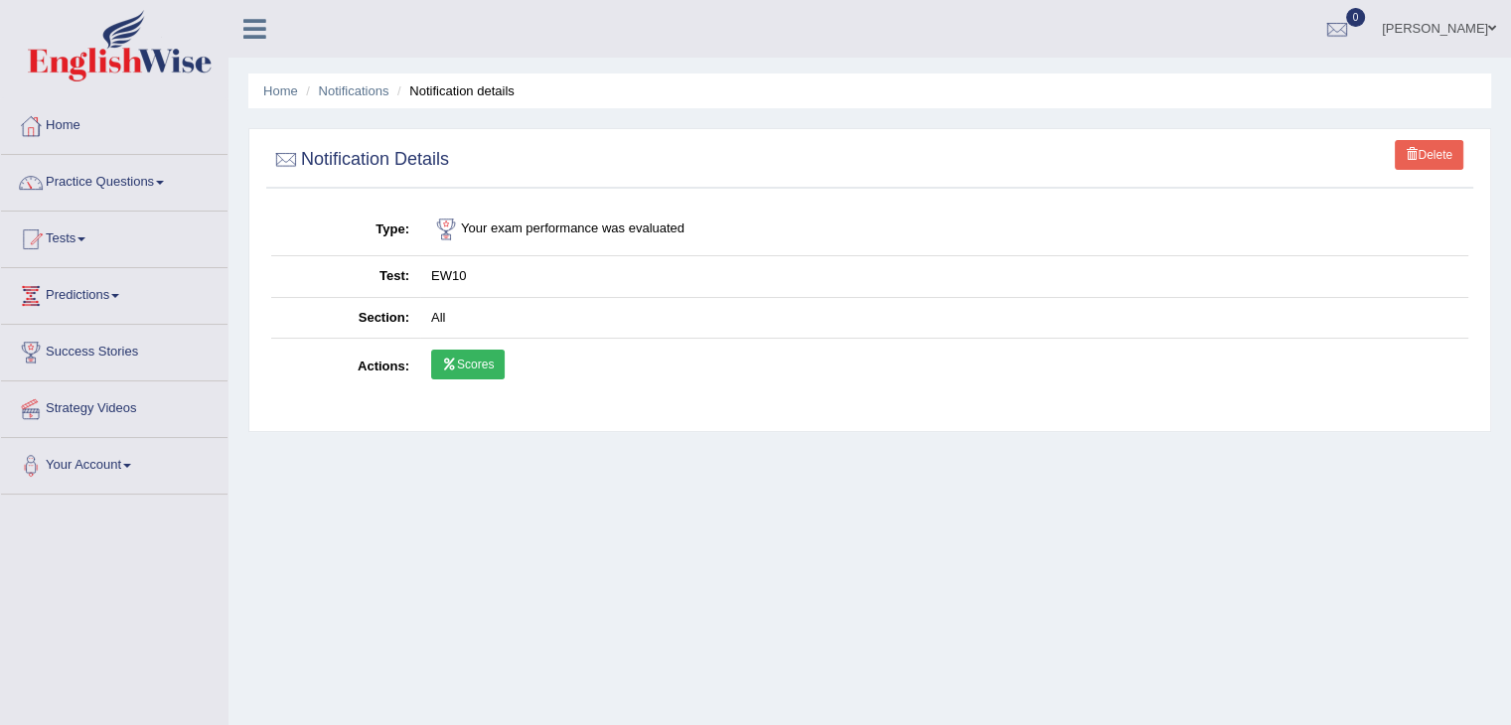
click at [491, 359] on link "Scores" at bounding box center [468, 365] width 74 height 30
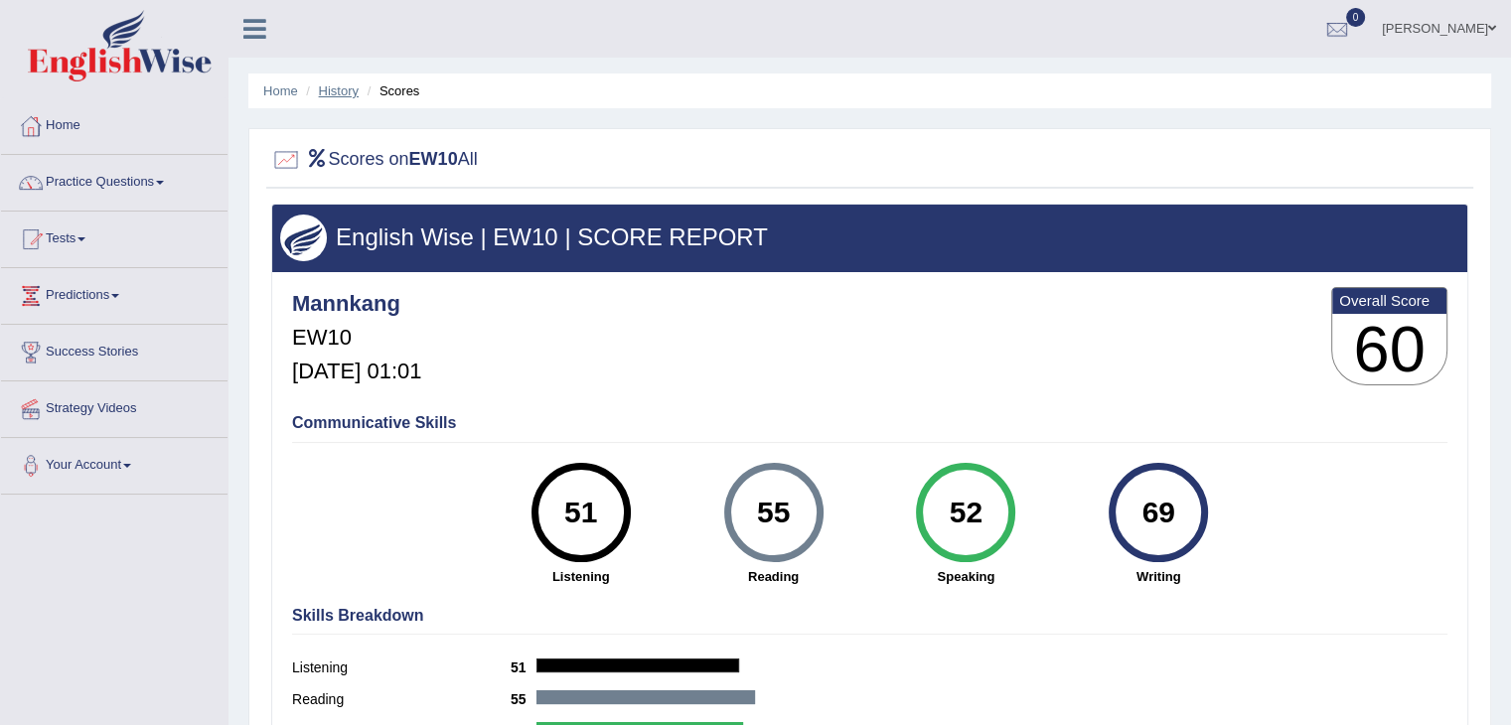
click at [343, 90] on link "History" at bounding box center [339, 90] width 40 height 15
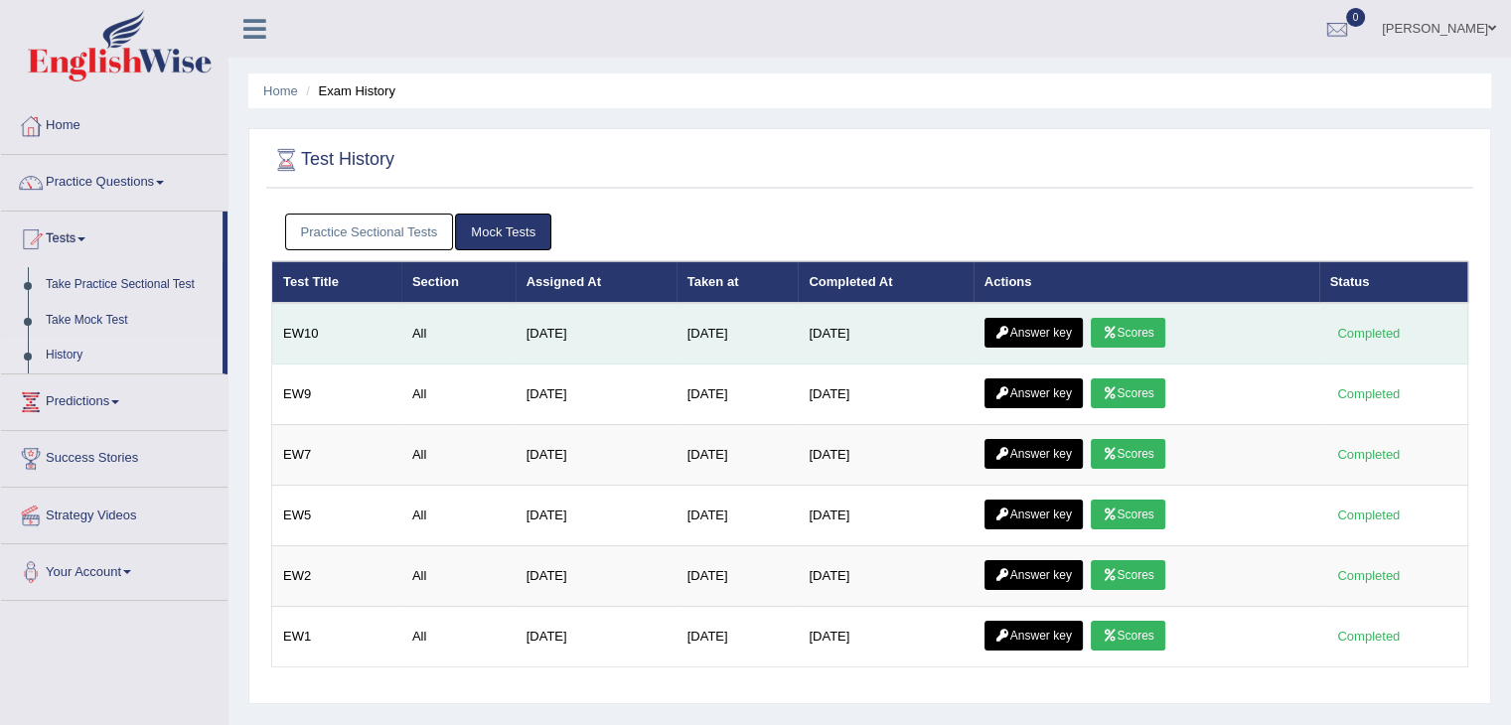
click at [1056, 331] on link "Answer key" at bounding box center [1033, 333] width 98 height 30
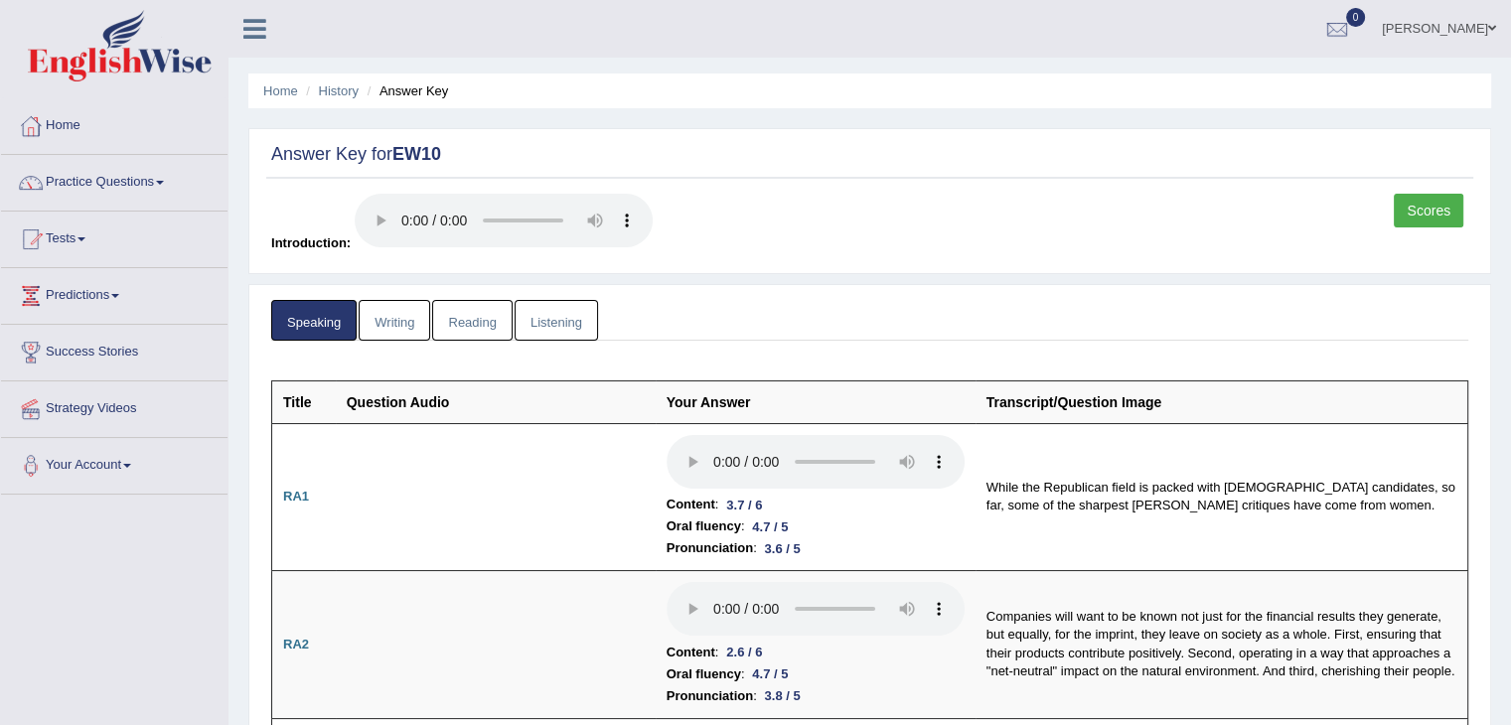
click at [404, 315] on link "Writing" at bounding box center [395, 320] width 72 height 41
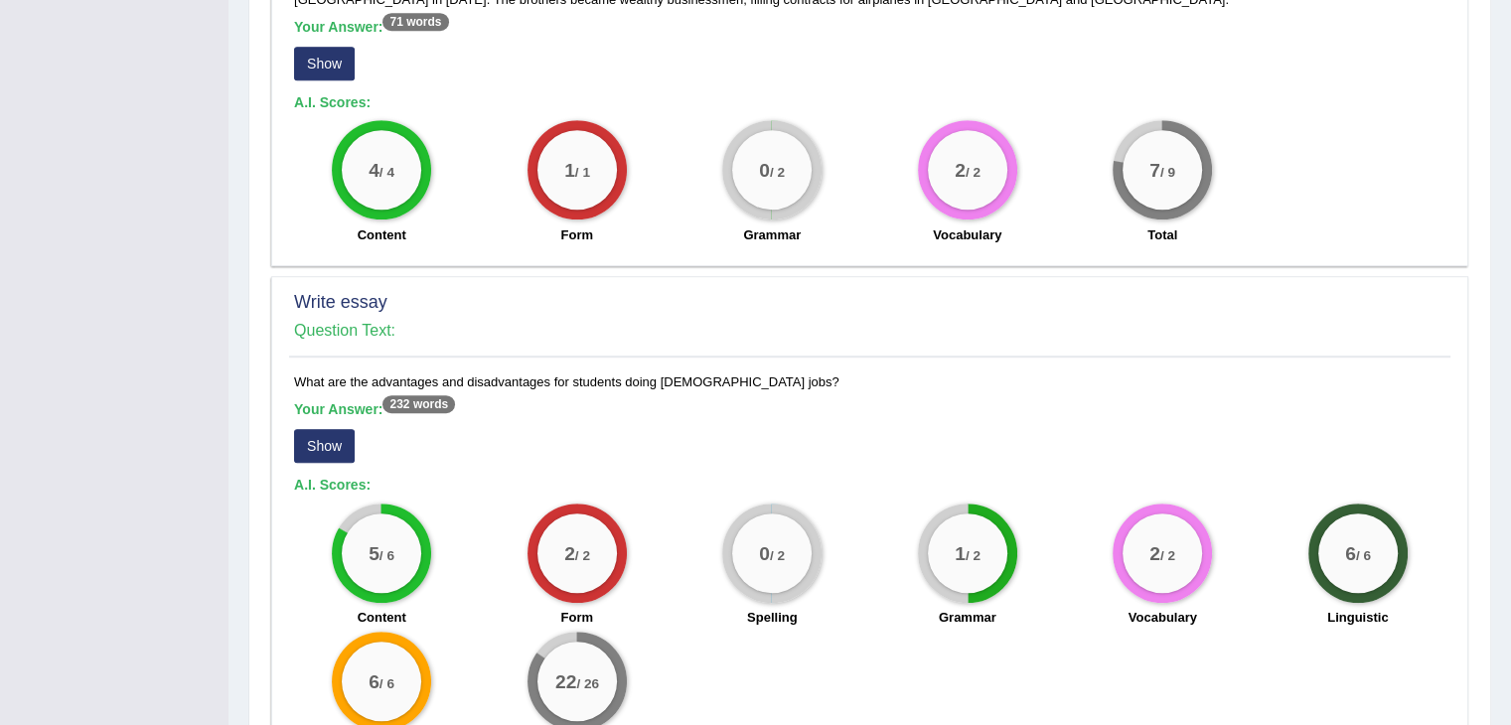
scroll to position [1291, 0]
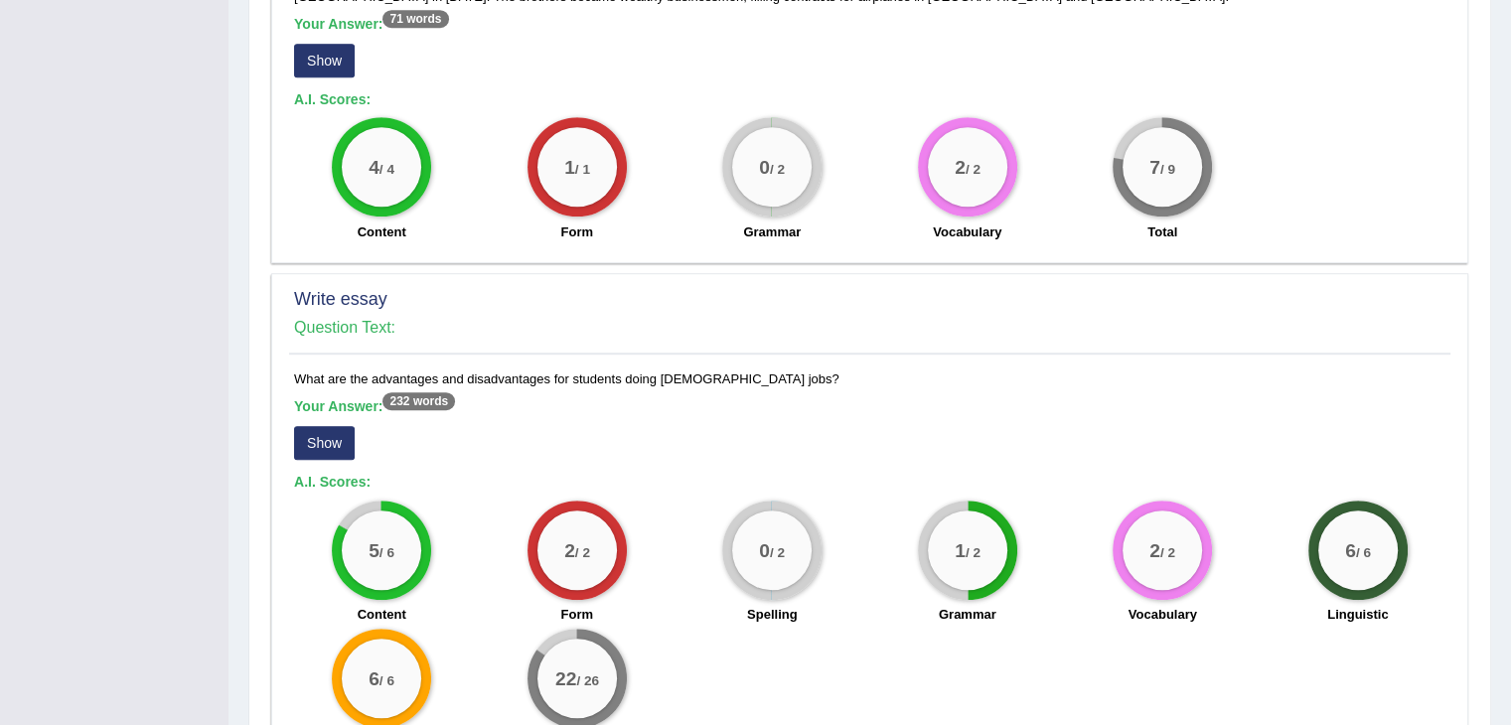
drag, startPoint x: 319, startPoint y: 414, endPoint x: 332, endPoint y: 414, distance: 12.9
click at [321, 426] on button "Show" at bounding box center [324, 443] width 61 height 34
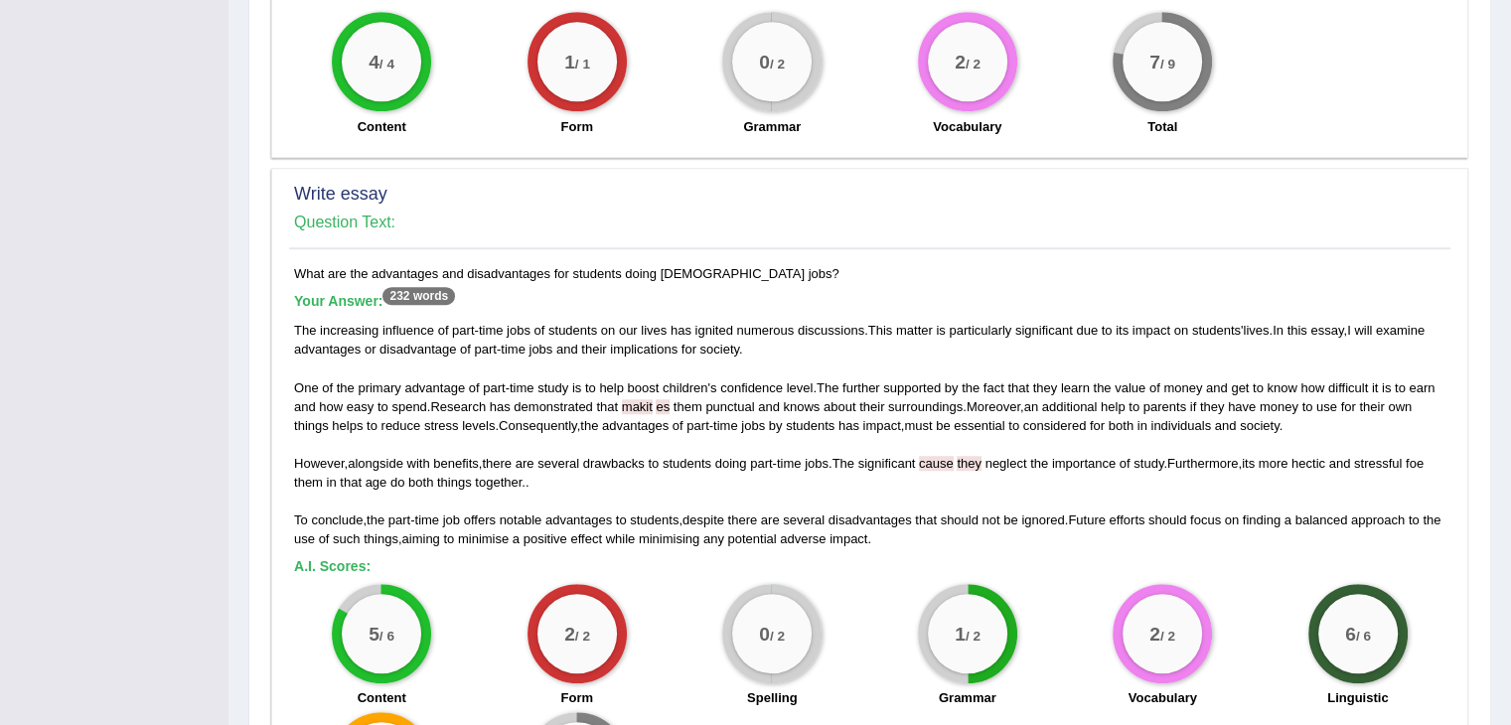
scroll to position [1401, 0]
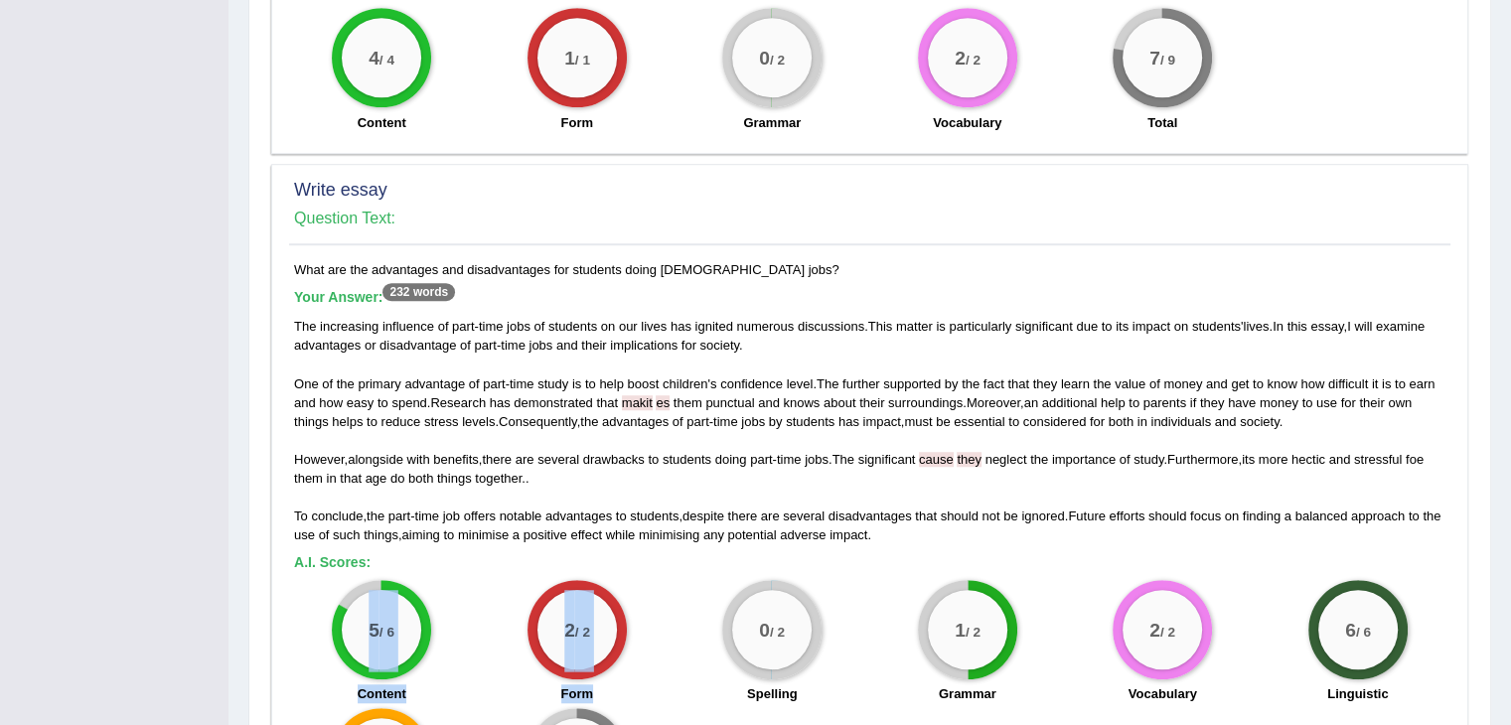
drag, startPoint x: 745, startPoint y: 552, endPoint x: 718, endPoint y: 545, distance: 27.7
click at [721, 545] on div "What are the advantages and disadvantages for students doing part-time jobs? Yo…" at bounding box center [869, 551] width 1161 height 582
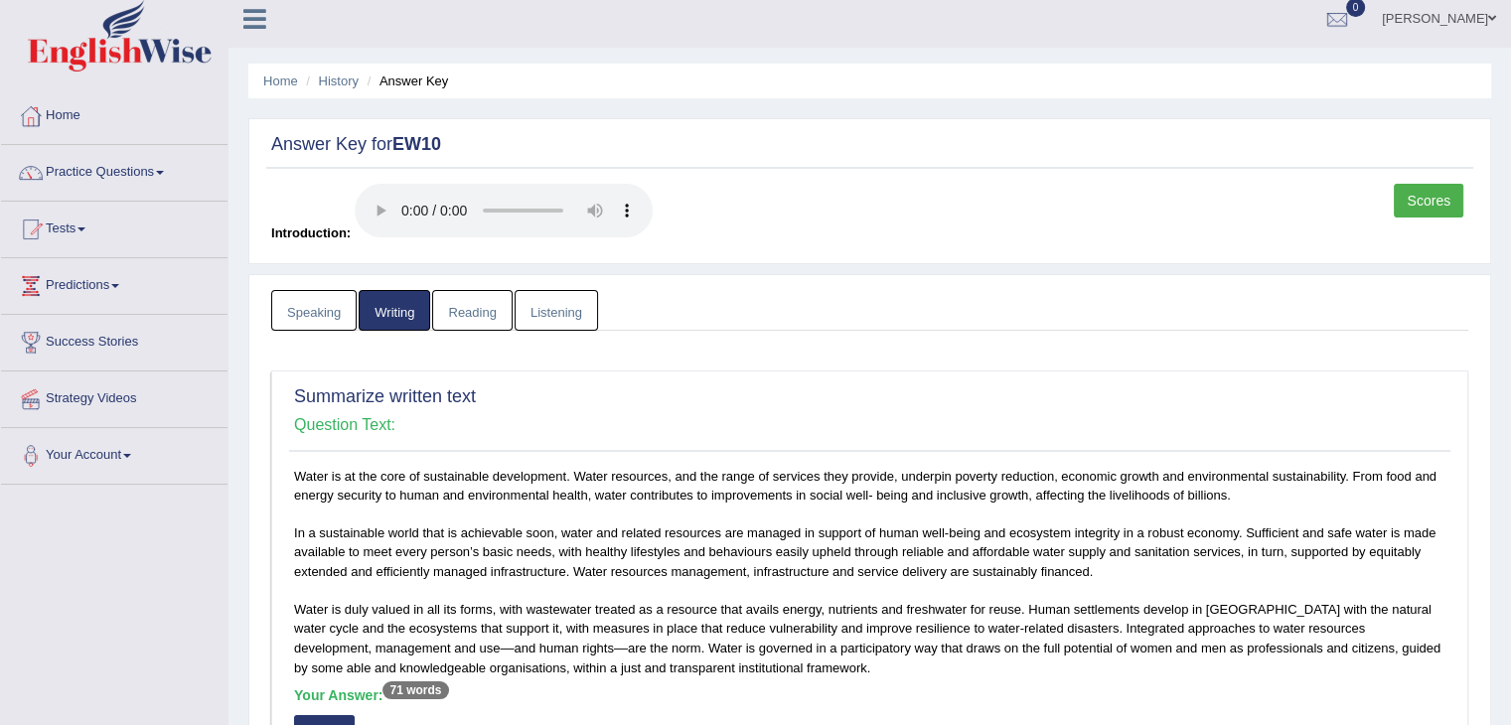
scroll to position [0, 0]
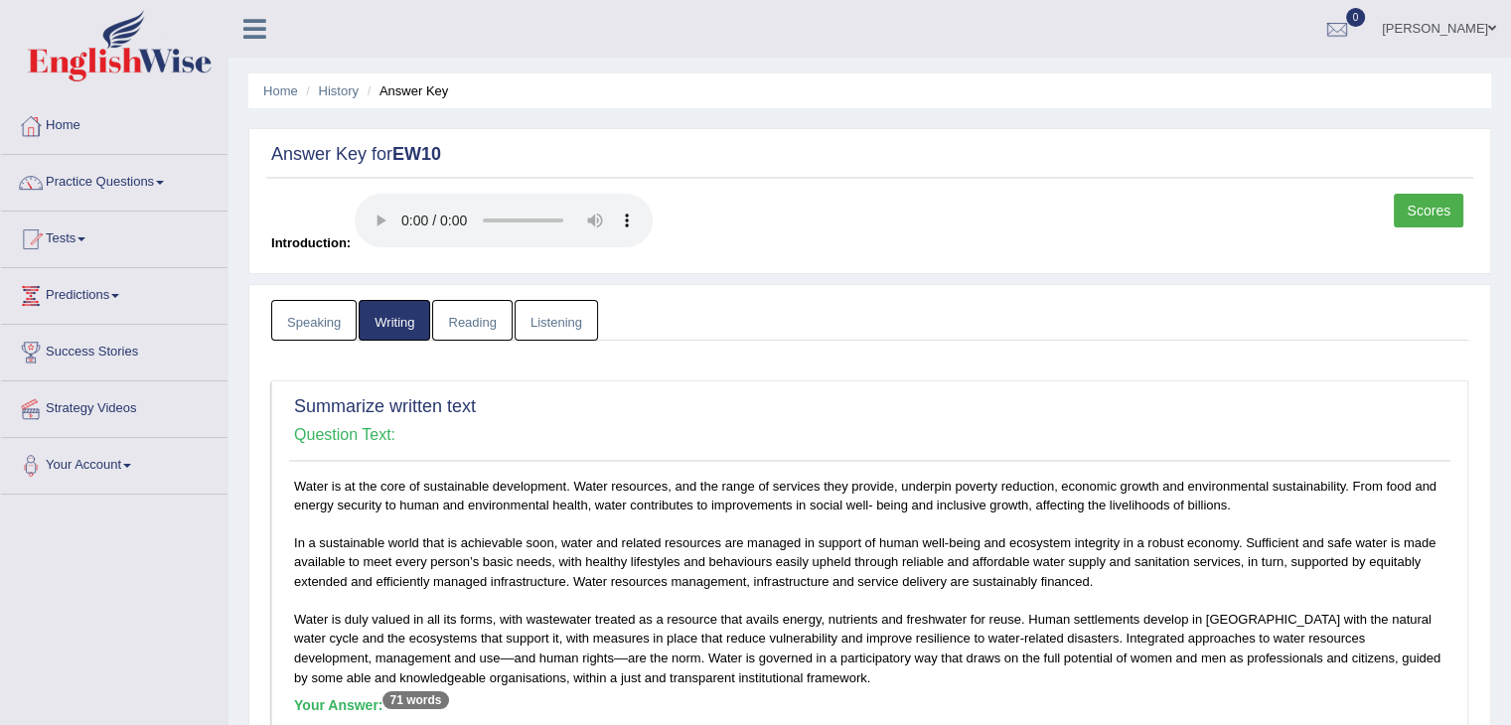
click at [480, 323] on link "Reading" at bounding box center [471, 320] width 79 height 41
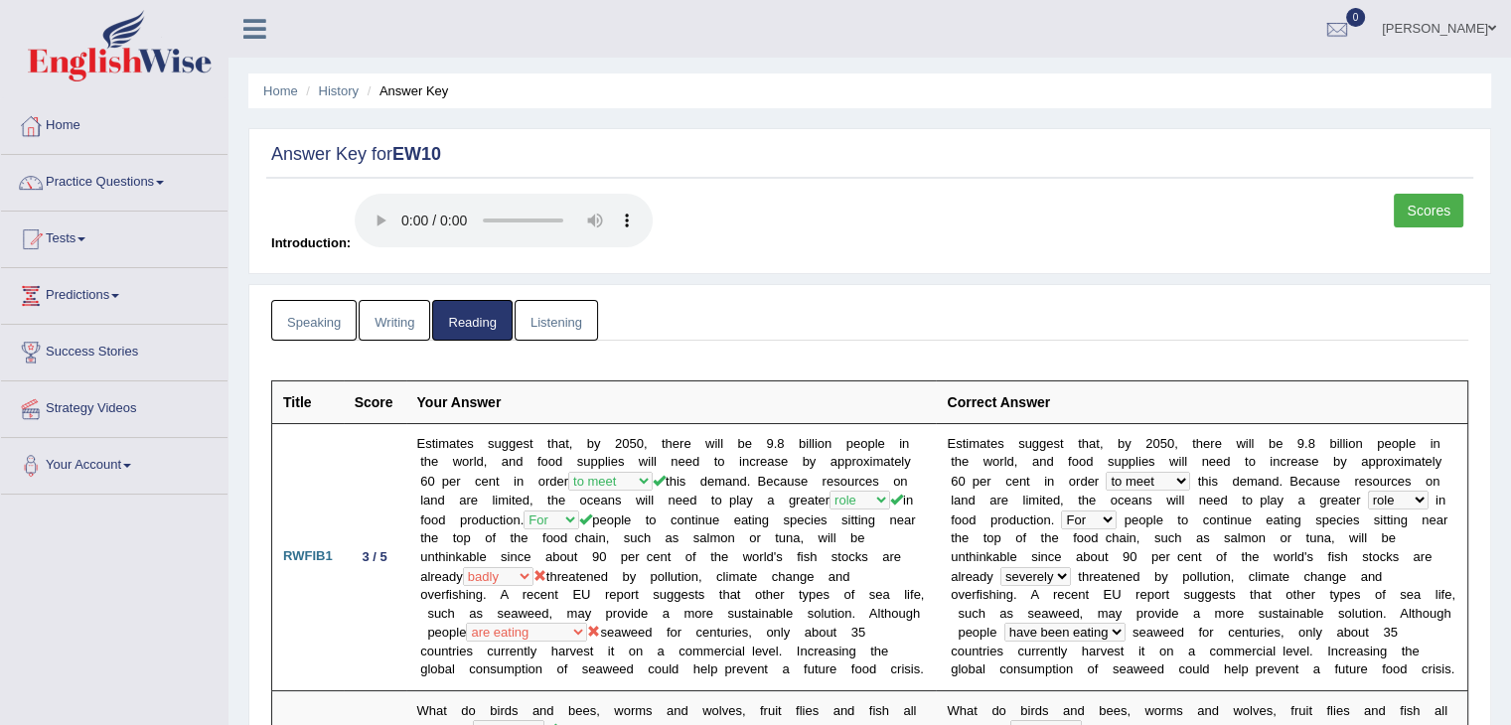
click at [547, 314] on link "Listening" at bounding box center [556, 320] width 83 height 41
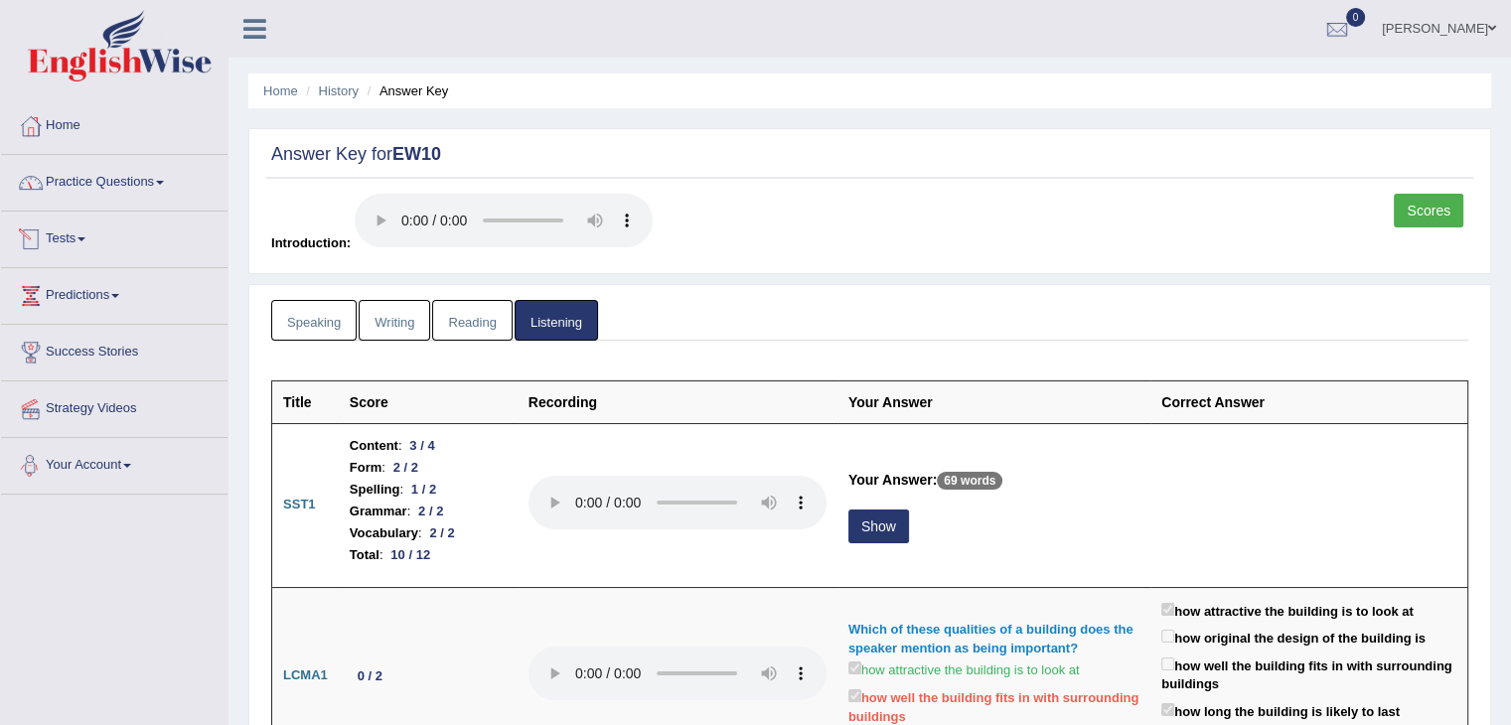
click at [73, 233] on link "Tests" at bounding box center [114, 237] width 226 height 50
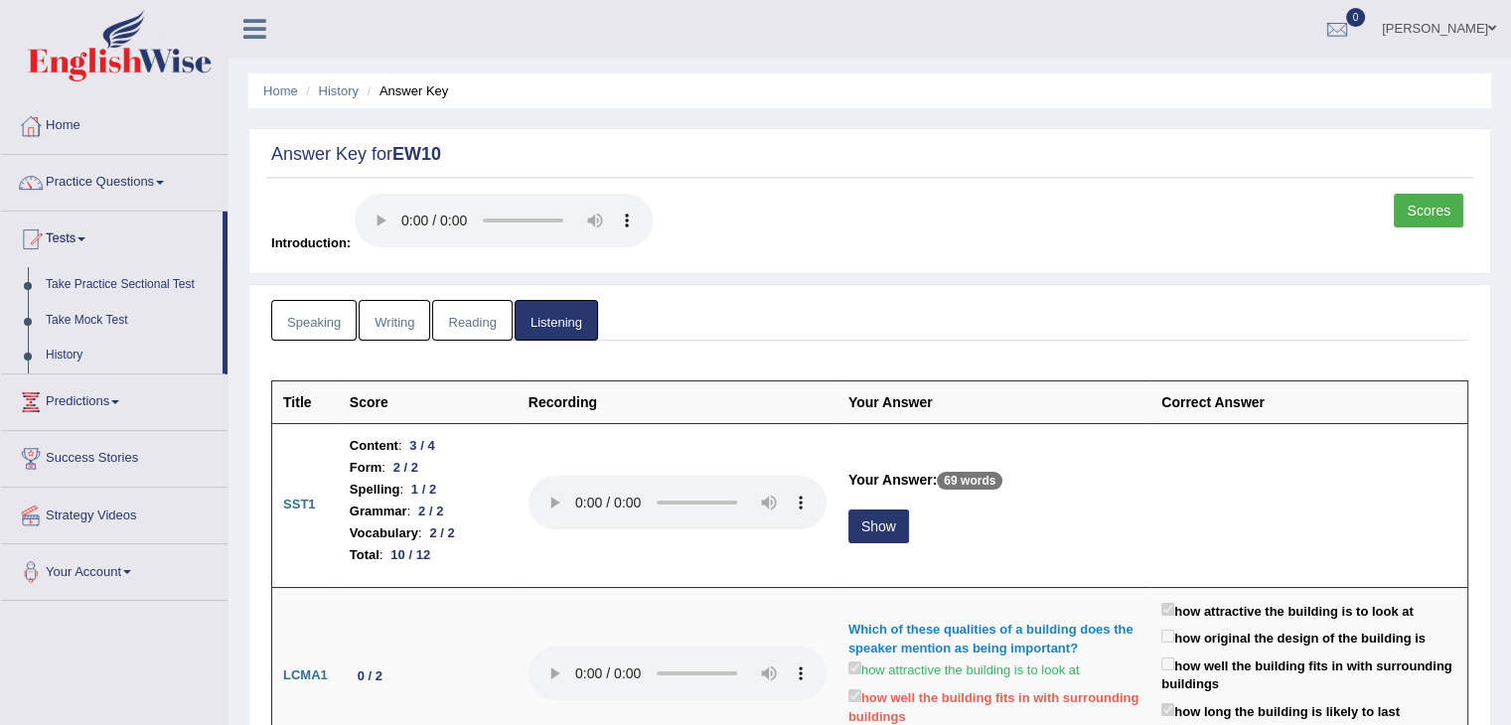
click at [75, 323] on link "Take Mock Test" at bounding box center [130, 321] width 186 height 36
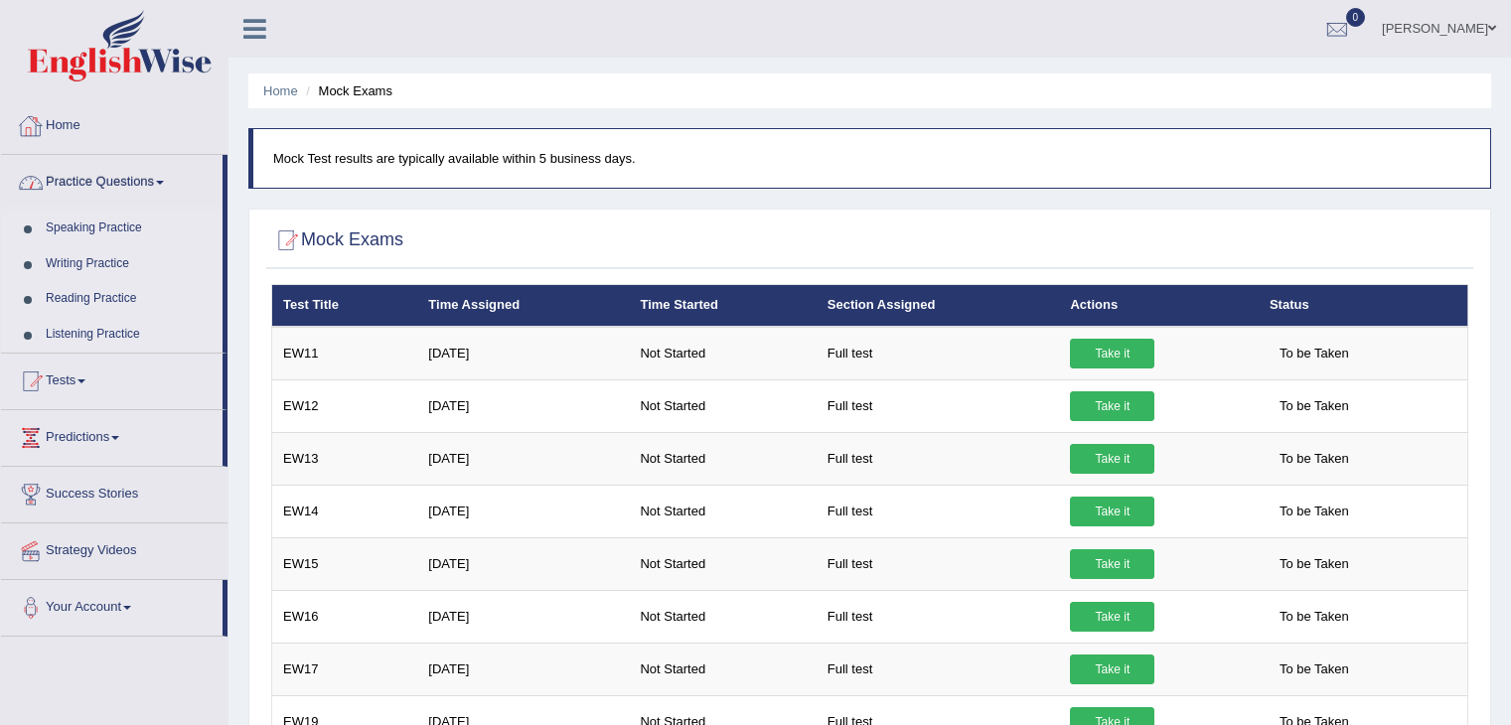
click at [151, 120] on link "Home" at bounding box center [114, 123] width 226 height 50
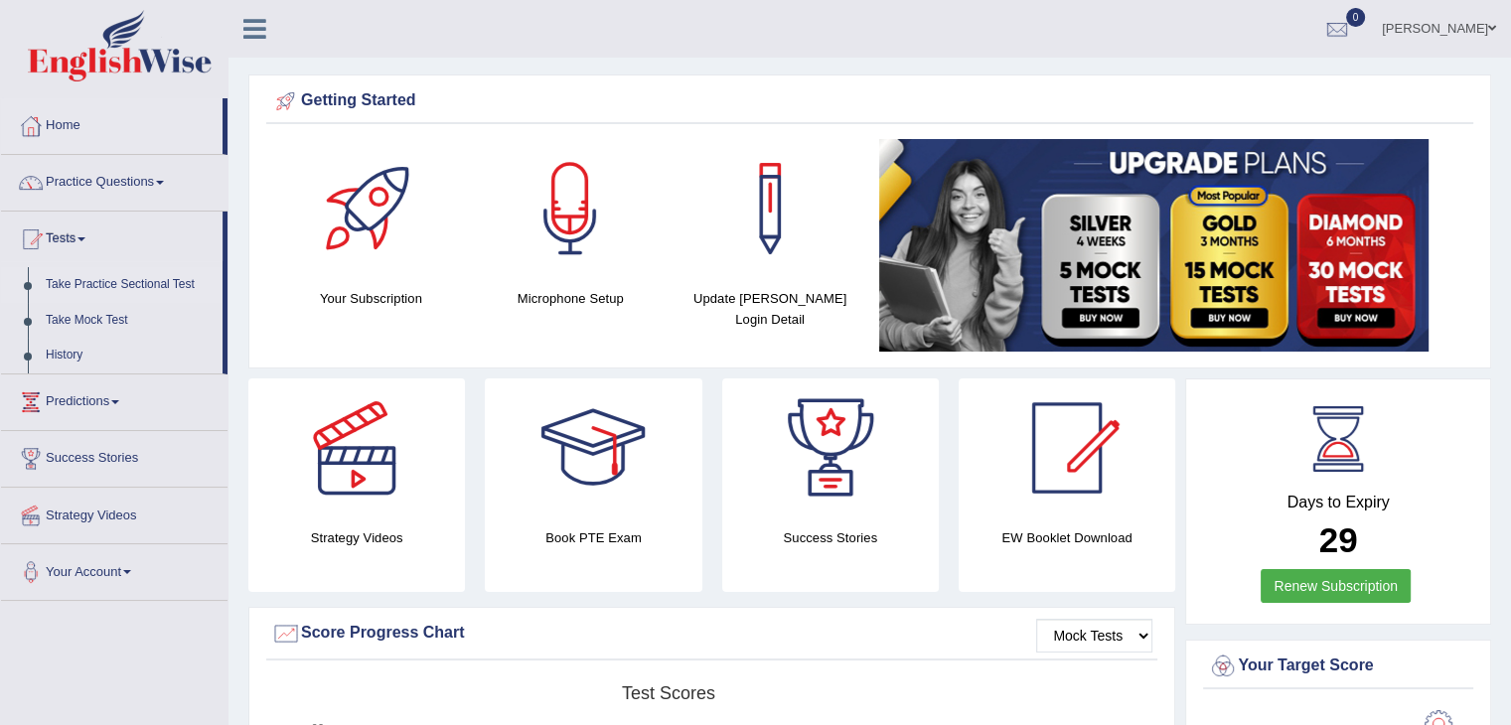
click at [82, 283] on link "Take Practice Sectional Test" at bounding box center [130, 285] width 186 height 36
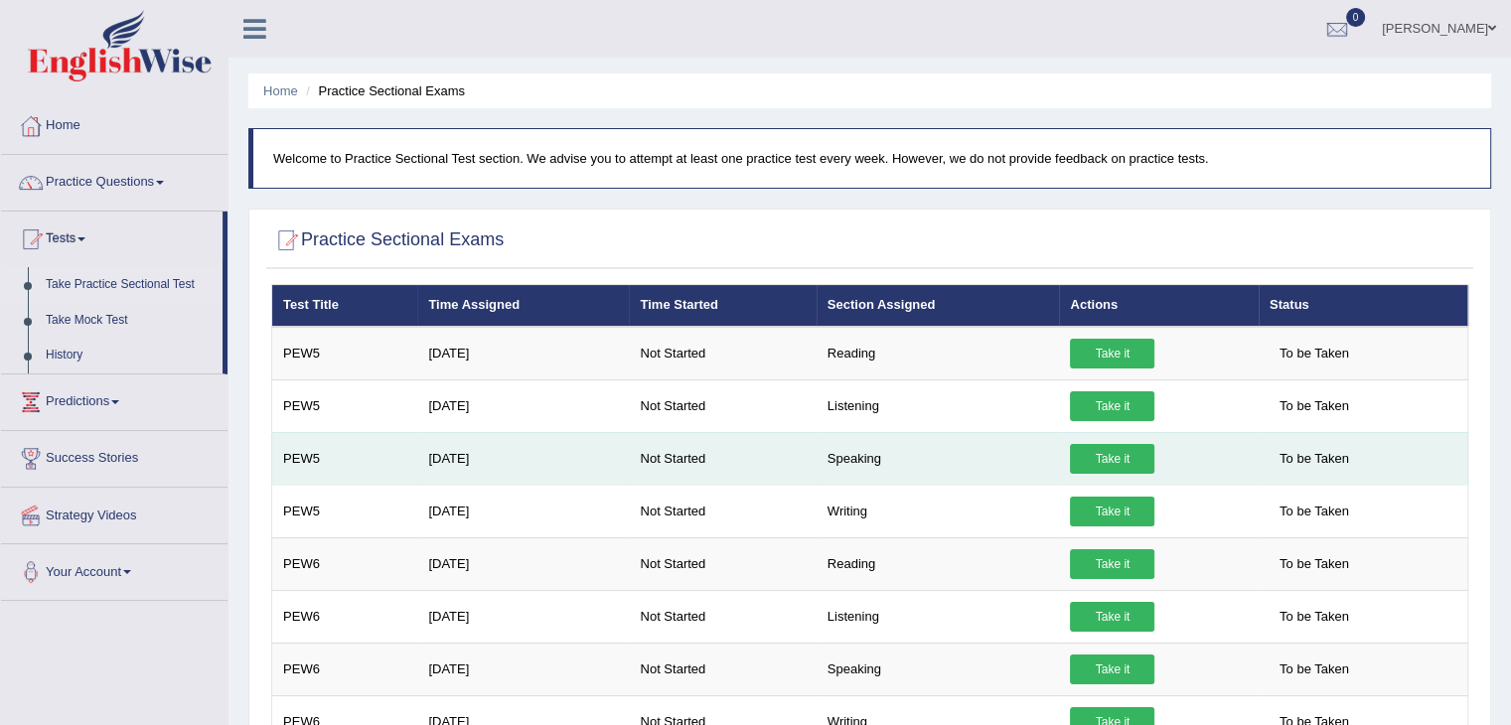
click at [1099, 438] on td "Take it" at bounding box center [1158, 458] width 199 height 53
click at [1127, 450] on link "Take it" at bounding box center [1112, 459] width 84 height 30
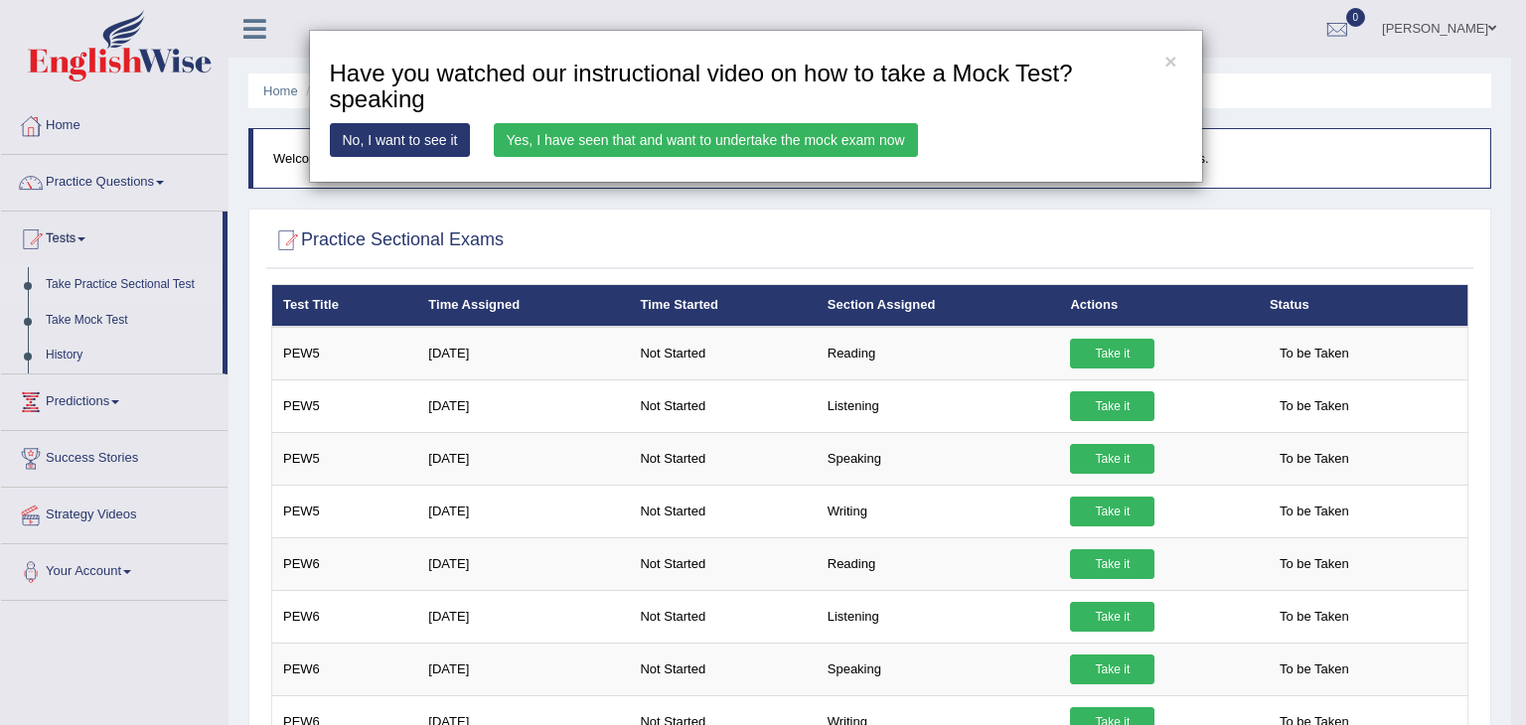
click at [753, 131] on link "Yes, I have seen that and want to undertake the mock exam now" at bounding box center [706, 140] width 424 height 34
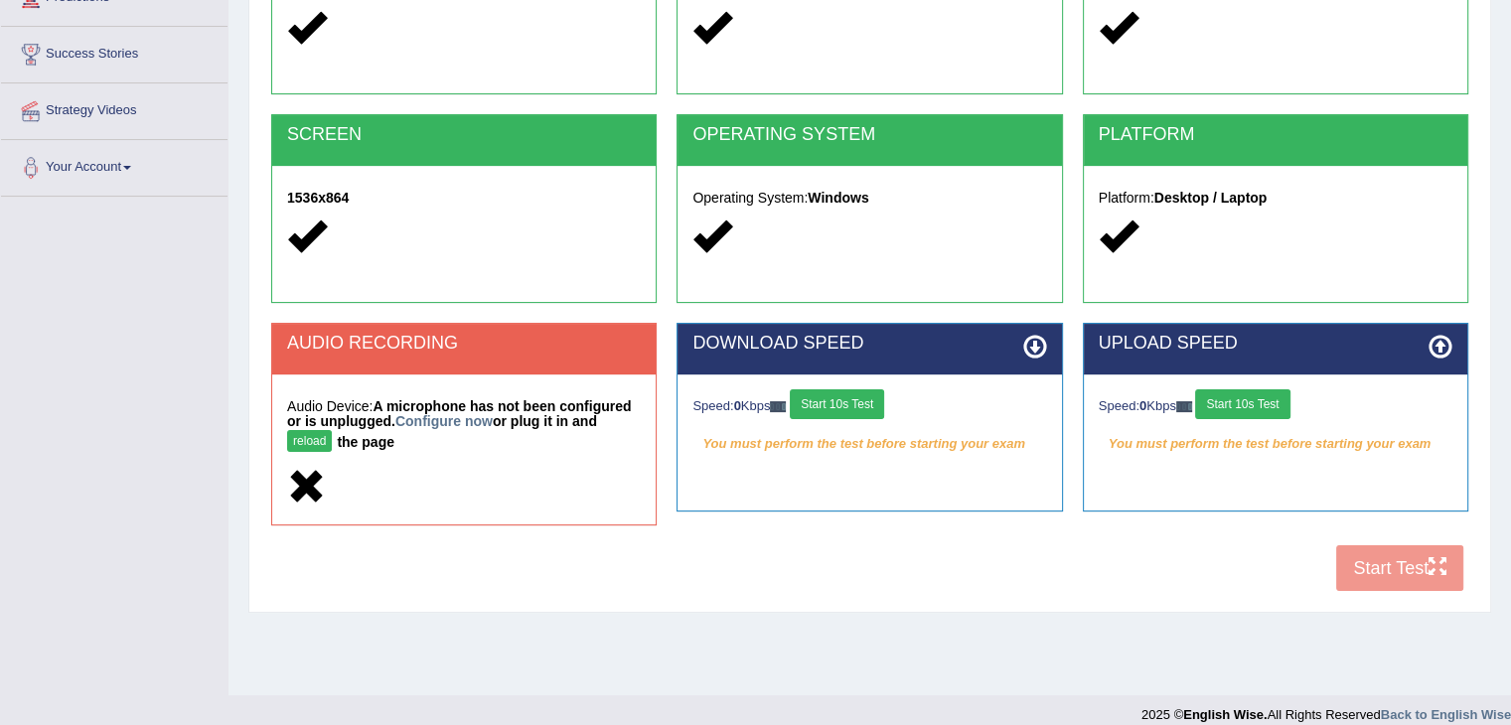
click at [864, 402] on button "Start 10s Test" at bounding box center [837, 404] width 94 height 30
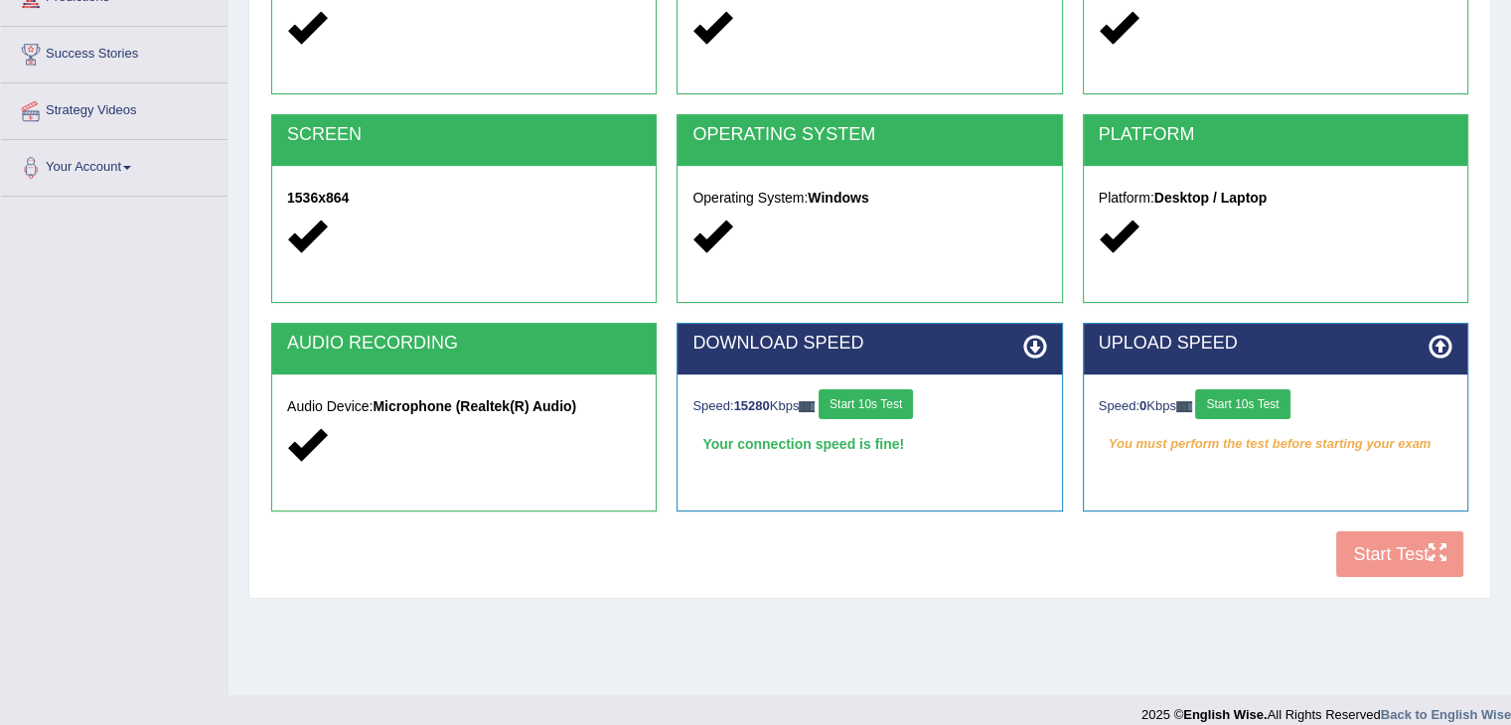
click at [1243, 405] on button "Start 10s Test" at bounding box center [1242, 404] width 94 height 30
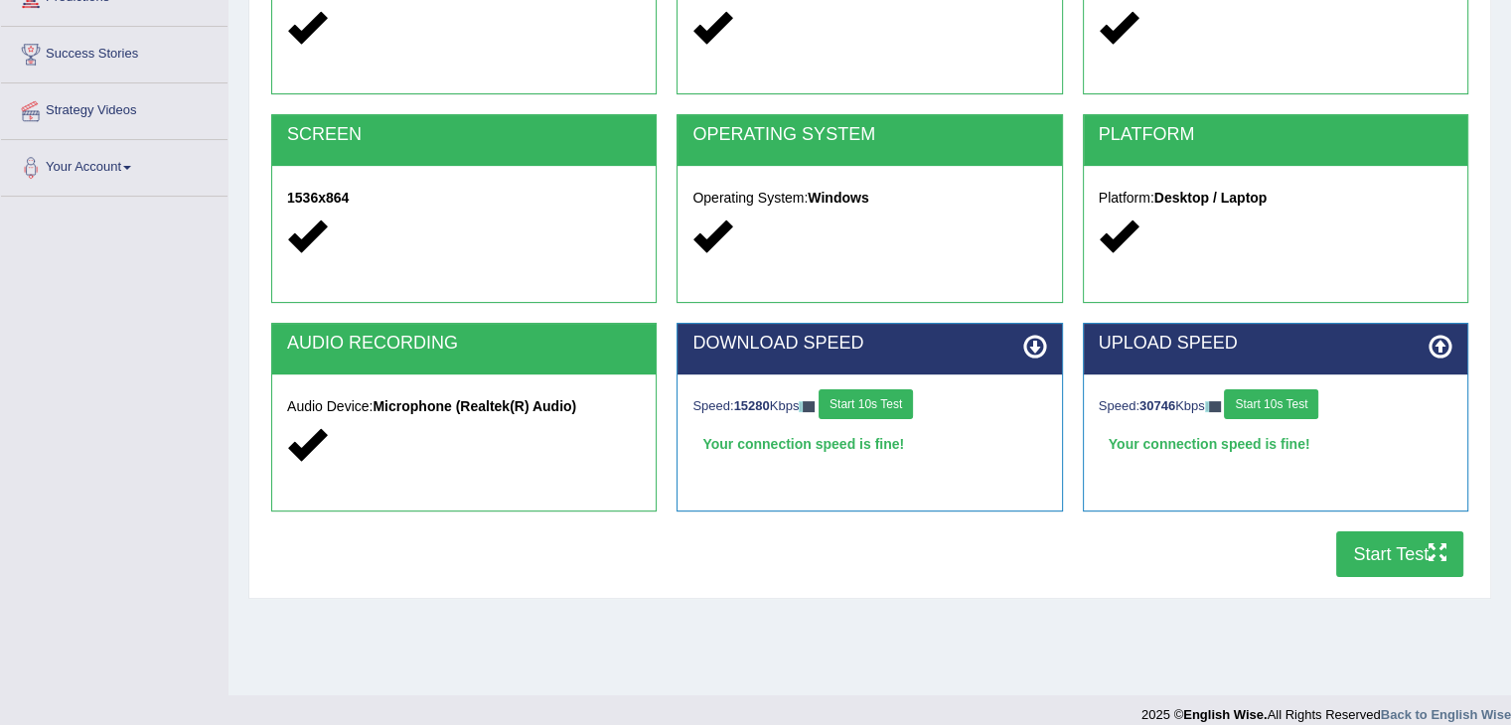
click at [1359, 545] on button "Start Test" at bounding box center [1399, 554] width 127 height 46
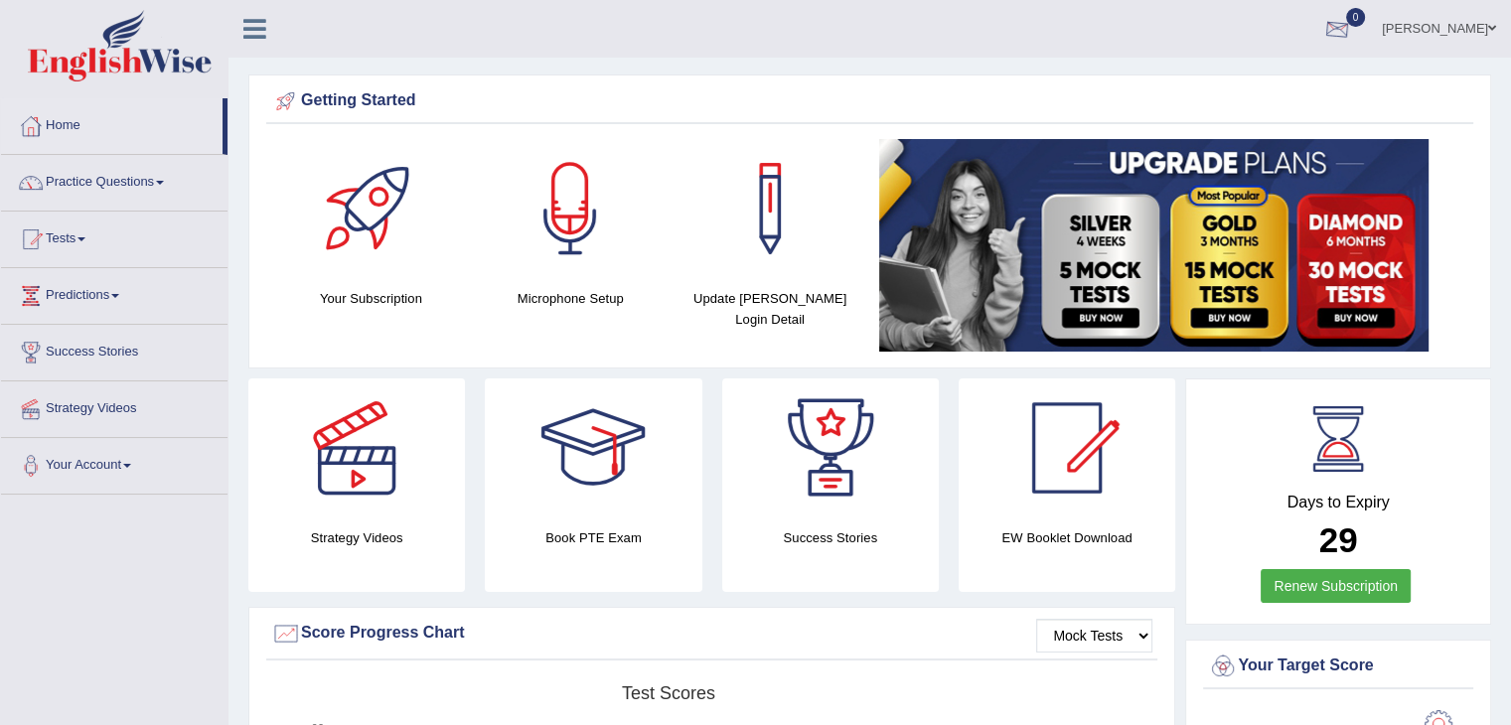
click at [1352, 30] on div at bounding box center [1337, 30] width 30 height 30
click at [1352, 35] on div at bounding box center [1337, 30] width 30 height 30
click at [1289, 64] on li "See All Alerts" at bounding box center [1218, 84] width 284 height 41
click at [87, 235] on link "Tests" at bounding box center [114, 237] width 226 height 50
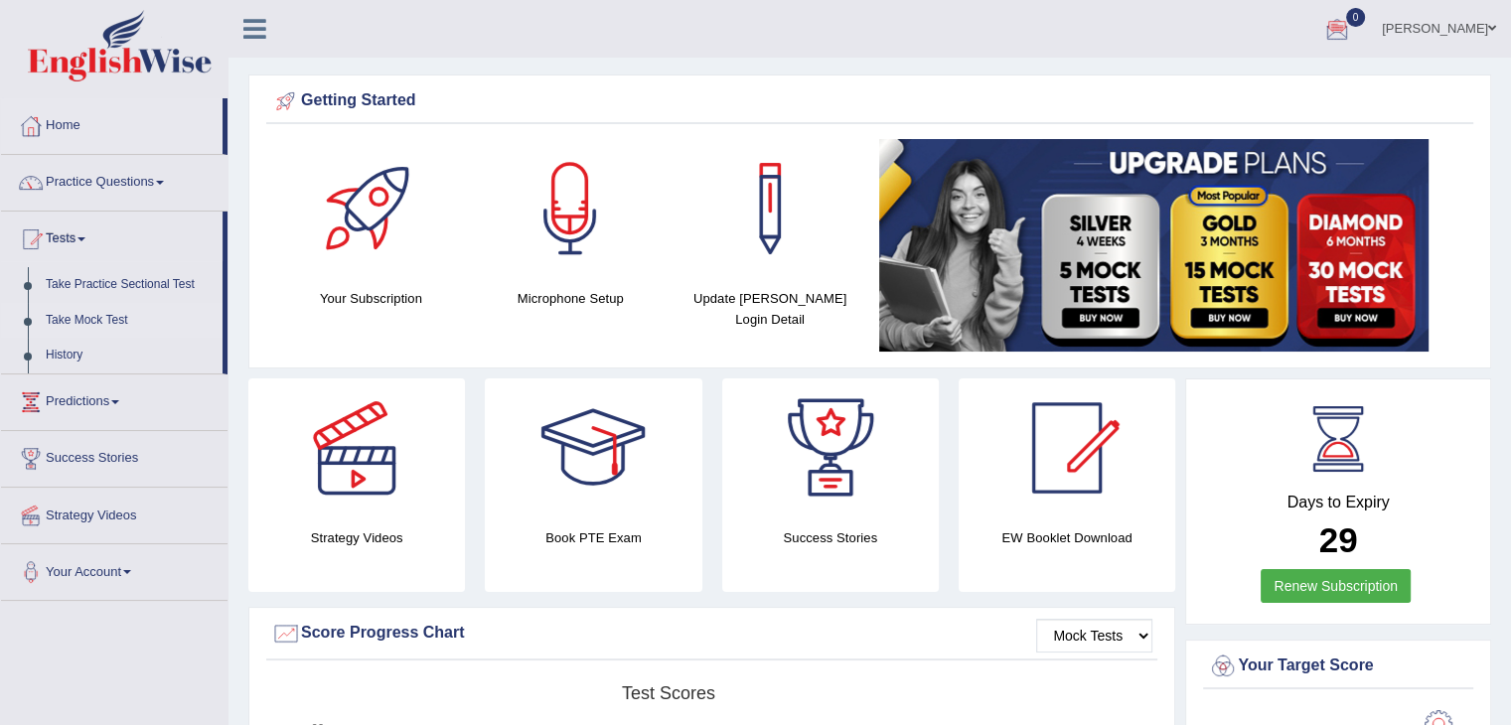
click at [109, 319] on link "Take Mock Test" at bounding box center [130, 321] width 186 height 36
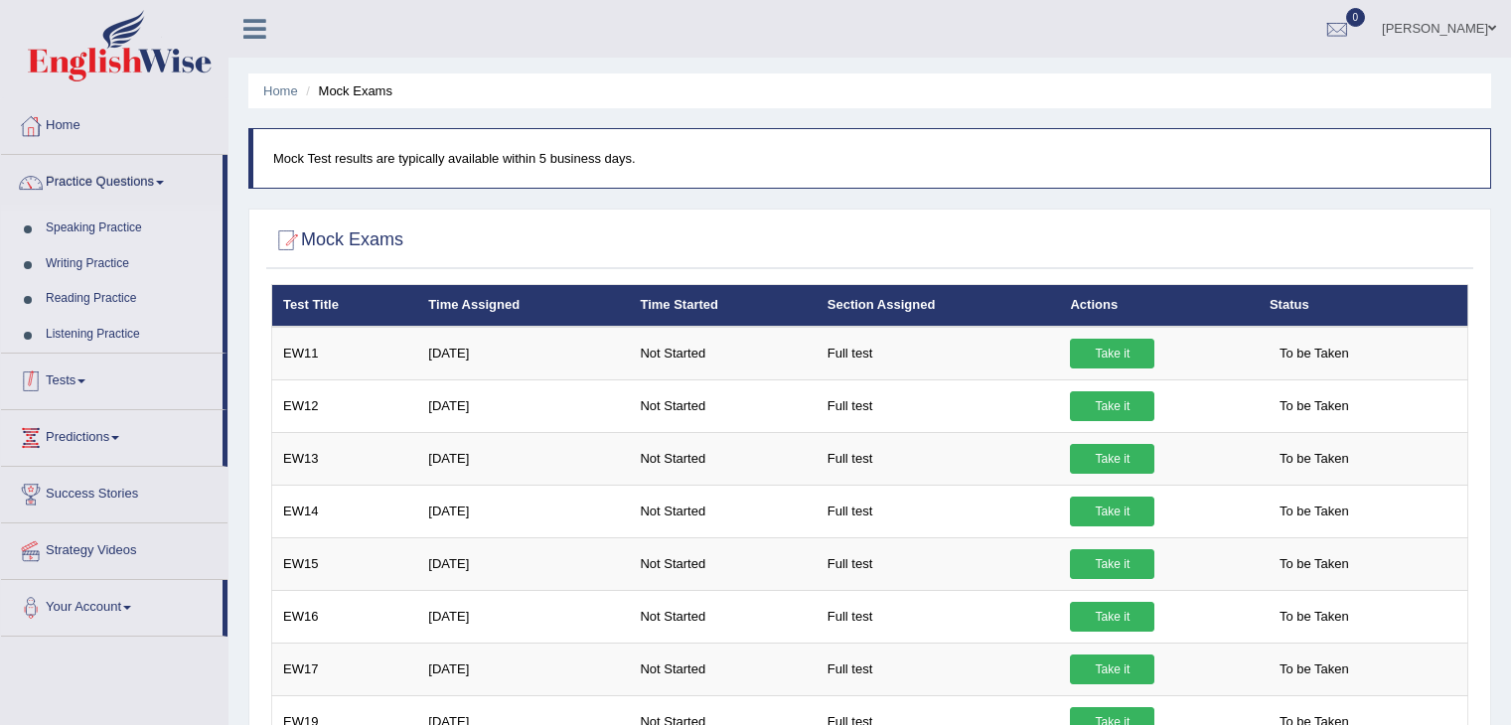
click at [79, 379] on link "Tests" at bounding box center [112, 379] width 222 height 50
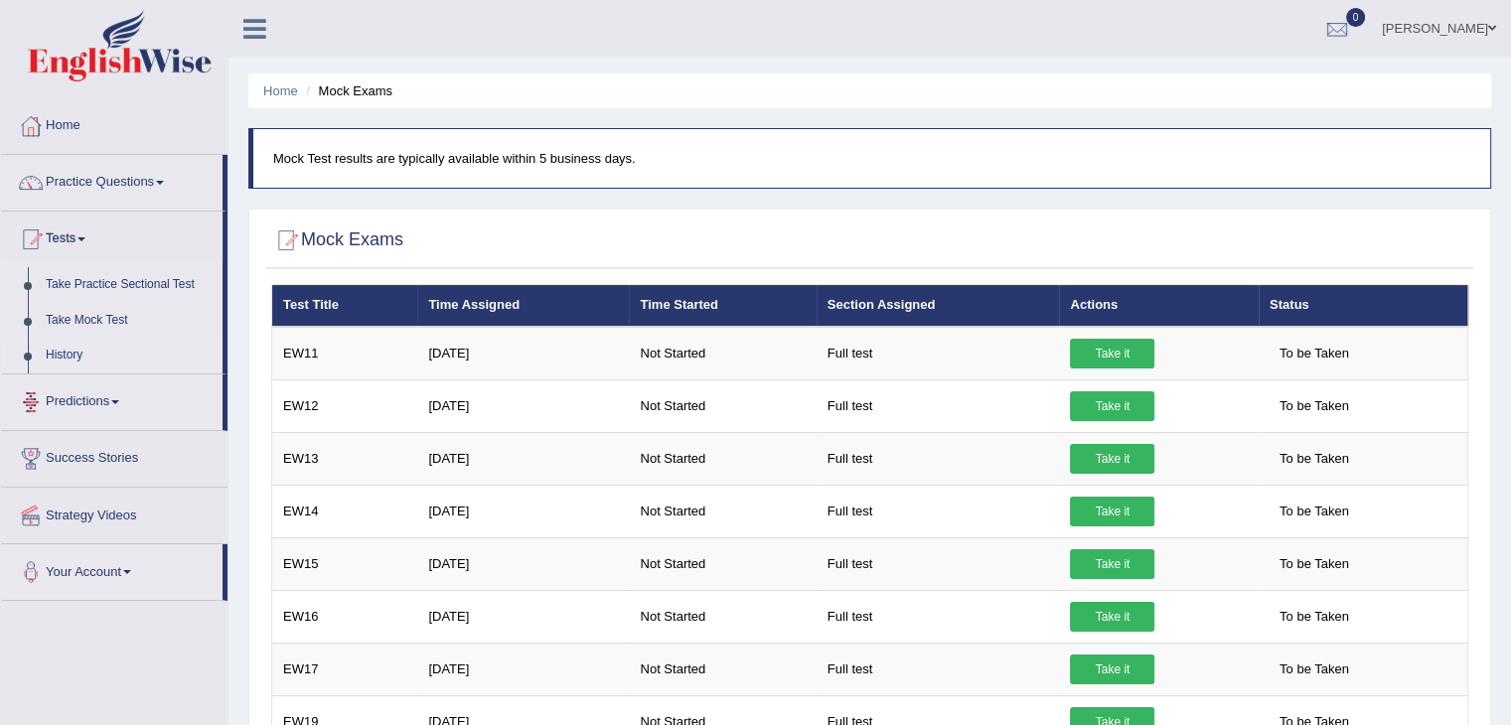
click at [66, 357] on link "History" at bounding box center [130, 356] width 186 height 36
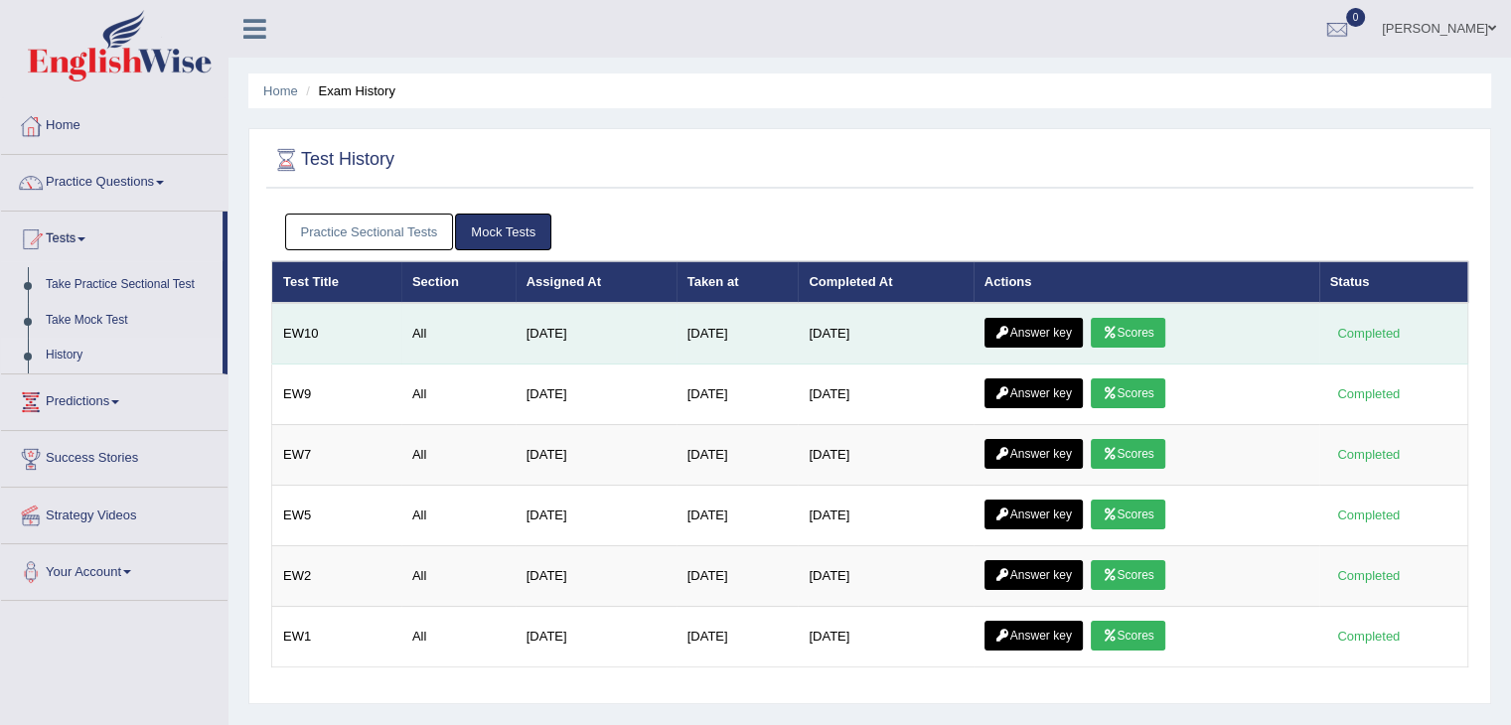
click at [1135, 329] on link "Scores" at bounding box center [1128, 333] width 74 height 30
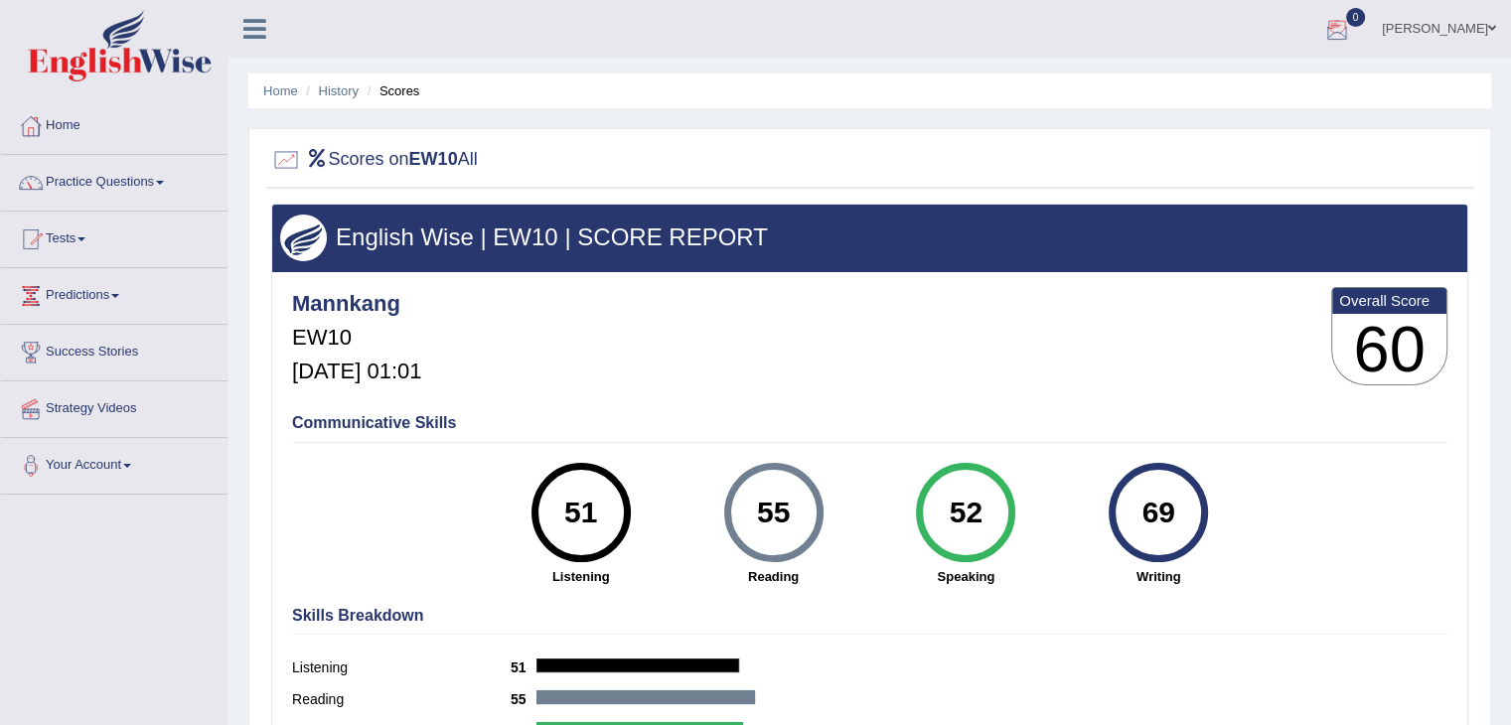
click at [1352, 15] on div at bounding box center [1337, 30] width 30 height 30
click at [1256, 84] on strong "See All Alerts" at bounding box center [1211, 83] width 88 height 16
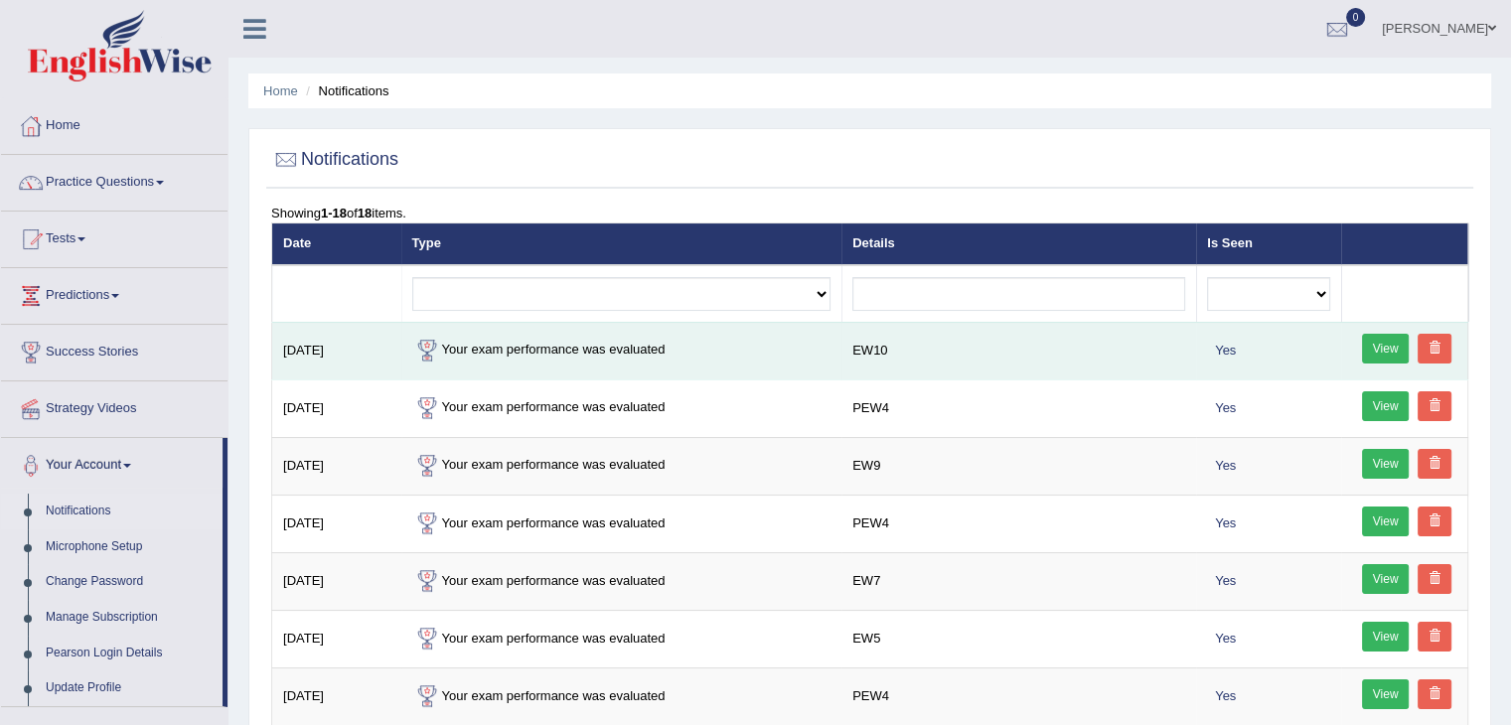
click at [1371, 352] on link "View" at bounding box center [1386, 349] width 48 height 30
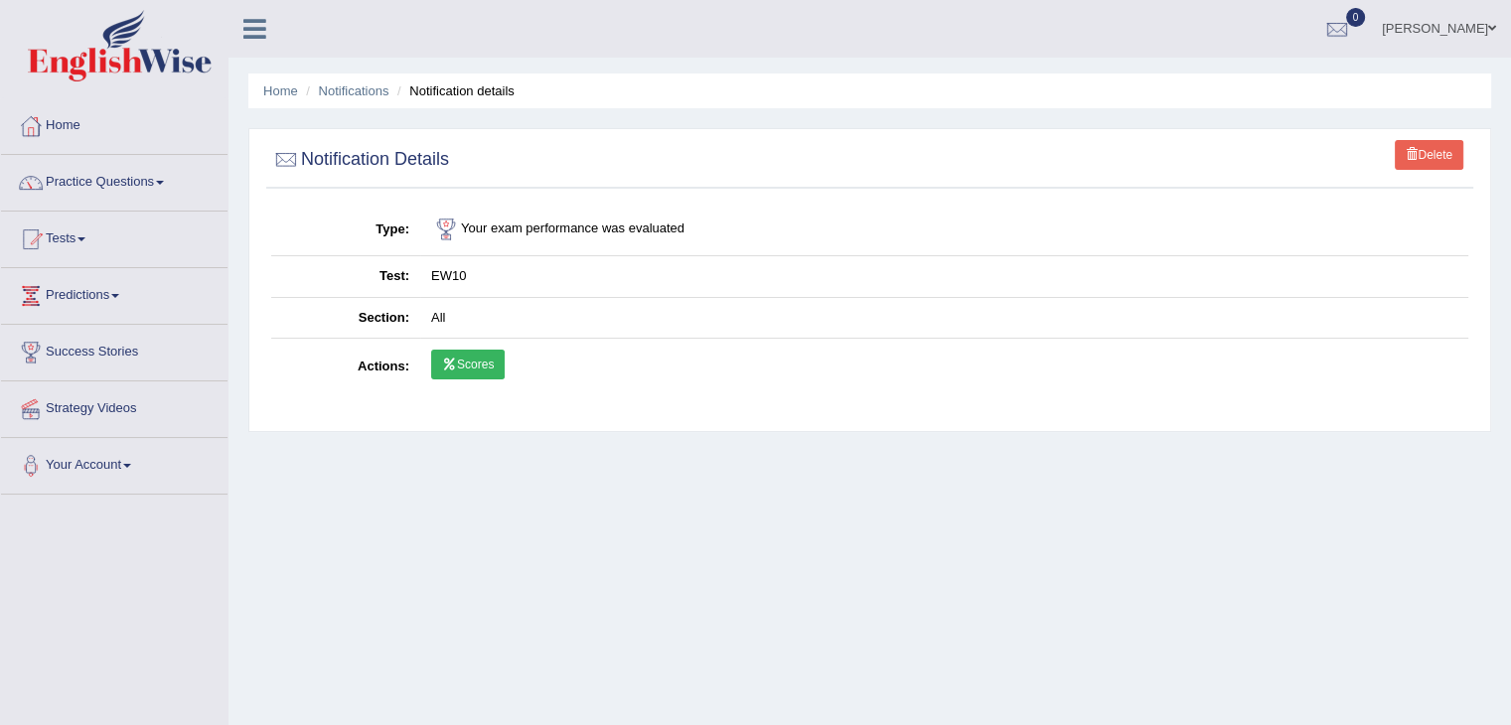
click at [466, 366] on link "Scores" at bounding box center [468, 365] width 74 height 30
click at [280, 89] on link "Home" at bounding box center [280, 90] width 35 height 15
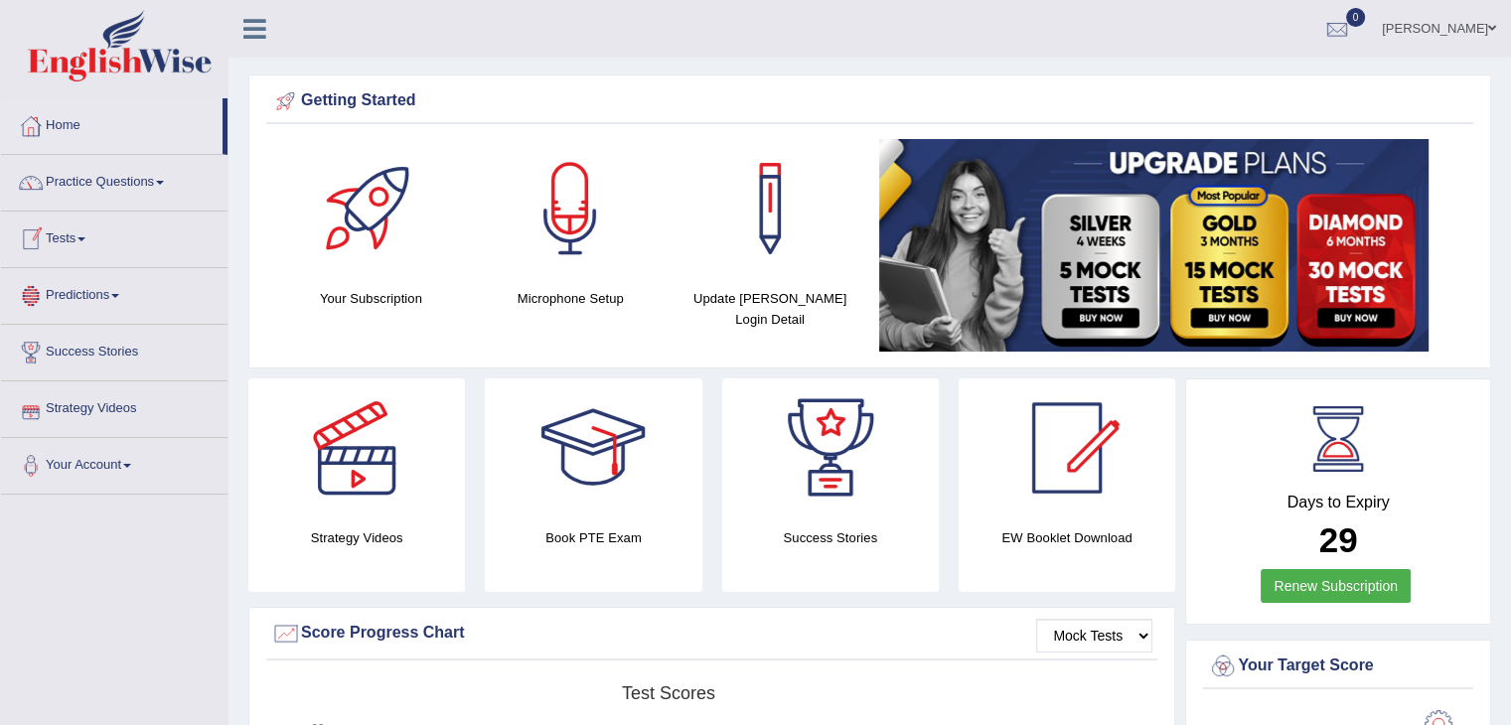
click at [69, 227] on link "Tests" at bounding box center [114, 237] width 226 height 50
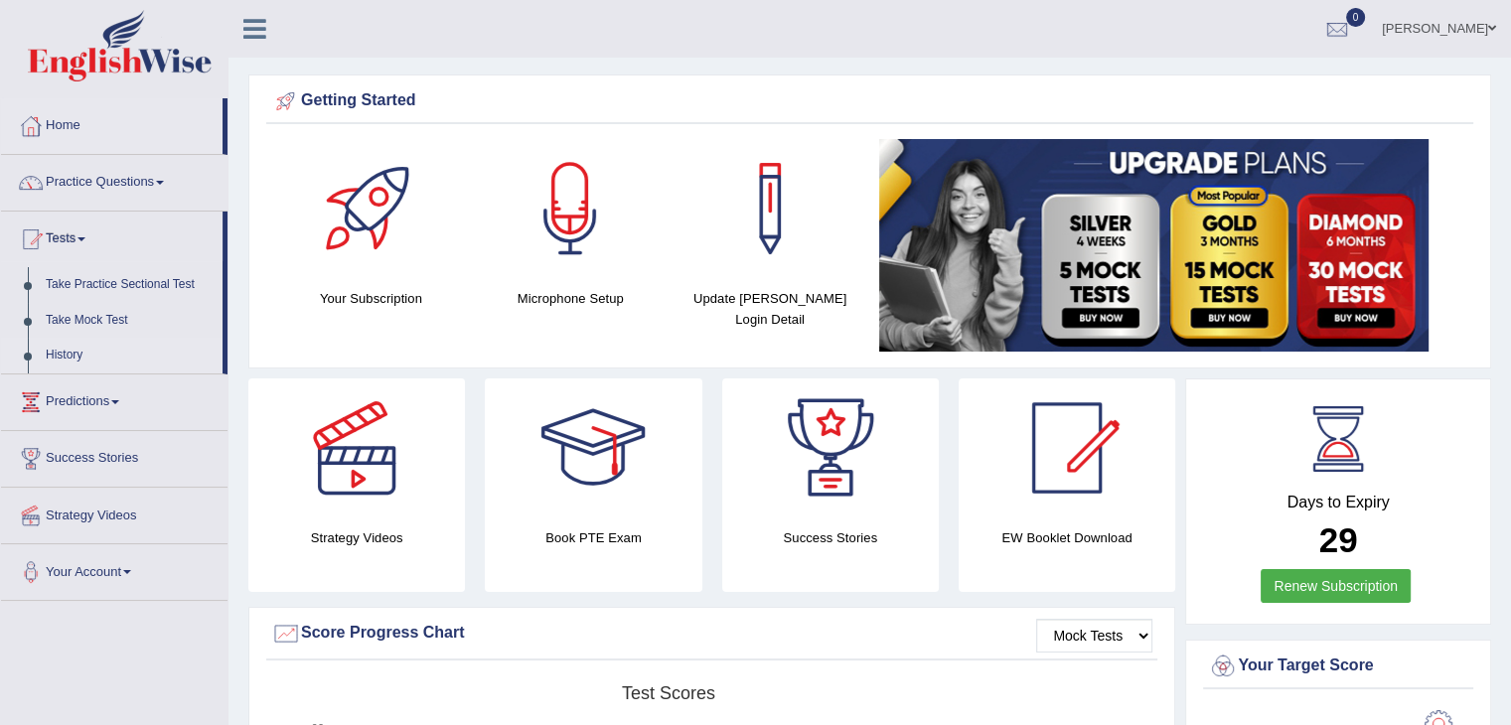
click at [66, 355] on link "History" at bounding box center [130, 356] width 186 height 36
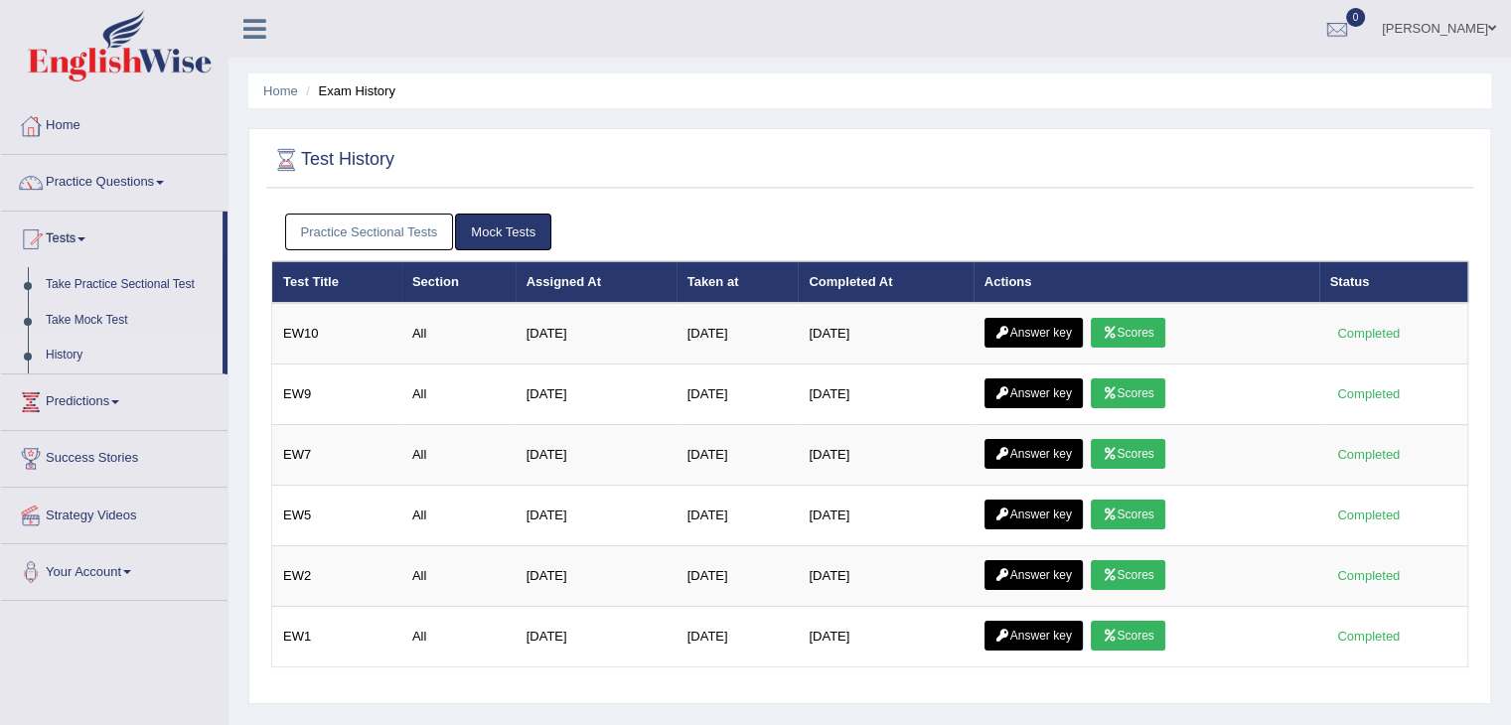
click at [338, 232] on link "Practice Sectional Tests" at bounding box center [369, 232] width 169 height 37
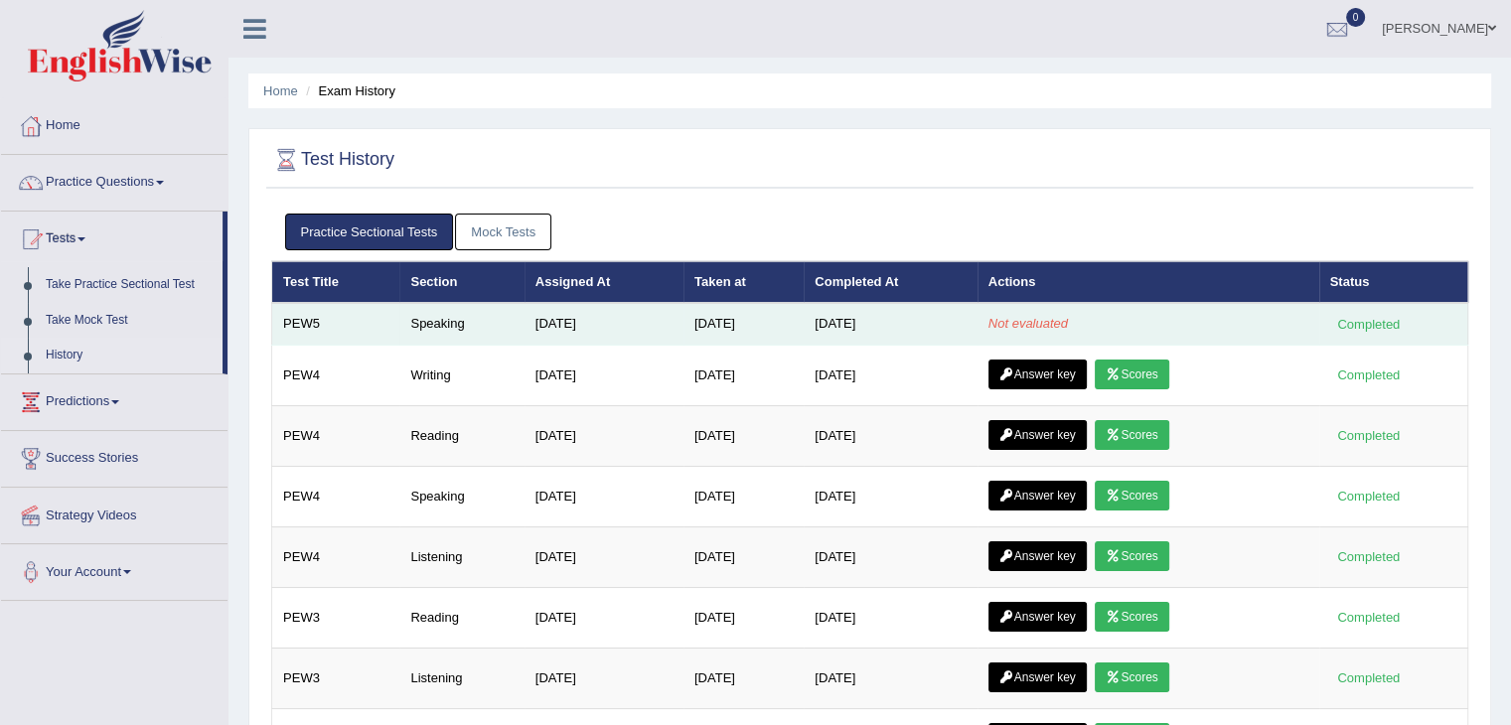
click at [1076, 327] on td "Not evaluated" at bounding box center [1149, 324] width 342 height 42
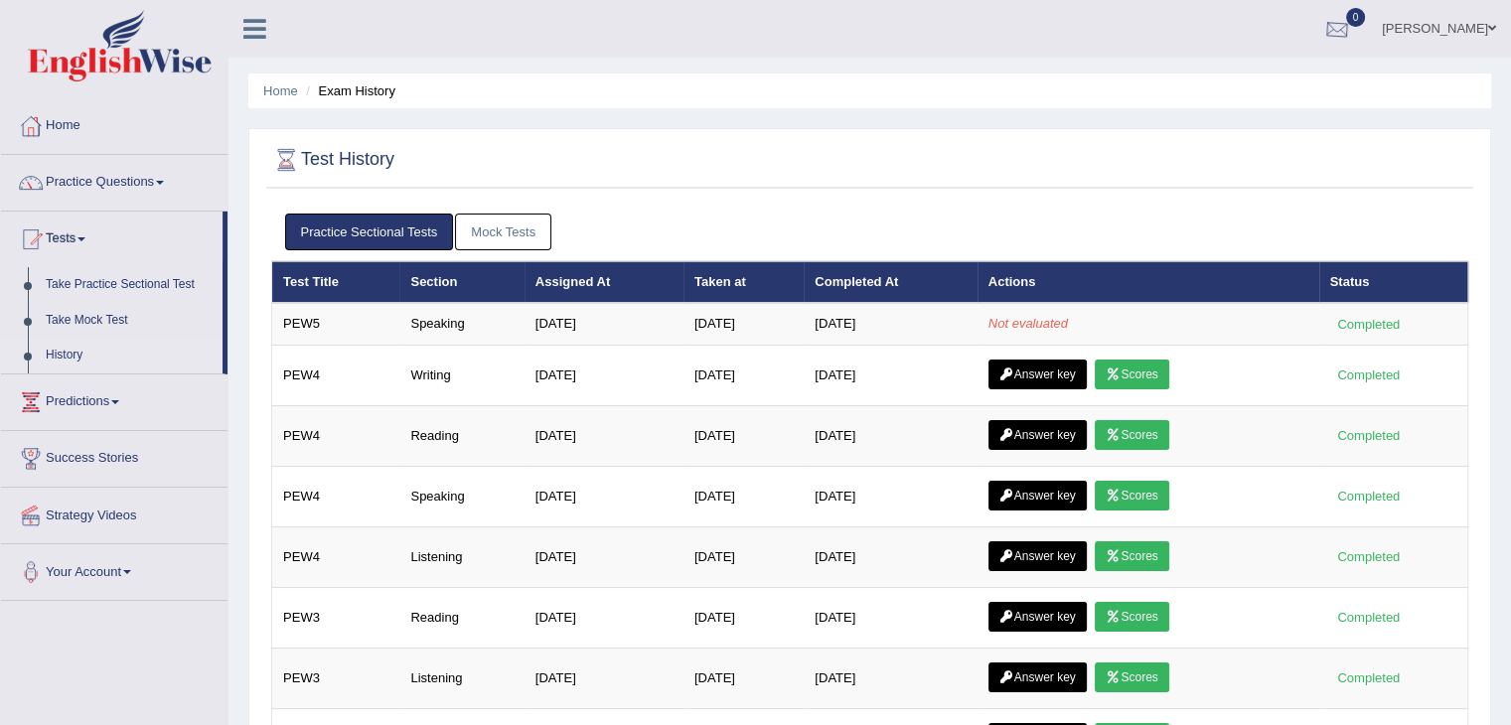
click at [1352, 24] on div at bounding box center [1337, 30] width 30 height 30
click at [1273, 73] on link "See All Alerts" at bounding box center [1217, 84] width 110 height 22
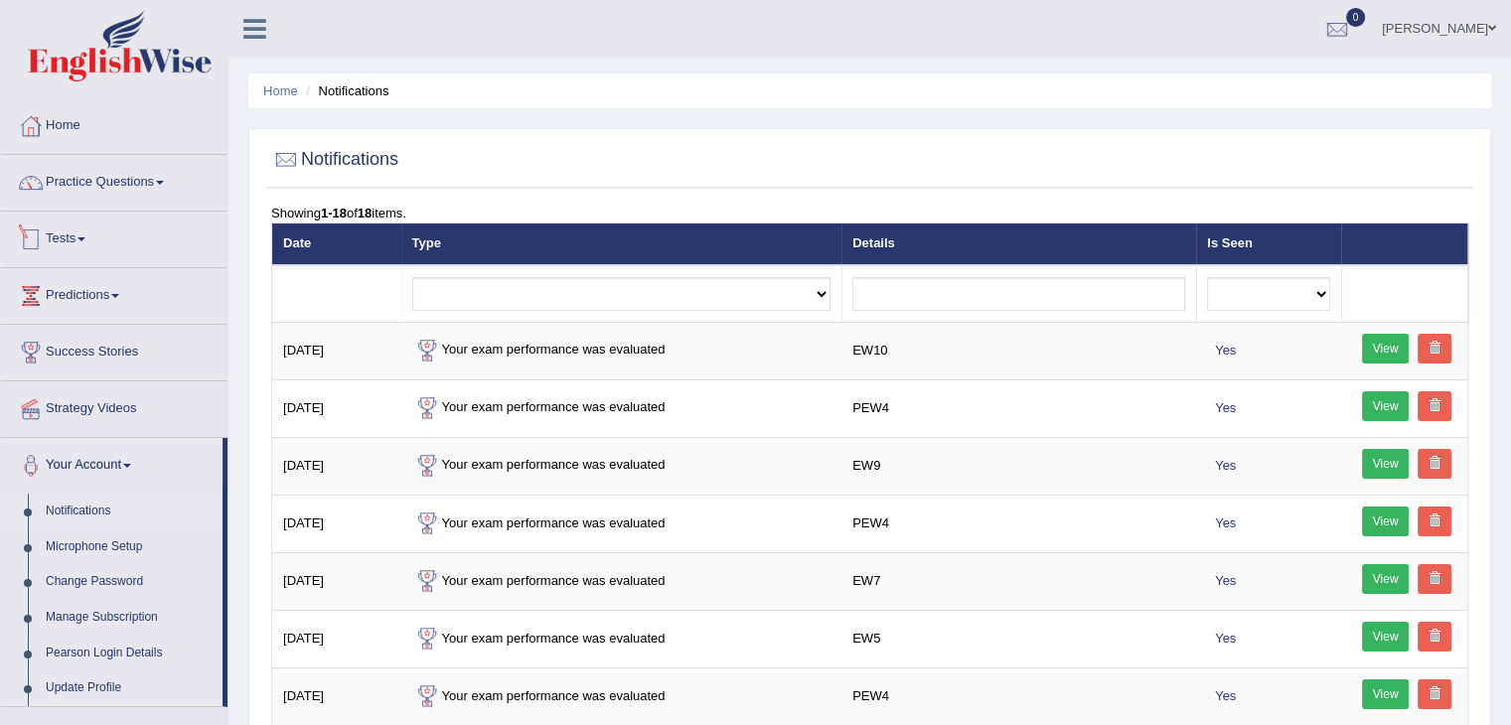
click at [75, 236] on link "Tests" at bounding box center [114, 237] width 226 height 50
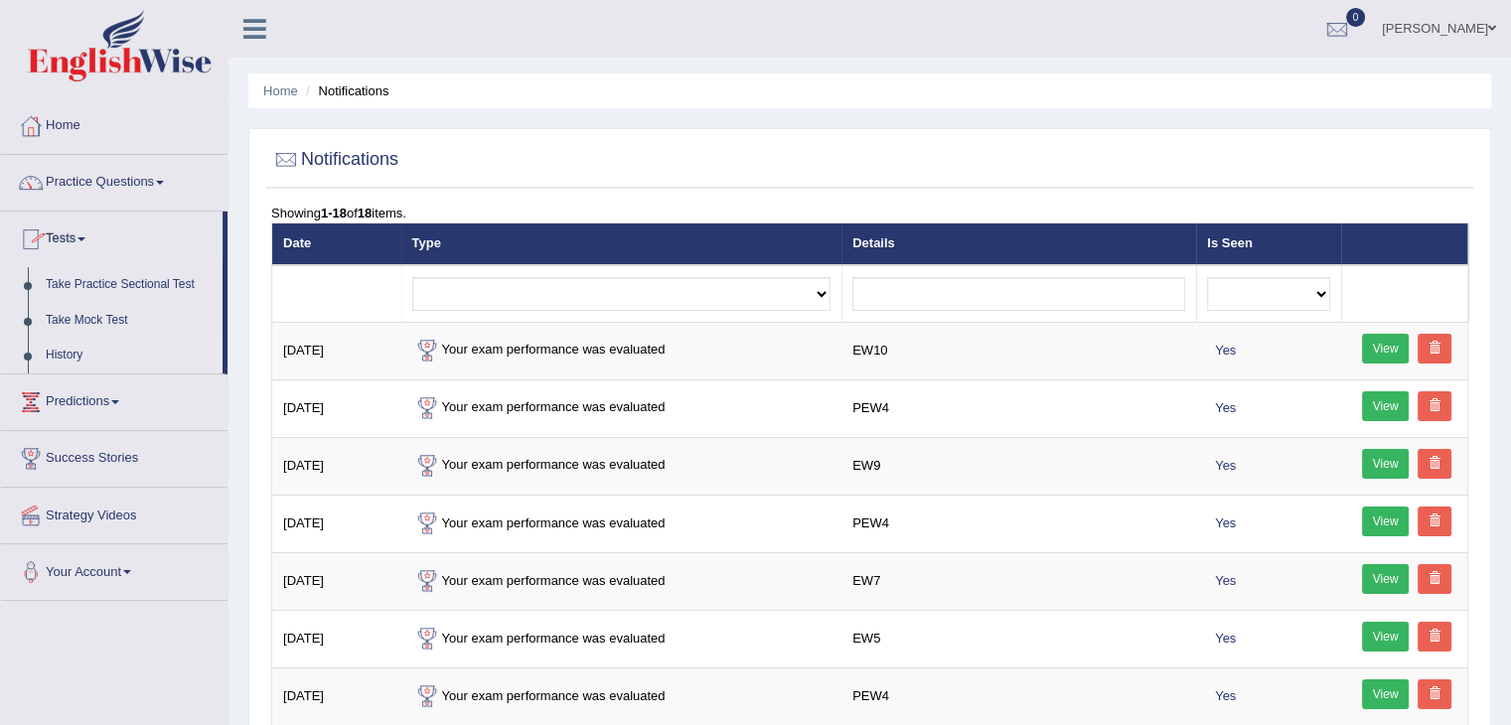
click at [64, 355] on link "History" at bounding box center [130, 356] width 186 height 36
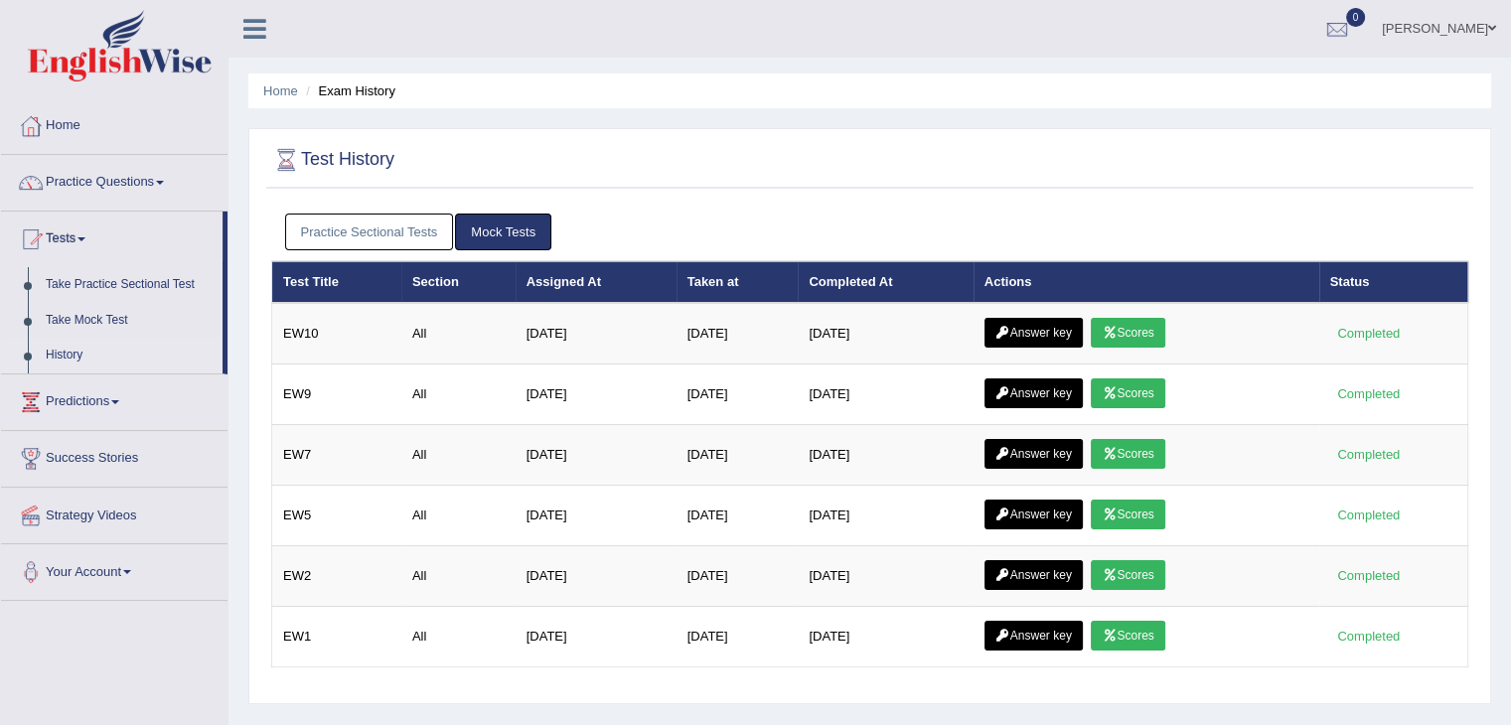
click at [389, 226] on link "Practice Sectional Tests" at bounding box center [369, 232] width 169 height 37
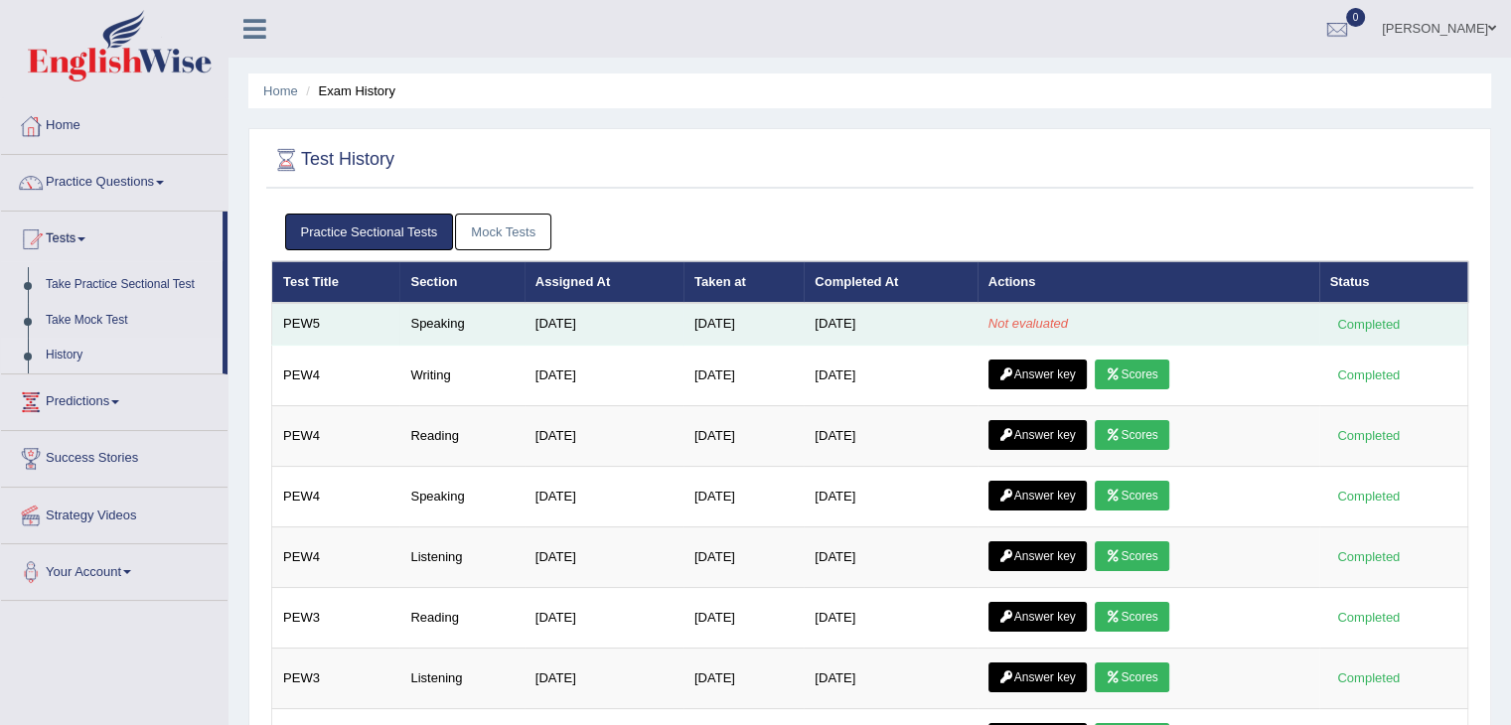
click at [1013, 316] on em "Not evaluated" at bounding box center [1027, 323] width 79 height 15
click at [1005, 326] on em "Not evaluated" at bounding box center [1027, 323] width 79 height 15
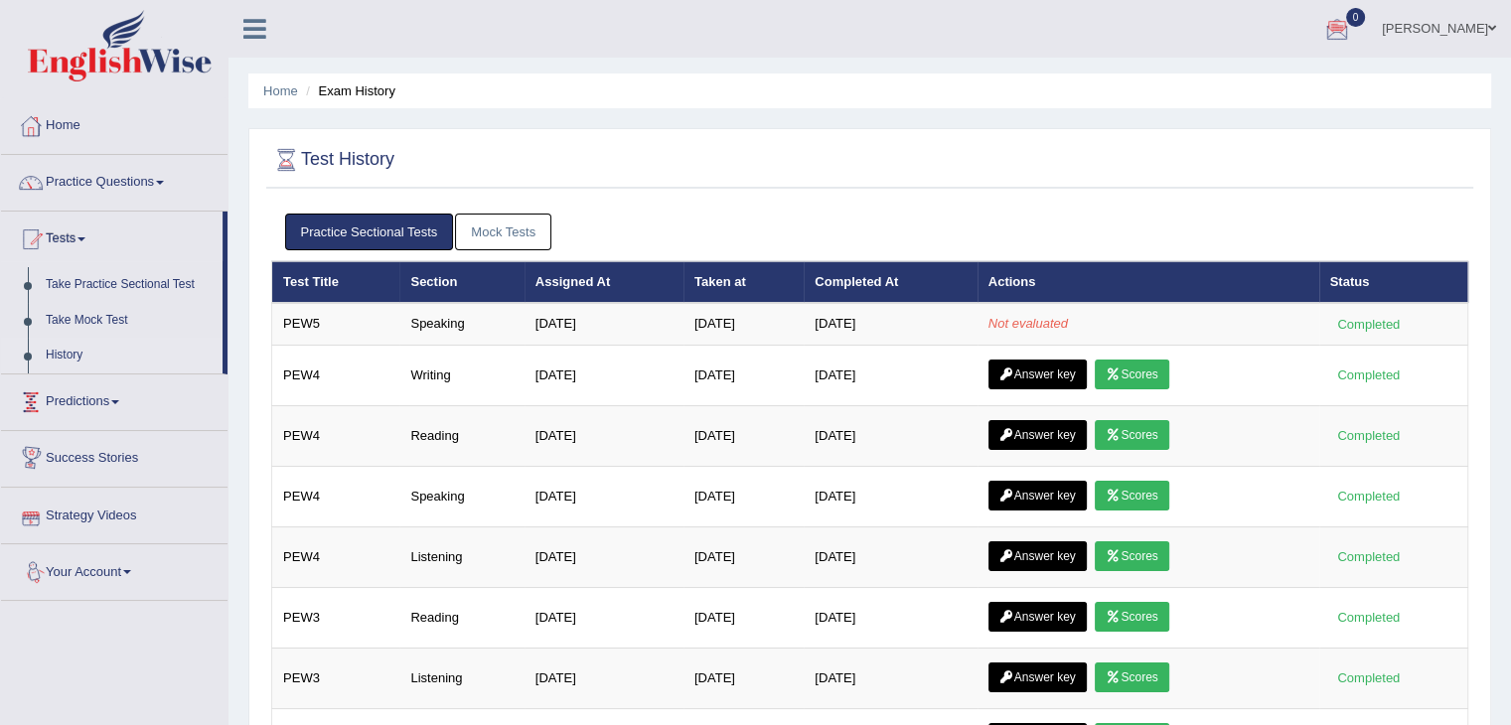
click at [508, 223] on link "Mock Tests" at bounding box center [503, 232] width 96 height 37
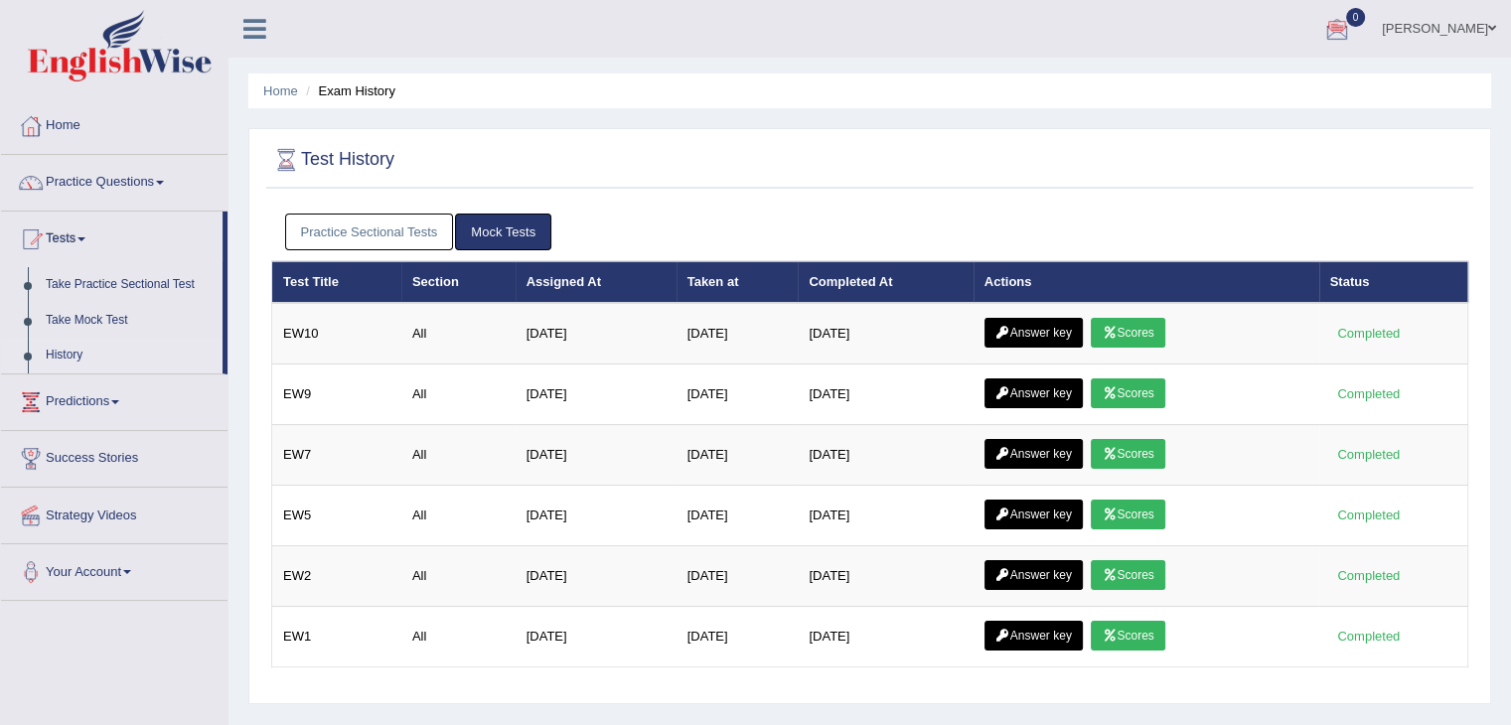
click at [417, 224] on link "Practice Sectional Tests" at bounding box center [369, 232] width 169 height 37
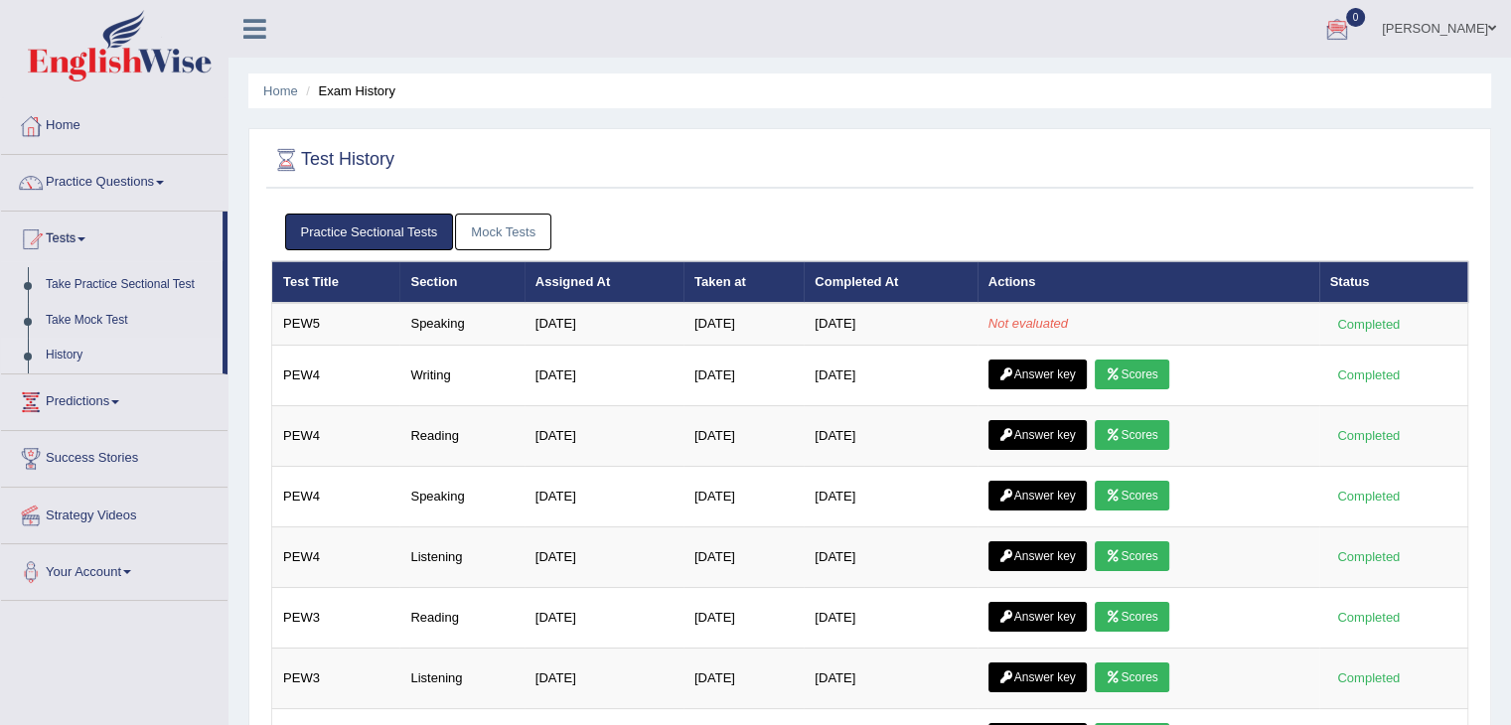
click at [1352, 30] on div at bounding box center [1337, 30] width 30 height 30
click at [996, 146] on div at bounding box center [869, 160] width 1197 height 41
click at [358, 235] on link "Practice Sectional Tests" at bounding box center [369, 232] width 169 height 37
click at [367, 231] on link "Practice Sectional Tests" at bounding box center [369, 232] width 169 height 37
click at [492, 235] on link "Mock Tests" at bounding box center [503, 232] width 96 height 37
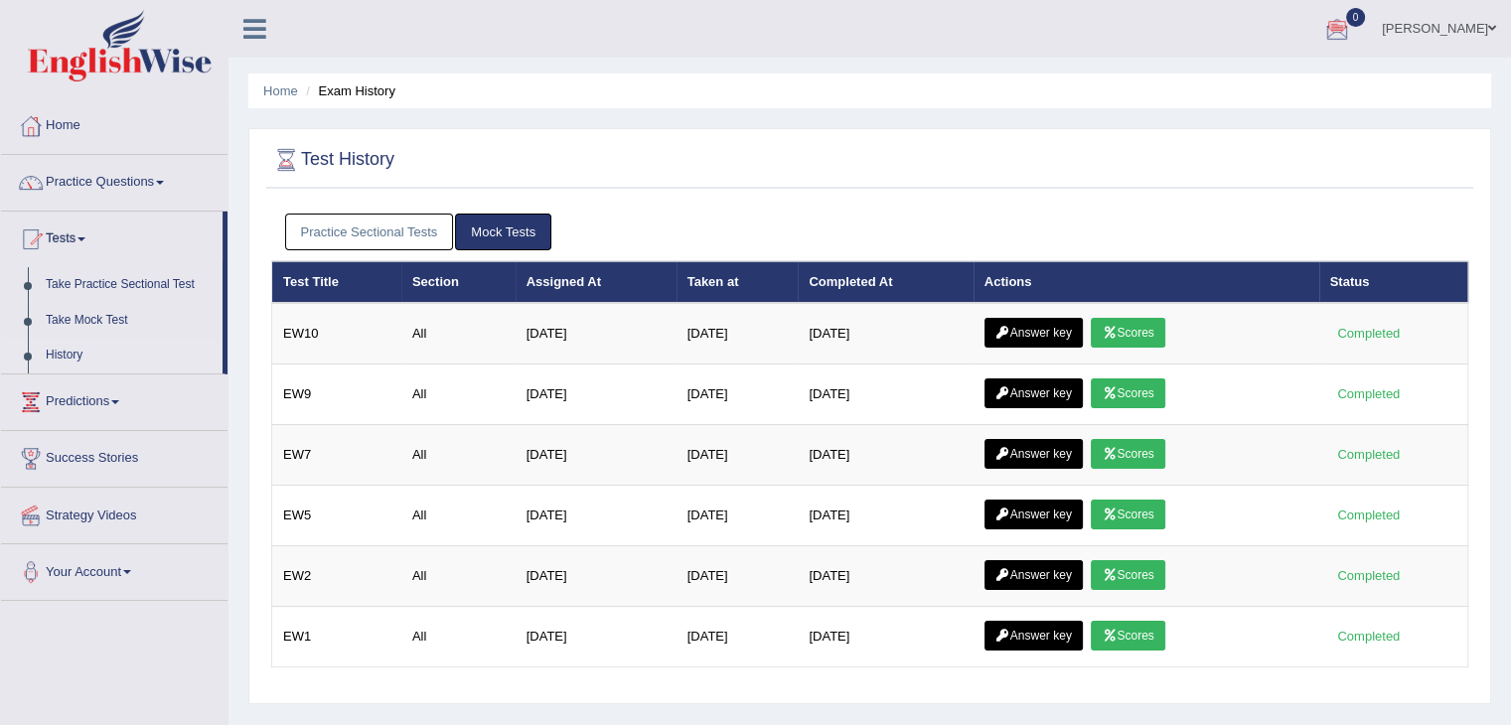
click at [358, 226] on link "Practice Sectional Tests" at bounding box center [369, 232] width 169 height 37
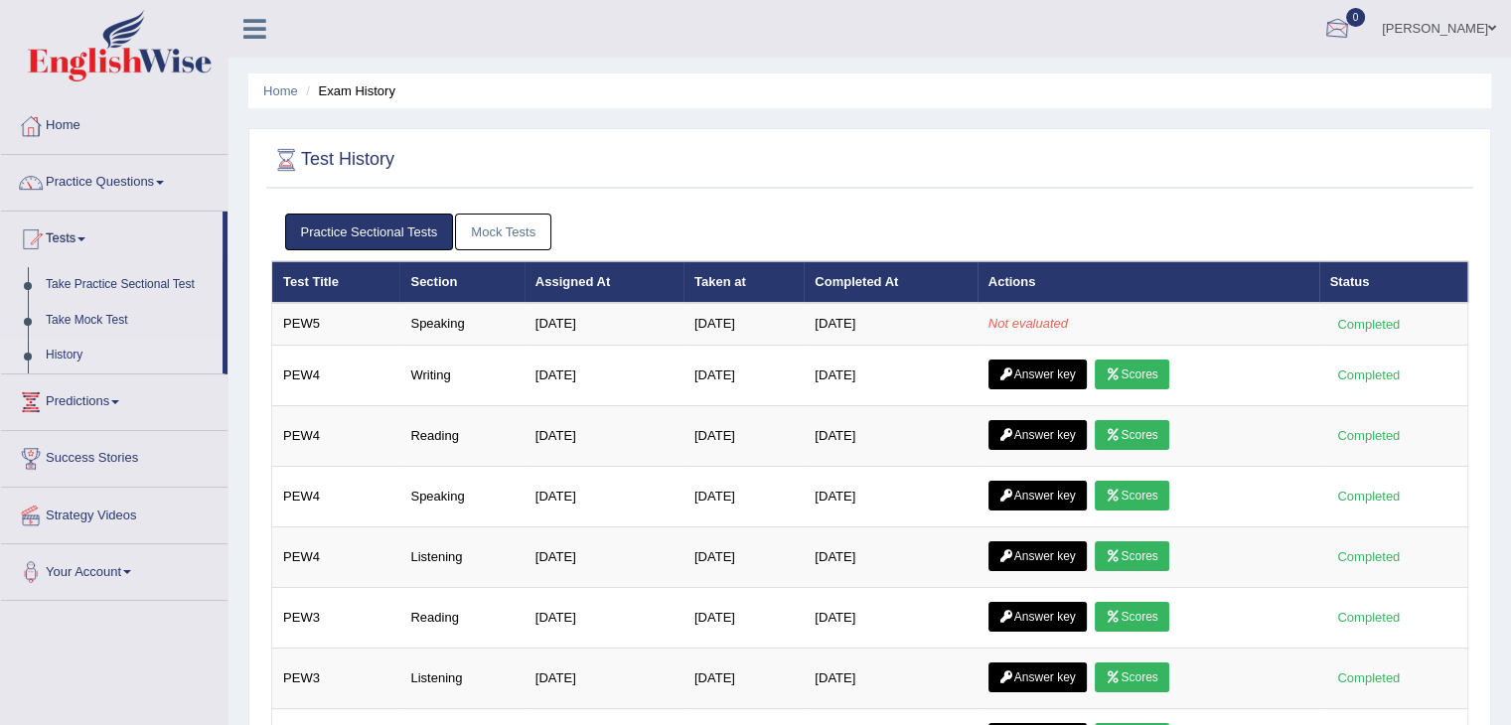
click at [1352, 27] on div at bounding box center [1337, 30] width 30 height 30
